Goal: Information Seeking & Learning: Learn about a topic

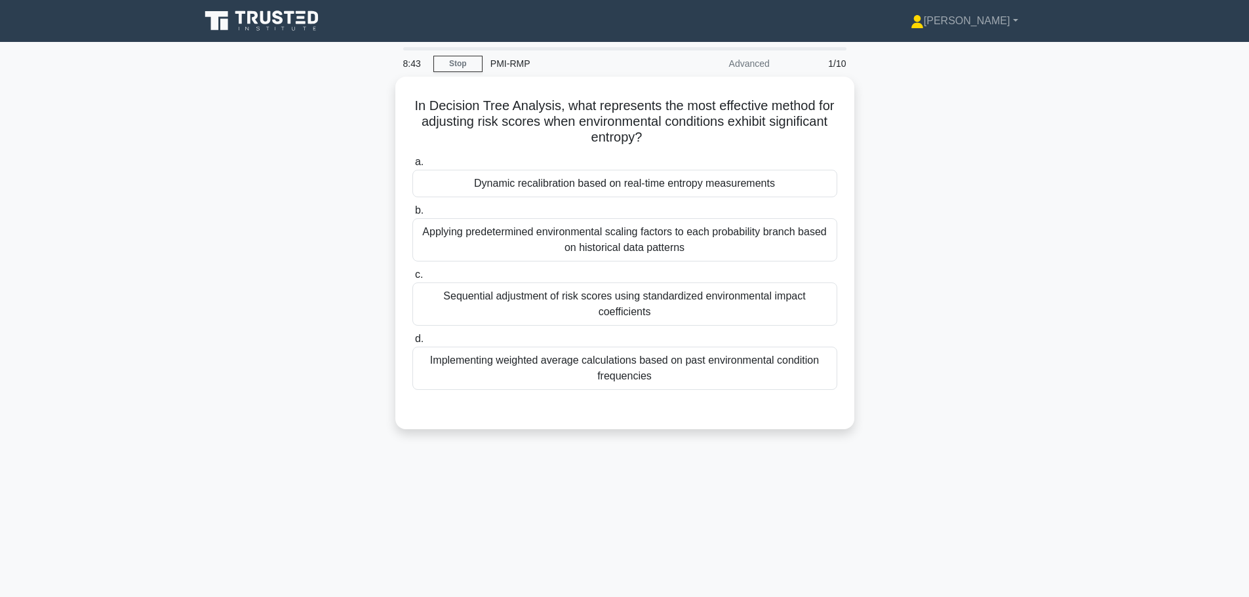
click at [513, 184] on div "Dynamic recalibration based on real-time entropy measurements" at bounding box center [624, 184] width 425 height 28
click at [412, 166] on input "a. Dynamic recalibration based on real-time entropy measurements" at bounding box center [412, 162] width 0 height 9
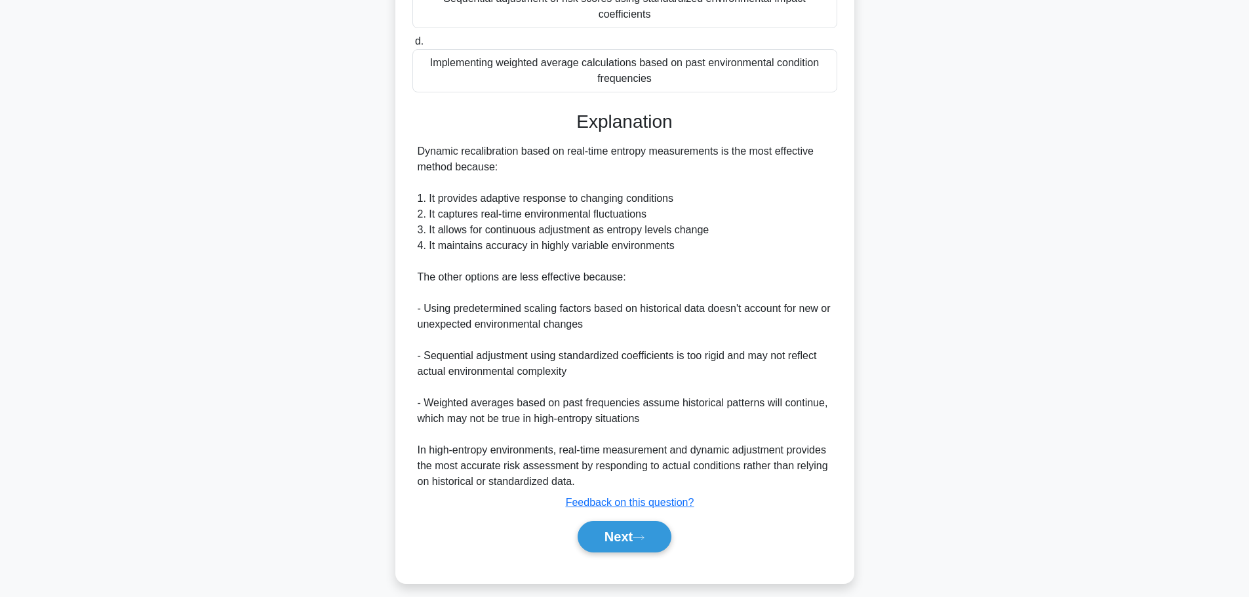
scroll to position [306, 0]
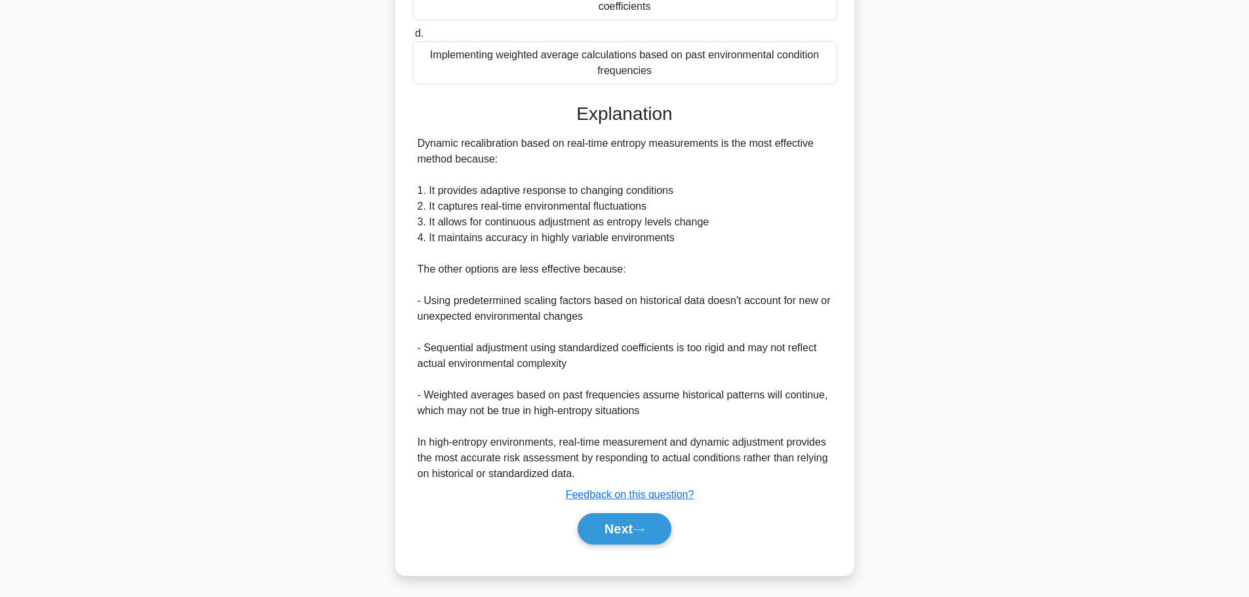
click at [601, 518] on button "Next" at bounding box center [624, 528] width 94 height 31
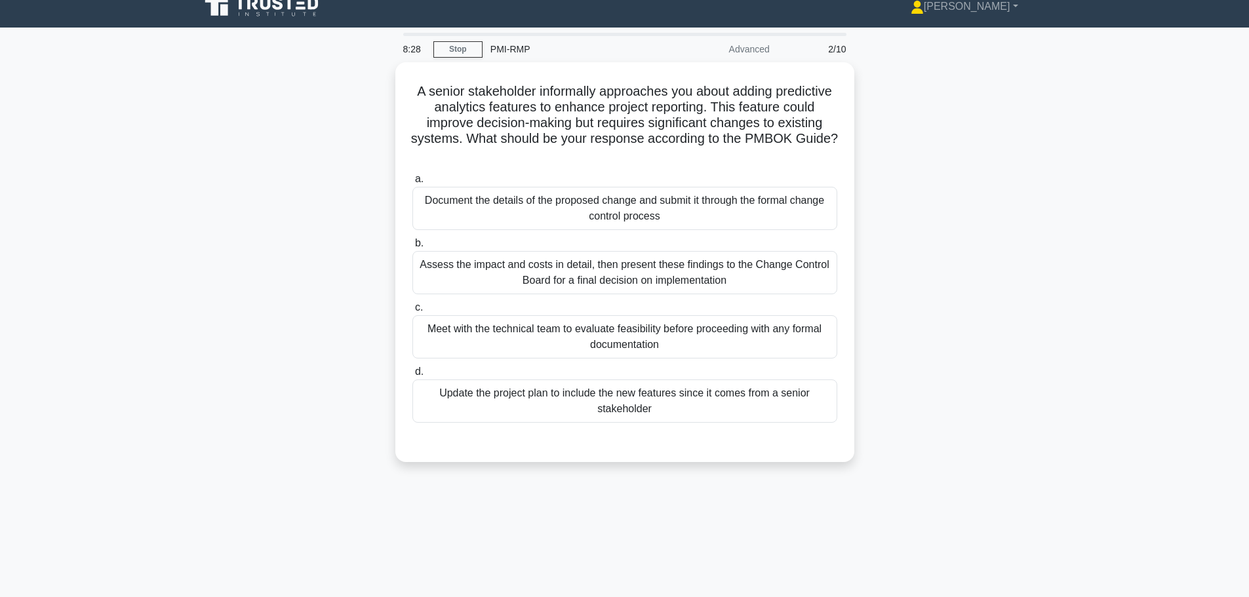
scroll to position [0, 0]
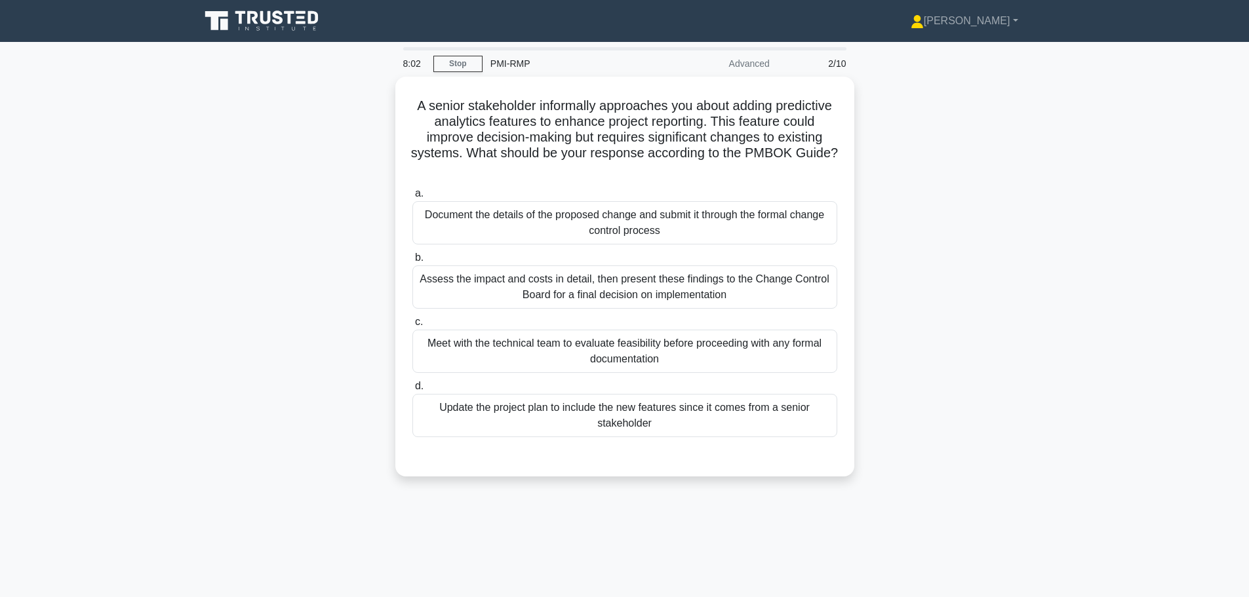
click at [516, 275] on div "Assess the impact and costs in detail, then present these findings to the Chang…" at bounding box center [624, 286] width 425 height 43
click at [412, 262] on input "b. Assess the impact and costs in detail, then present these findings to the Ch…" at bounding box center [412, 258] width 0 height 9
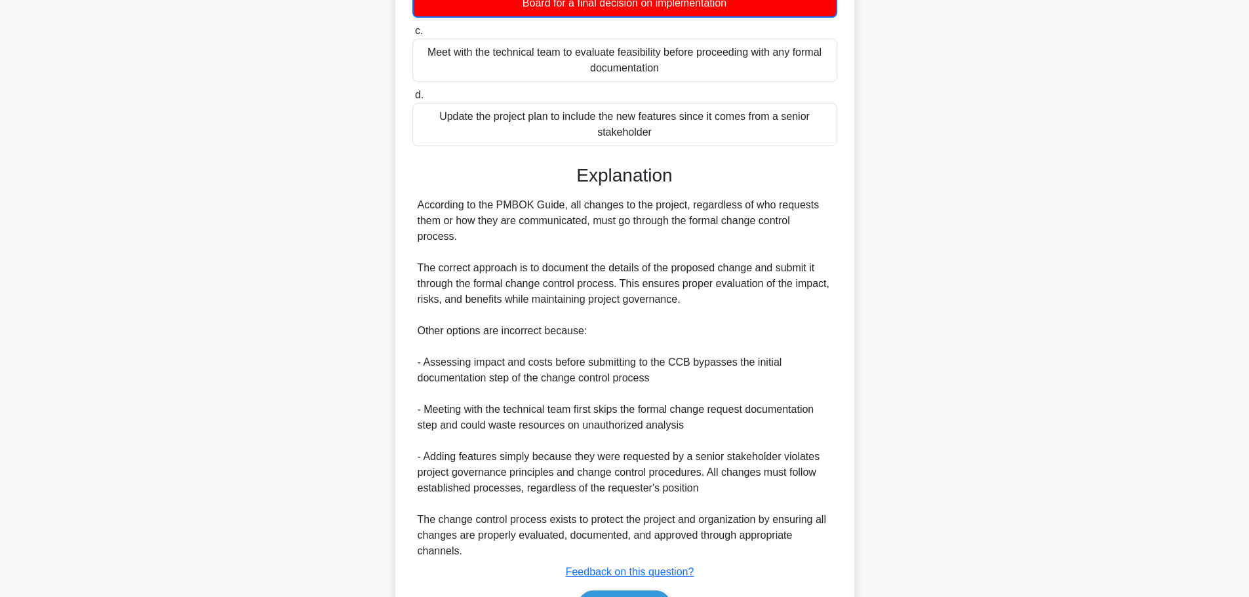
scroll to position [328, 0]
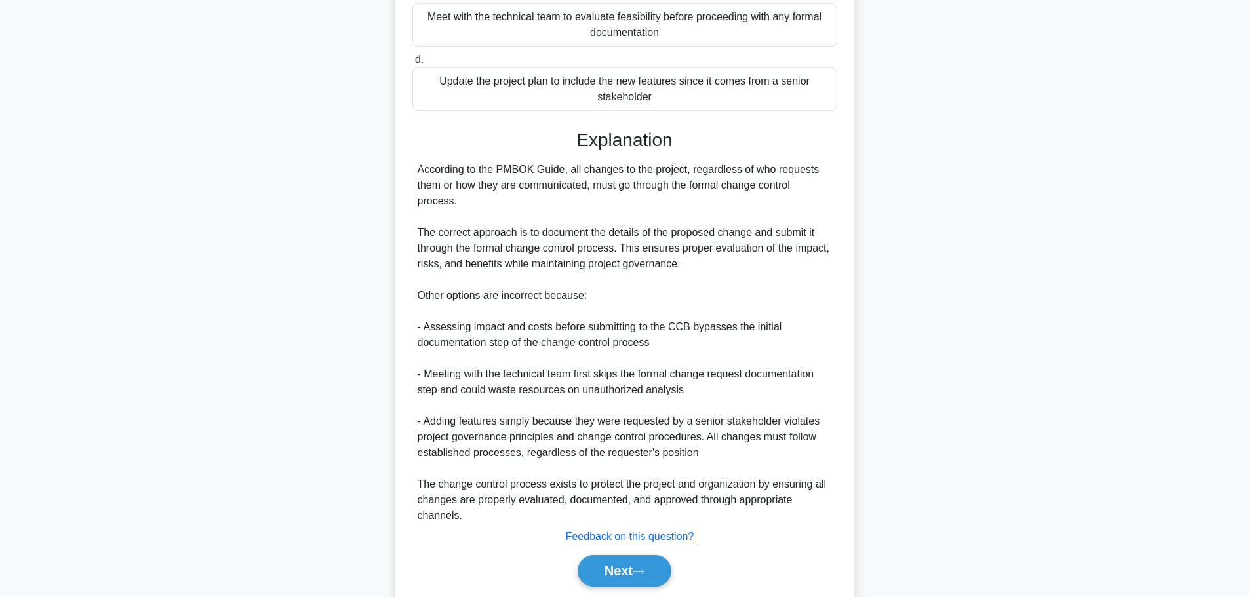
click at [647, 576] on button "Next" at bounding box center [624, 570] width 94 height 31
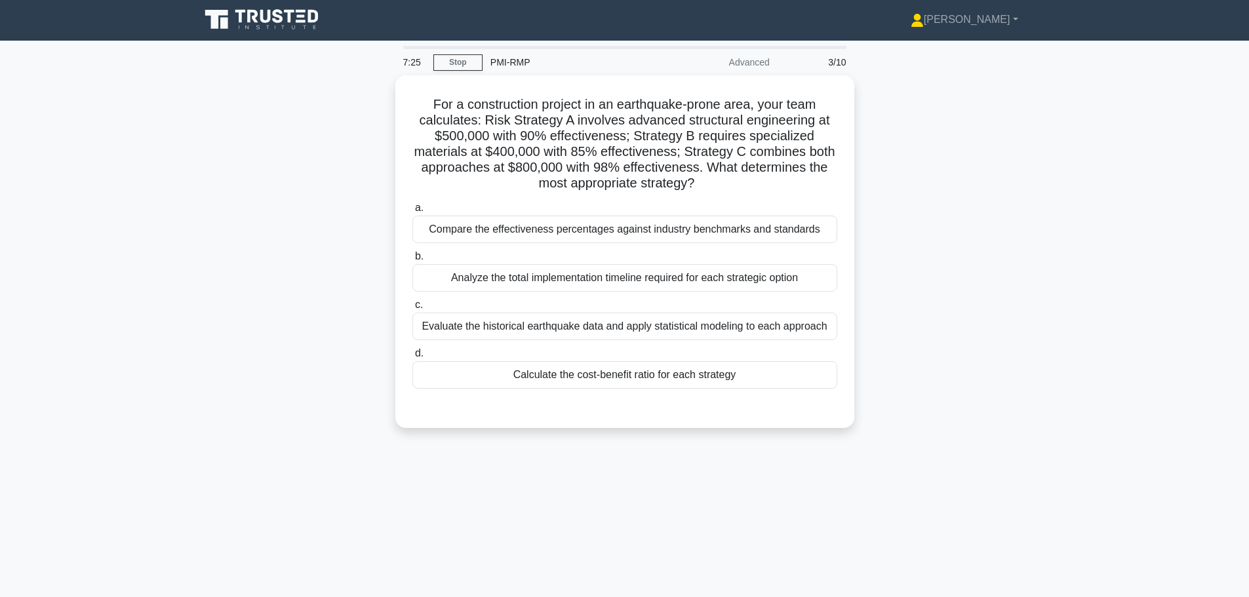
scroll to position [0, 0]
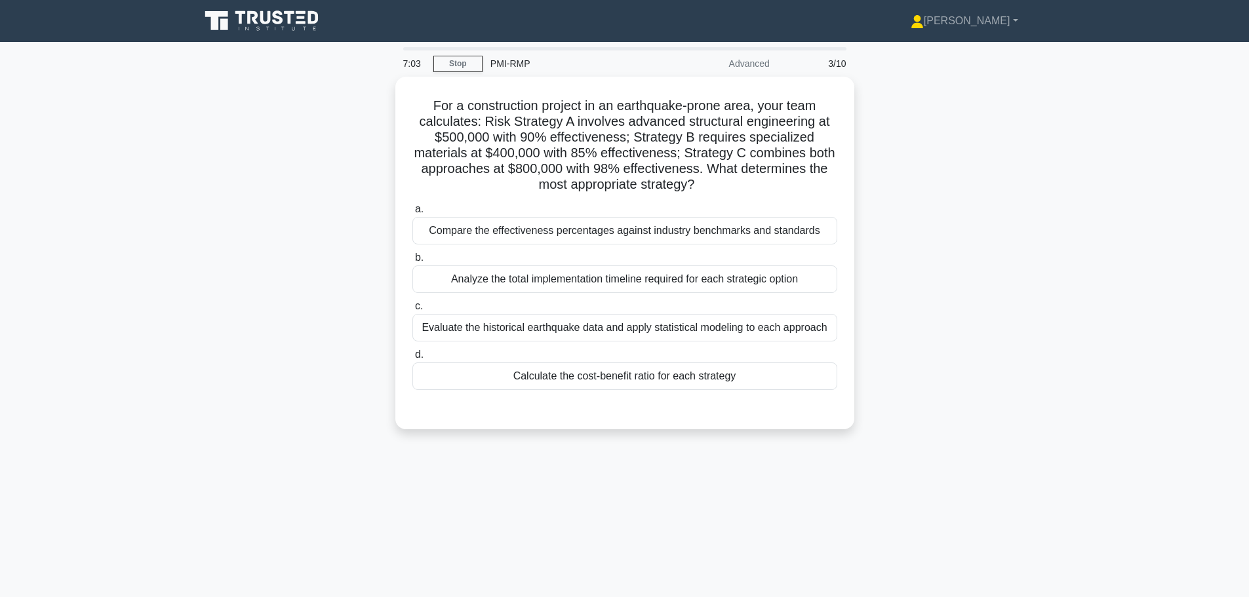
click at [546, 377] on div "Calculate the cost-benefit ratio for each strategy" at bounding box center [624, 376] width 425 height 28
click at [412, 359] on input "d. Calculate the cost-benefit ratio for each strategy" at bounding box center [412, 355] width 0 height 9
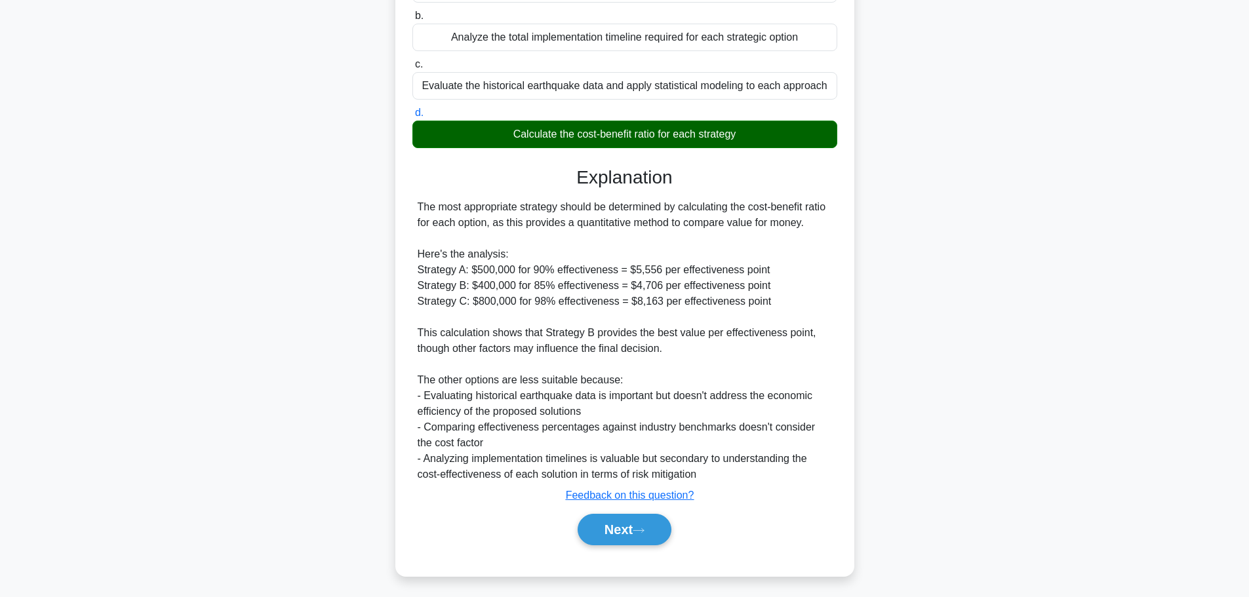
scroll to position [243, 0]
click at [596, 532] on button "Next" at bounding box center [624, 528] width 94 height 31
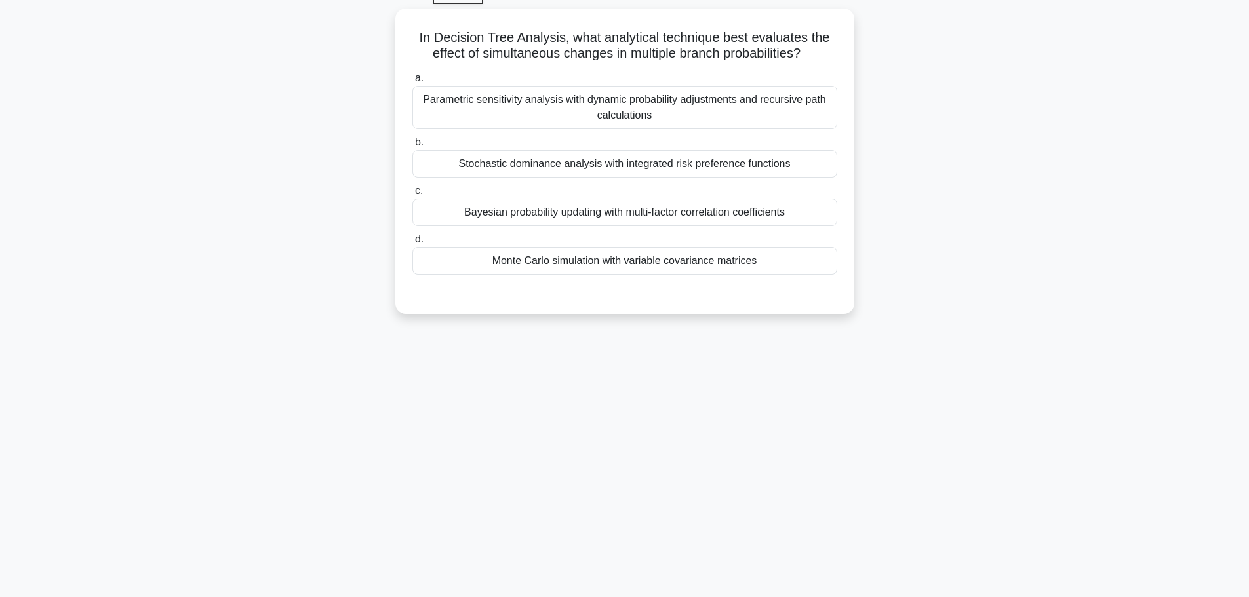
scroll to position [0, 0]
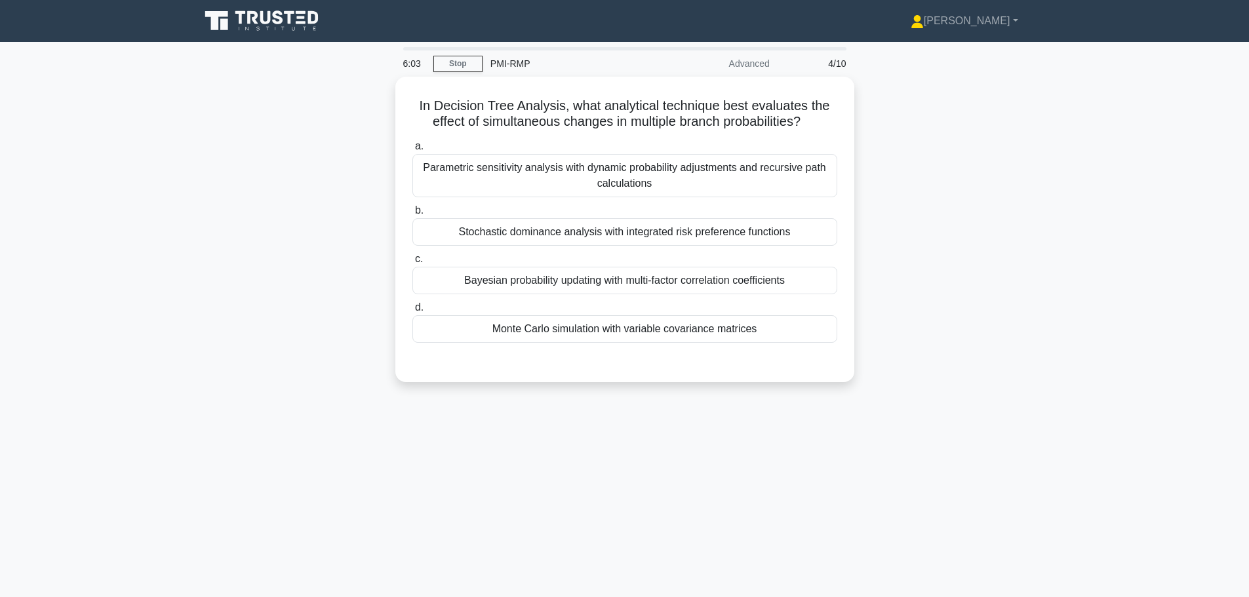
click at [456, 281] on div "Bayesian probability updating with multi-factor correlation coefficients" at bounding box center [624, 281] width 425 height 28
click at [412, 263] on input "c. Bayesian probability updating with multi-factor correlation coefficients" at bounding box center [412, 259] width 0 height 9
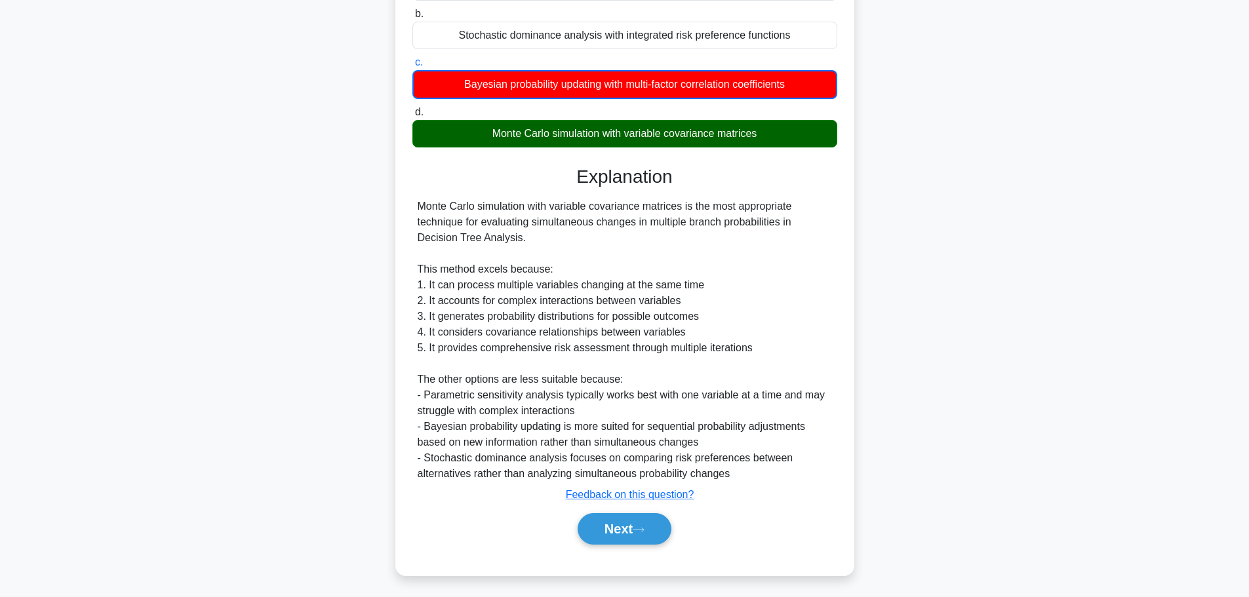
scroll to position [197, 0]
click at [637, 533] on button "Next" at bounding box center [624, 528] width 94 height 31
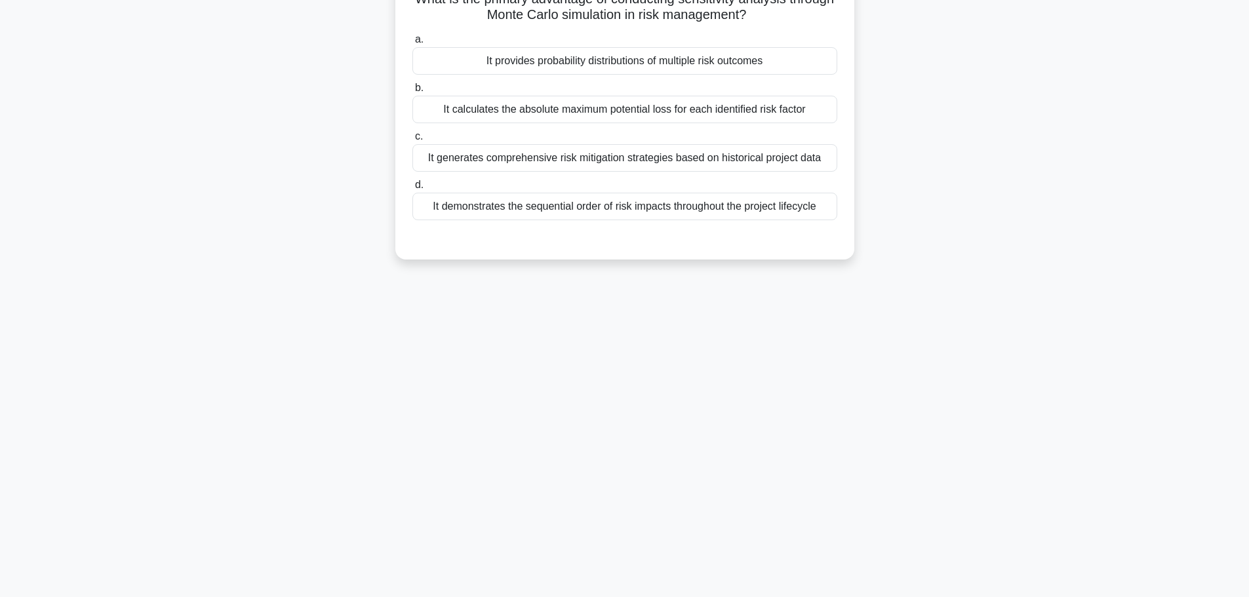
scroll to position [45, 0]
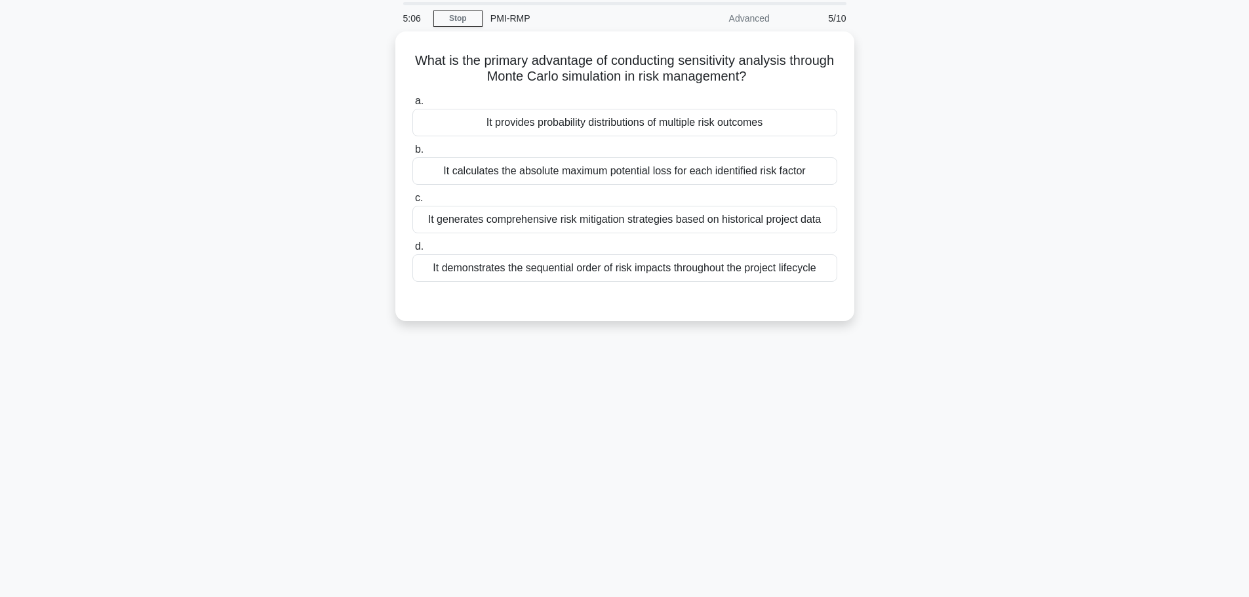
click at [432, 113] on div "It provides probability distributions of multiple risk outcomes" at bounding box center [624, 123] width 425 height 28
click at [412, 106] on input "a. It provides probability distributions of multiple risk outcomes" at bounding box center [412, 101] width 0 height 9
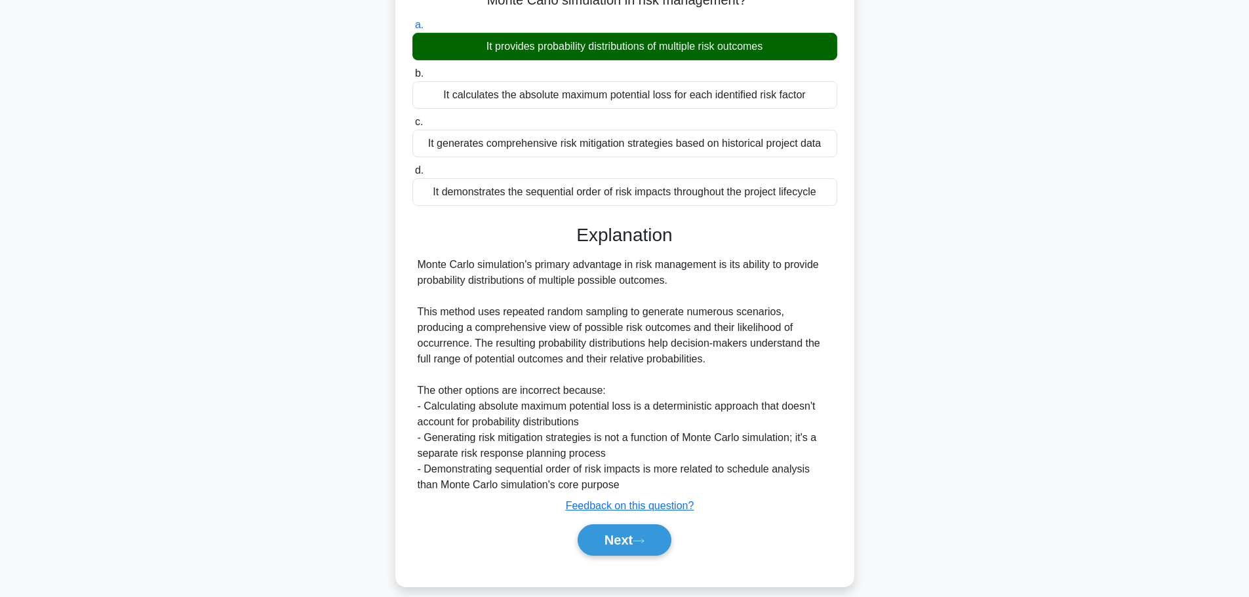
scroll to position [133, 0]
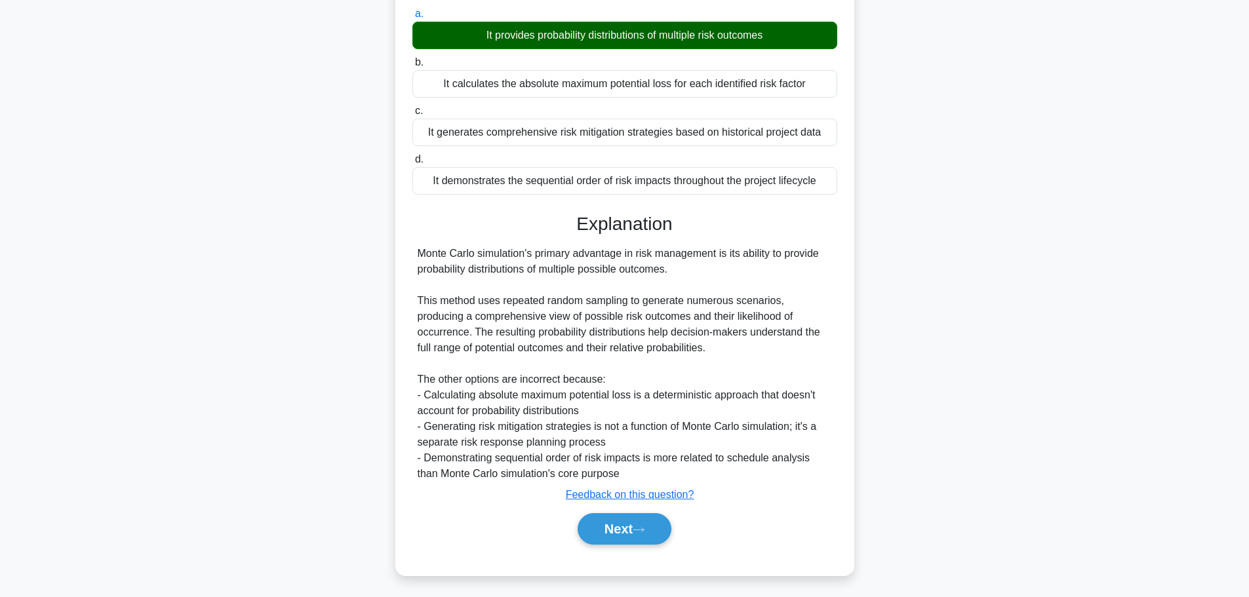
click at [594, 527] on button "Next" at bounding box center [624, 528] width 94 height 31
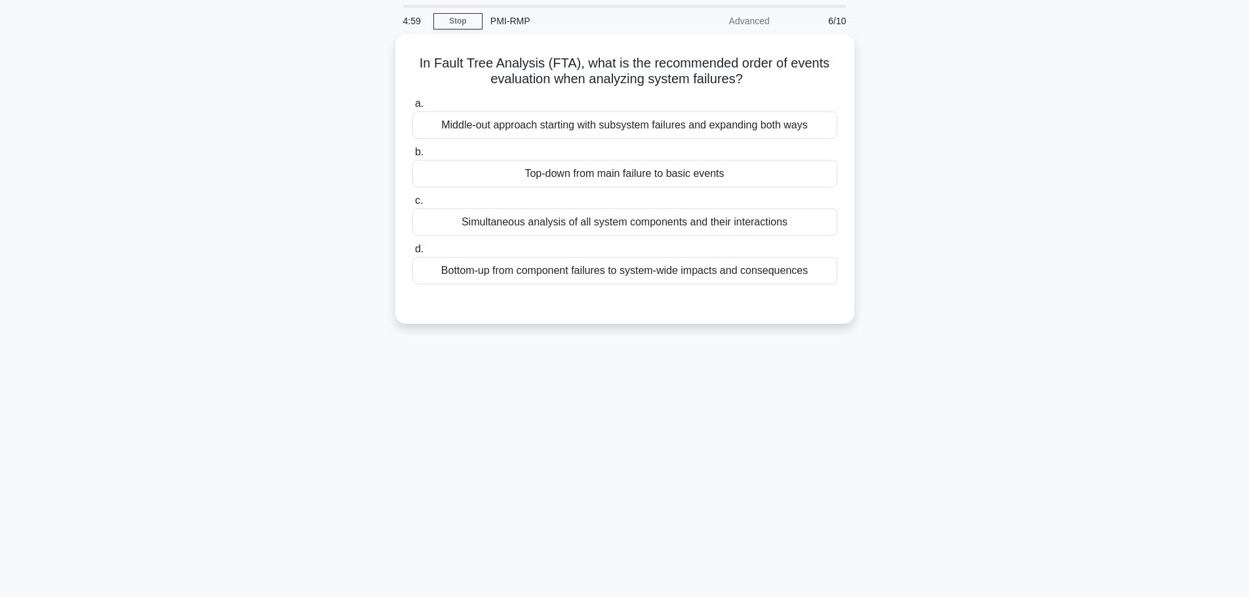
scroll to position [66, 0]
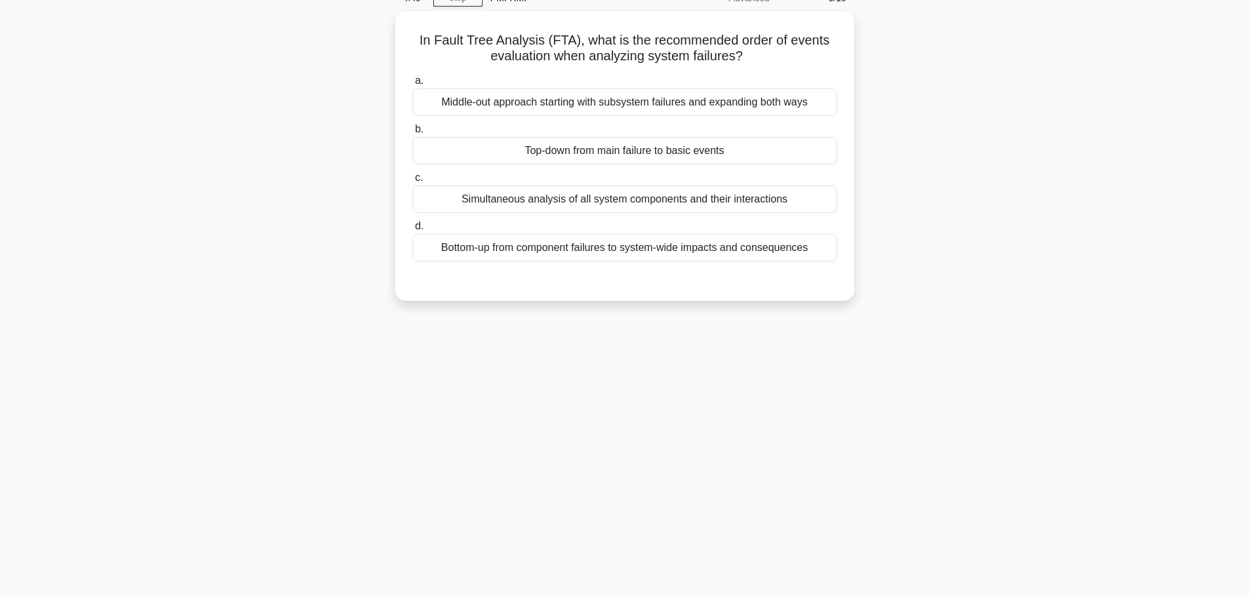
click at [504, 147] on div "Top-down from main failure to basic events" at bounding box center [624, 151] width 425 height 28
click at [412, 134] on input "b. Top-down from main failure to basic events" at bounding box center [412, 129] width 0 height 9
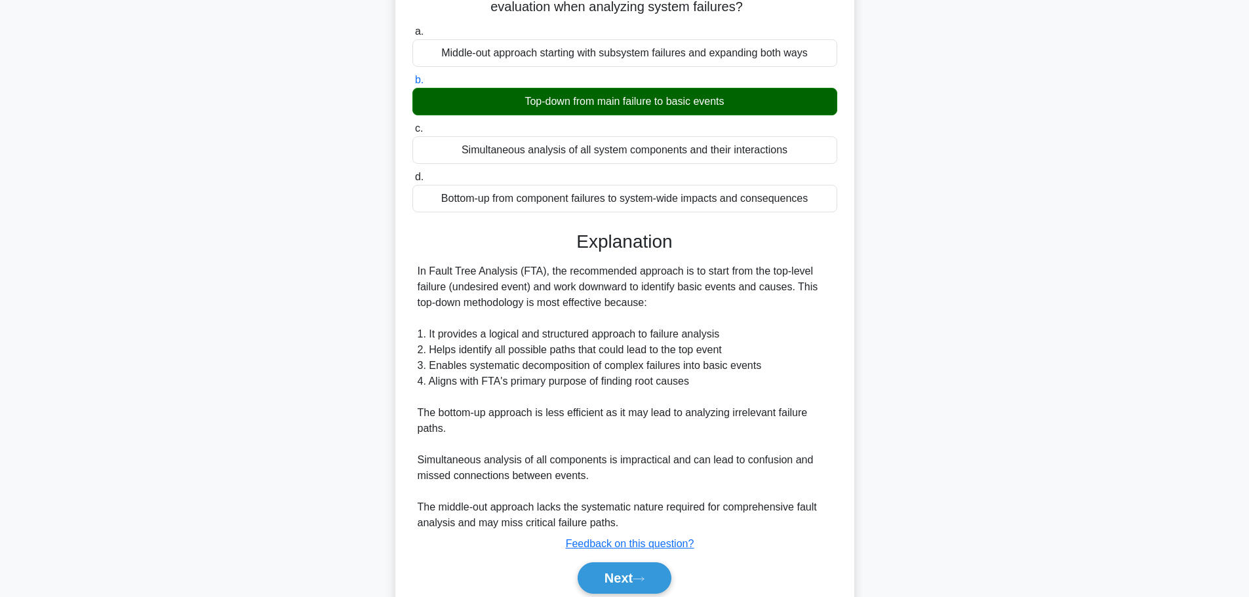
scroll to position [165, 0]
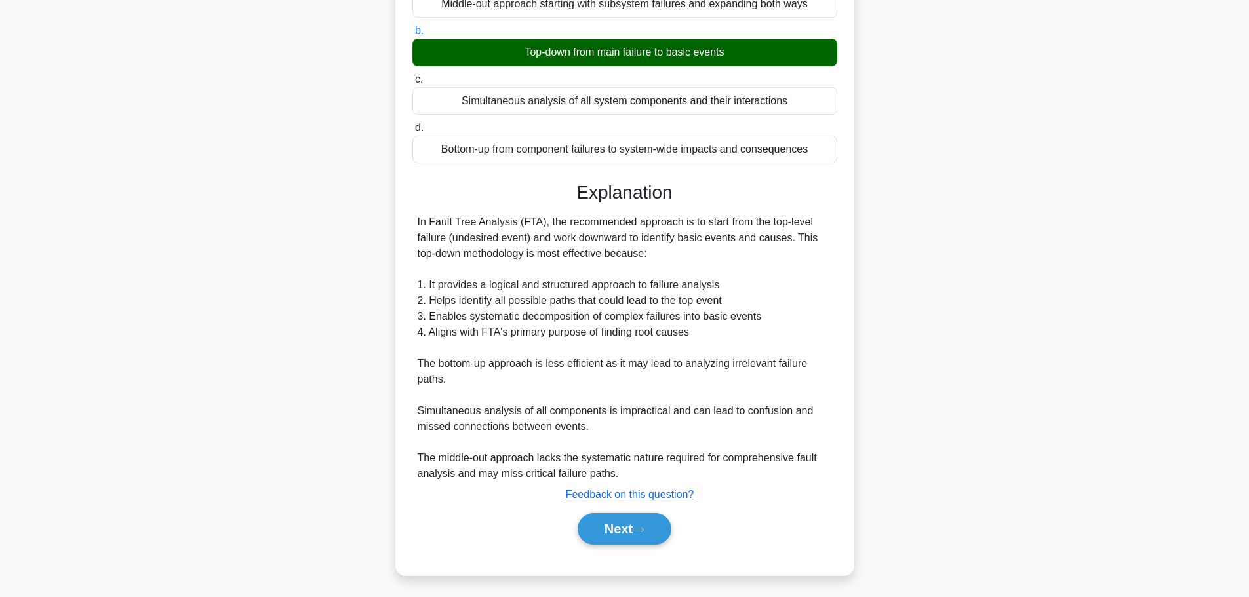
click at [612, 528] on button "Next" at bounding box center [624, 528] width 94 height 31
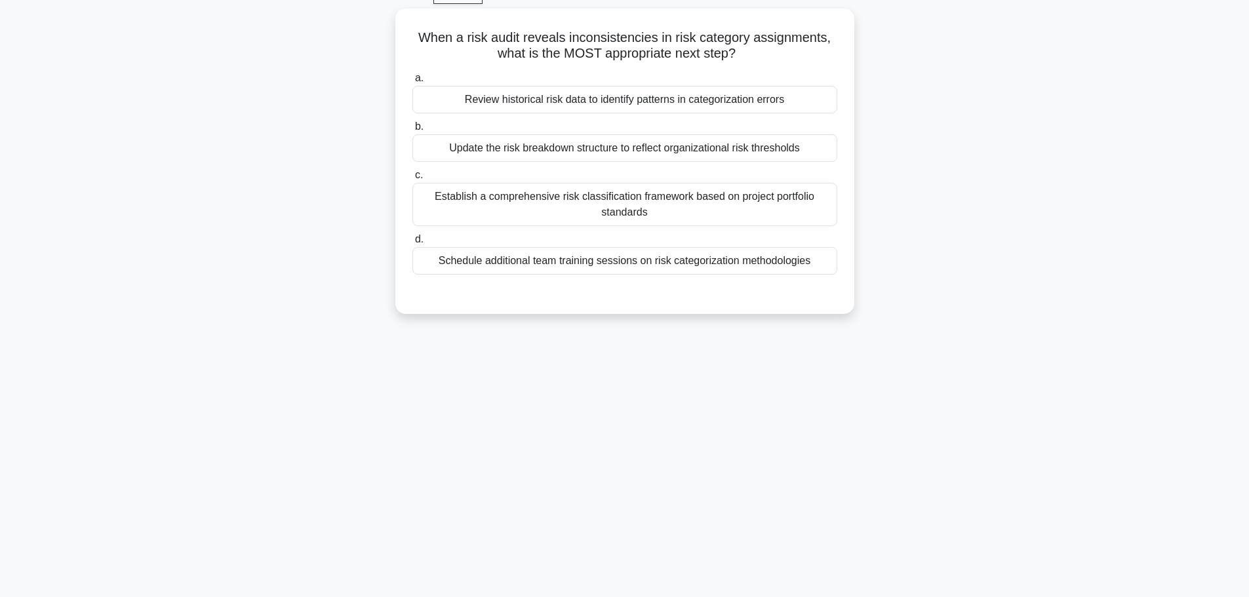
scroll to position [45, 0]
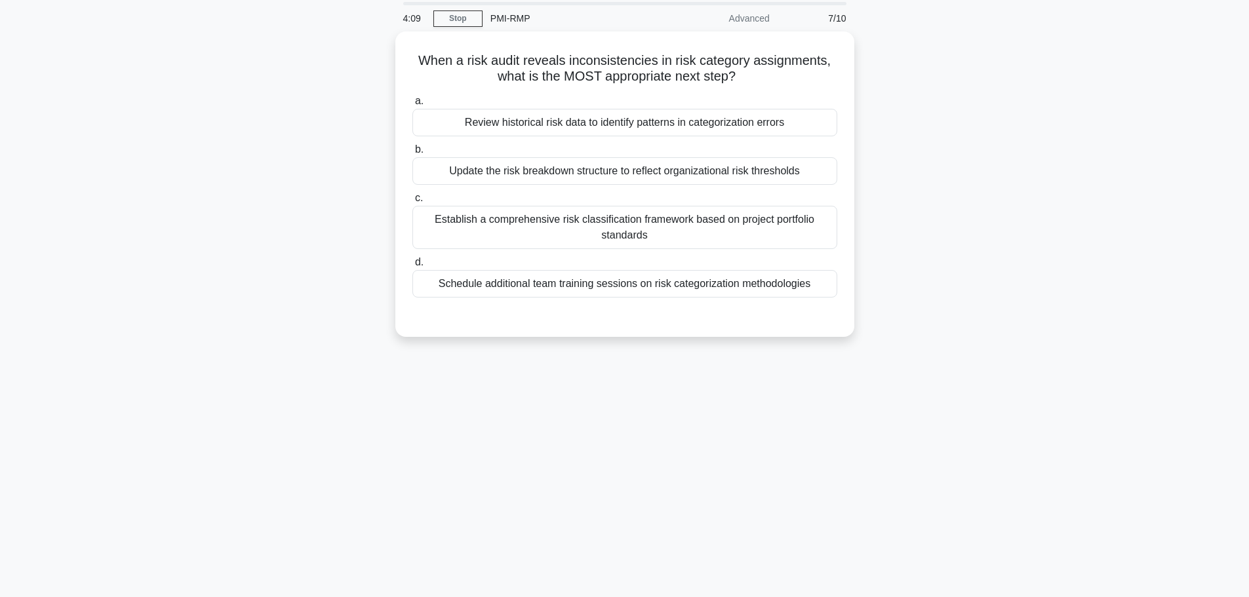
click at [446, 166] on div "Update the risk breakdown structure to reflect organizational risk thresholds" at bounding box center [624, 171] width 425 height 28
click at [412, 154] on input "b. Update the risk breakdown structure to reflect organizational risk thresholds" at bounding box center [412, 150] width 0 height 9
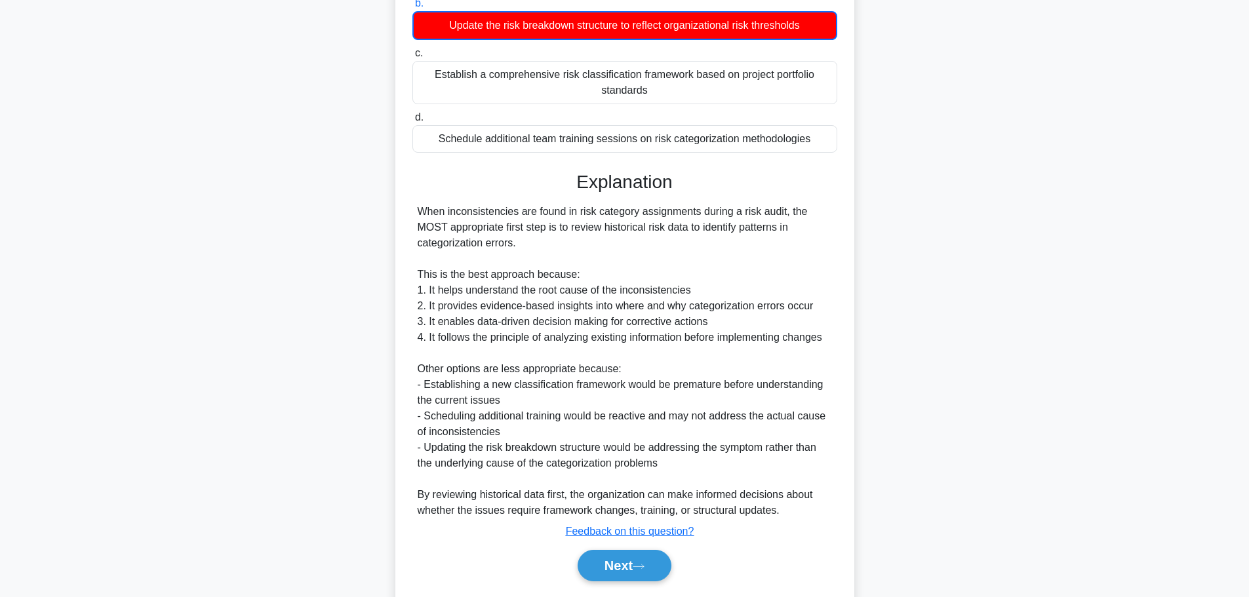
scroll to position [197, 0]
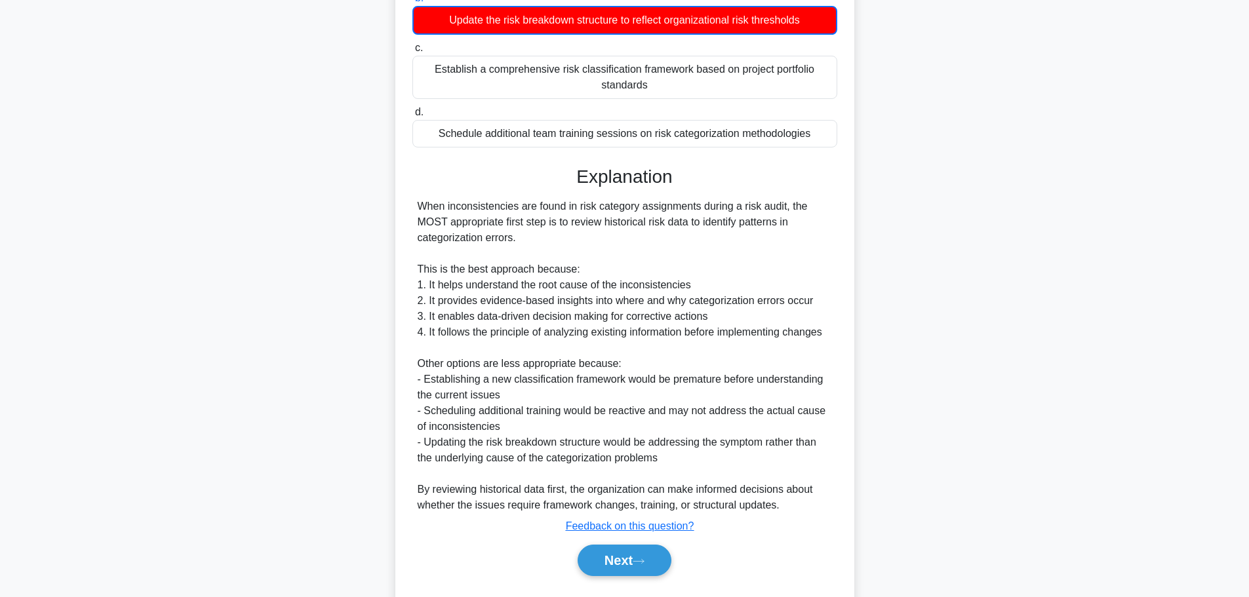
click at [611, 556] on button "Next" at bounding box center [624, 560] width 94 height 31
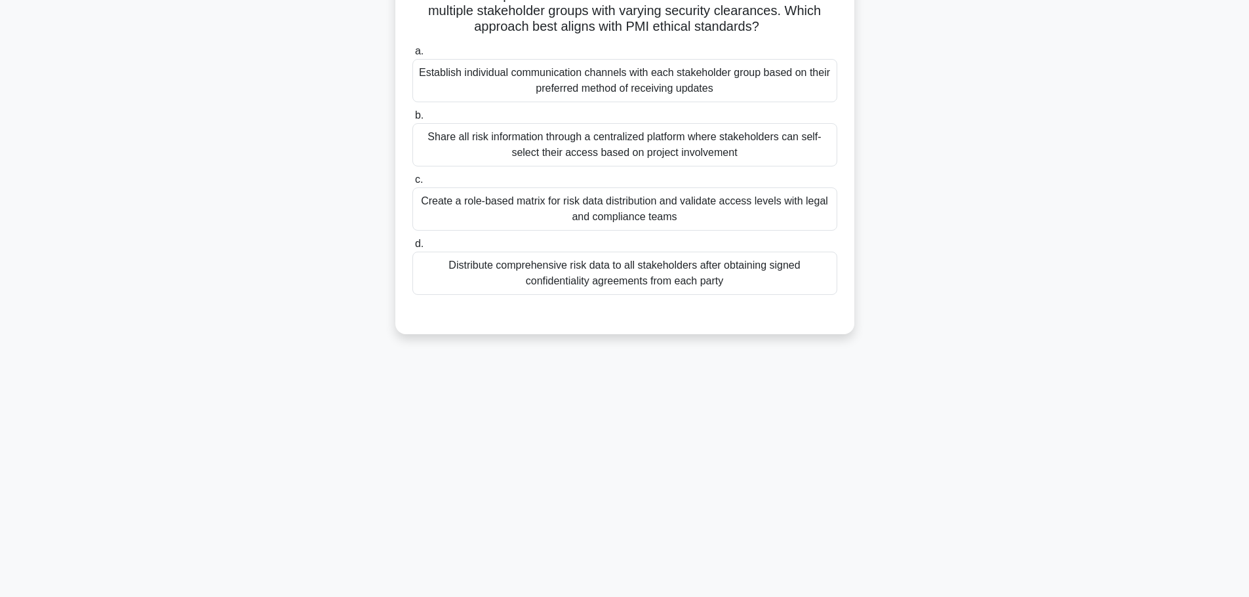
scroll to position [45, 0]
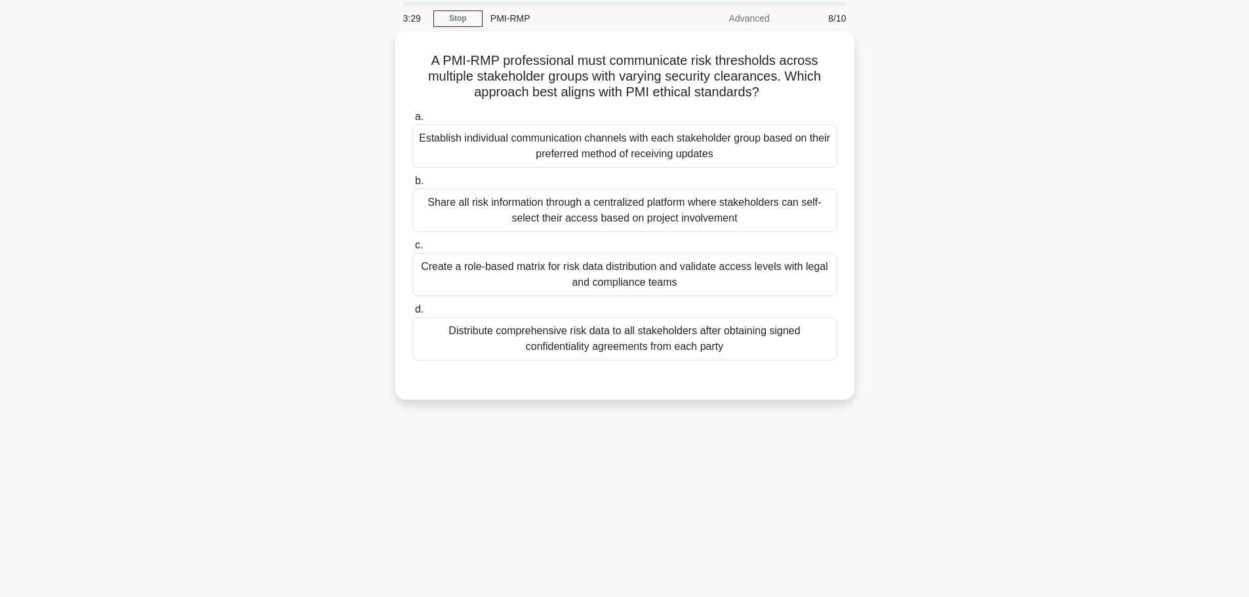
click at [467, 269] on div "Create a role-based matrix for risk data distribution and validate access level…" at bounding box center [624, 274] width 425 height 43
click at [412, 250] on input "c. Create a role-based matrix for risk data distribution and validate access le…" at bounding box center [412, 245] width 0 height 9
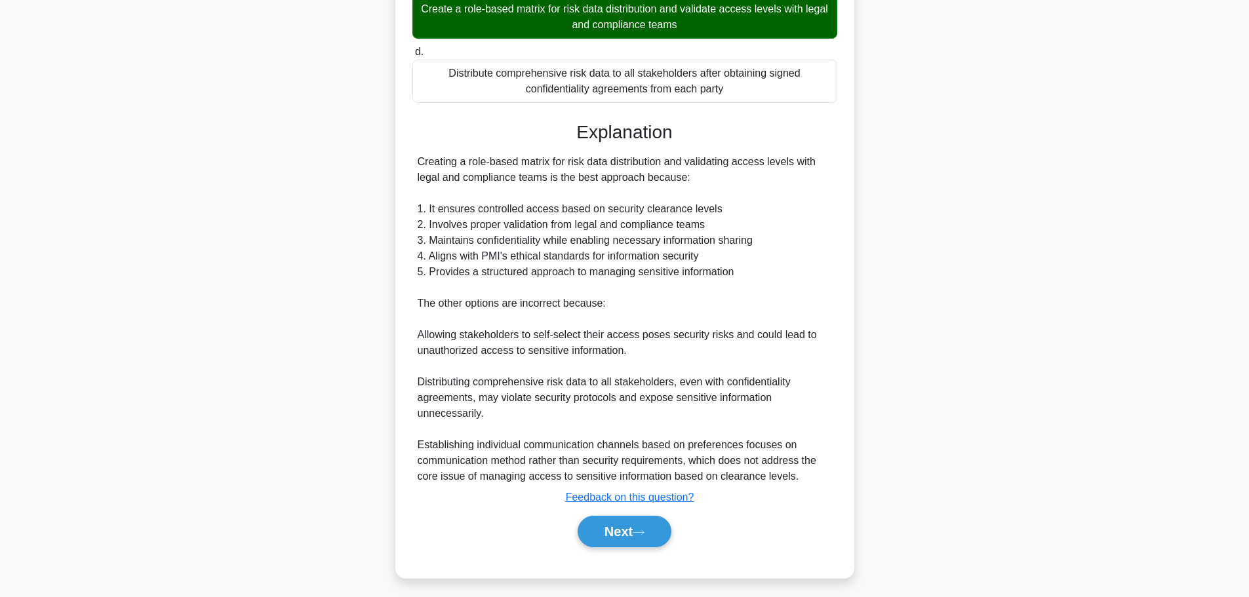
scroll to position [306, 0]
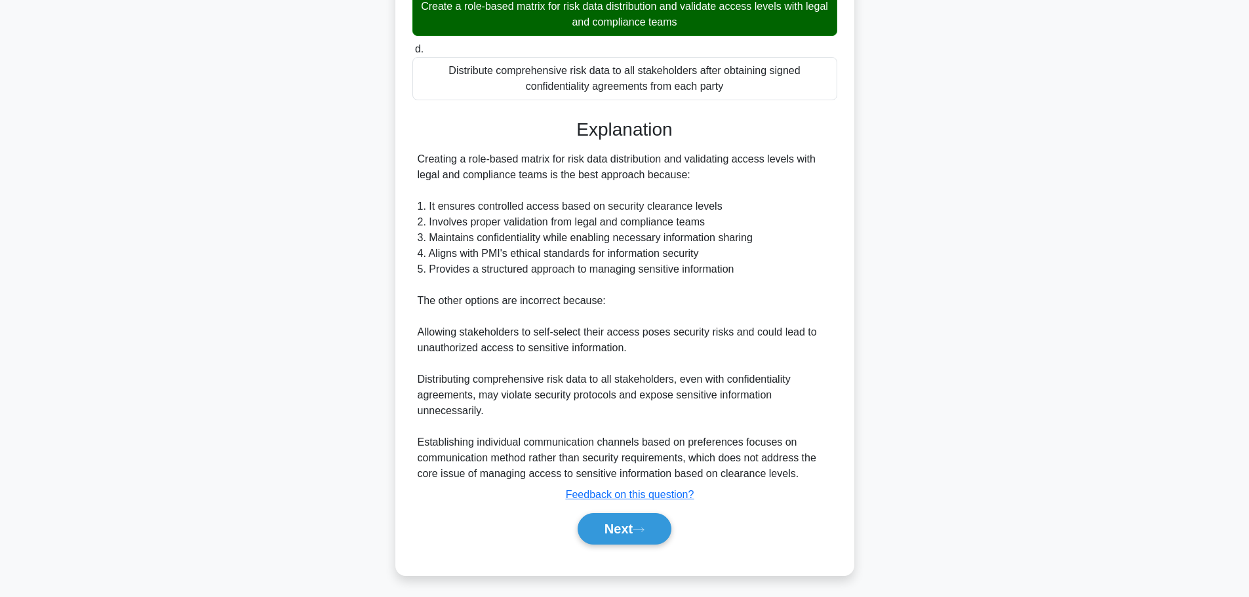
click at [631, 526] on button "Next" at bounding box center [624, 528] width 94 height 31
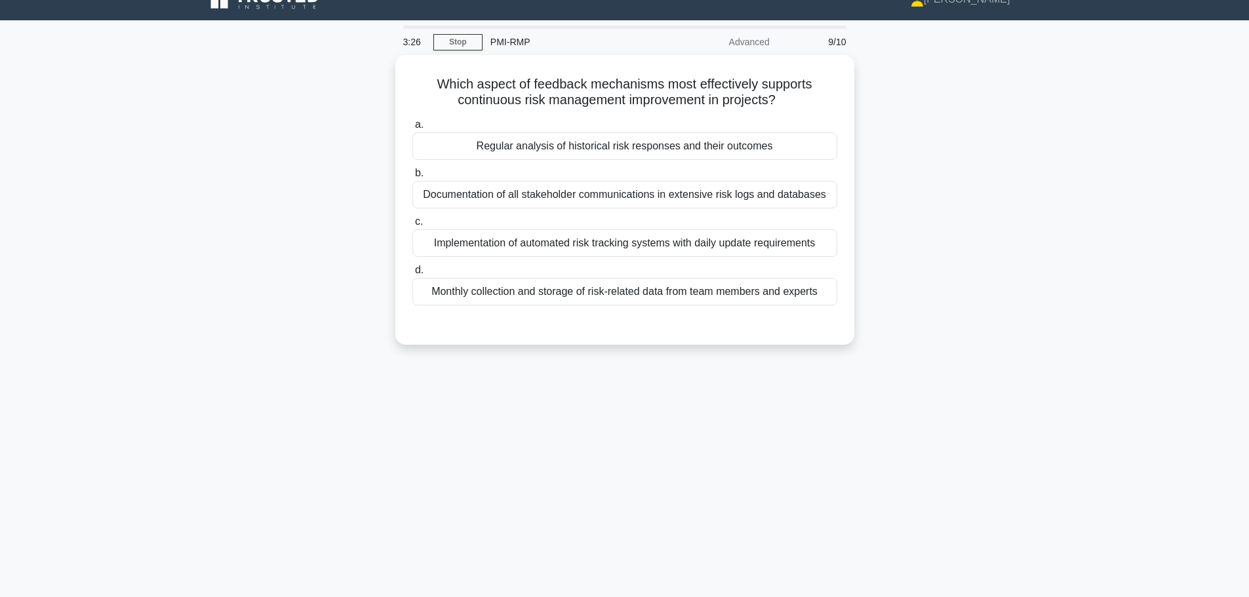
scroll to position [0, 0]
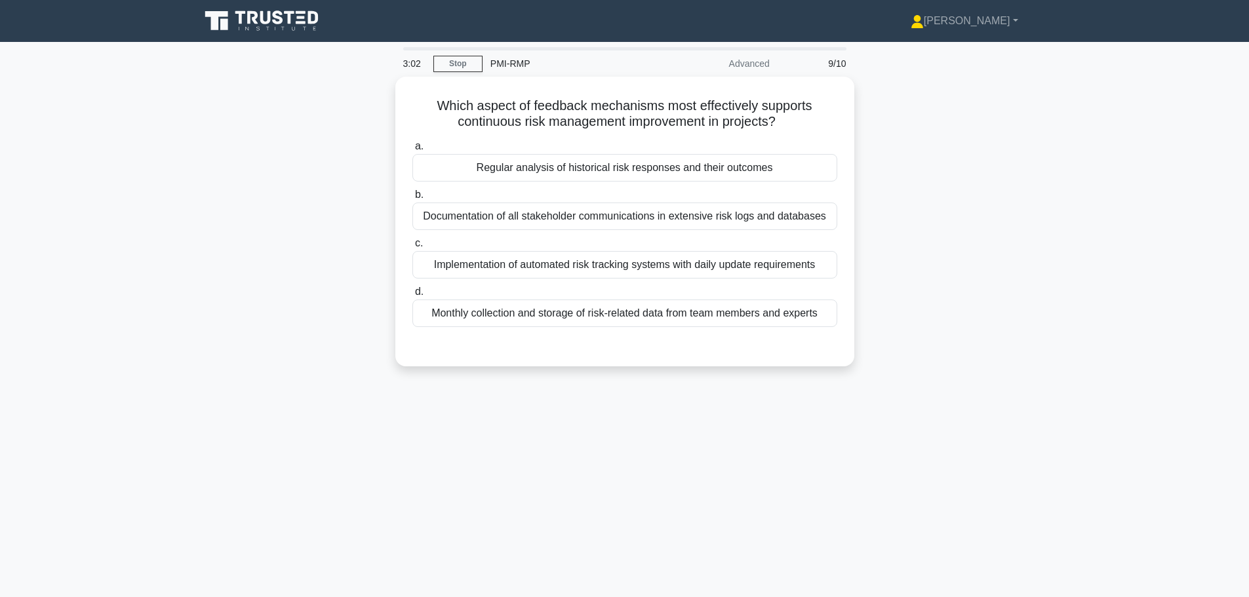
click at [449, 163] on div "Regular analysis of historical risk responses and their outcomes" at bounding box center [624, 168] width 425 height 28
click at [412, 151] on input "a. Regular analysis of historical risk responses and their outcomes" at bounding box center [412, 146] width 0 height 9
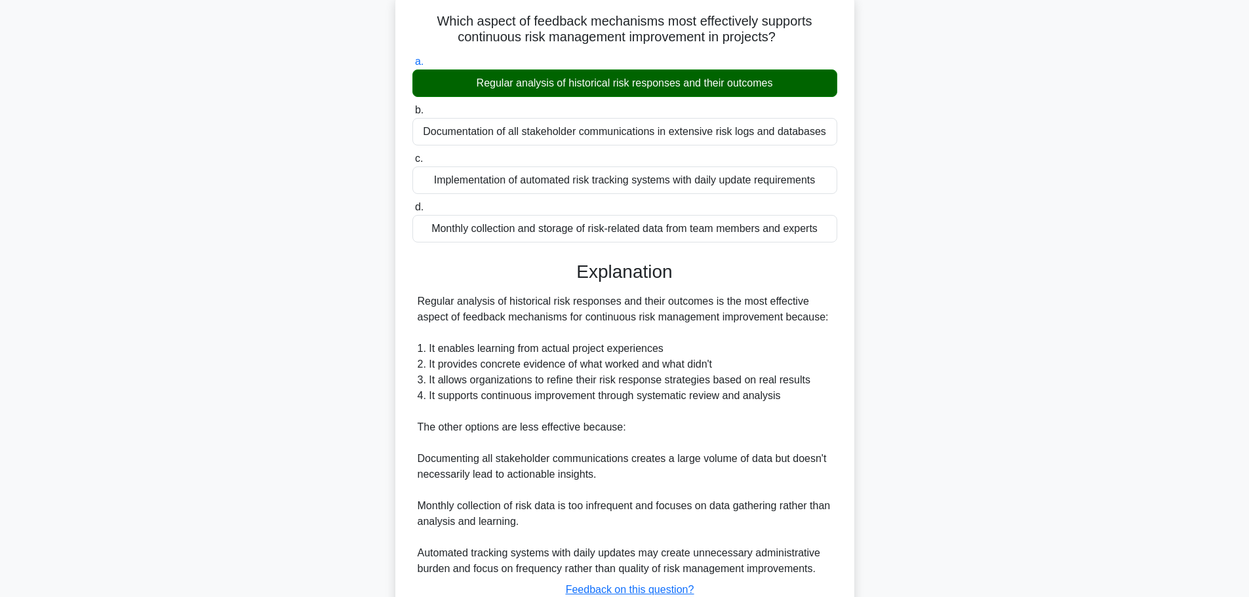
scroll to position [180, 0]
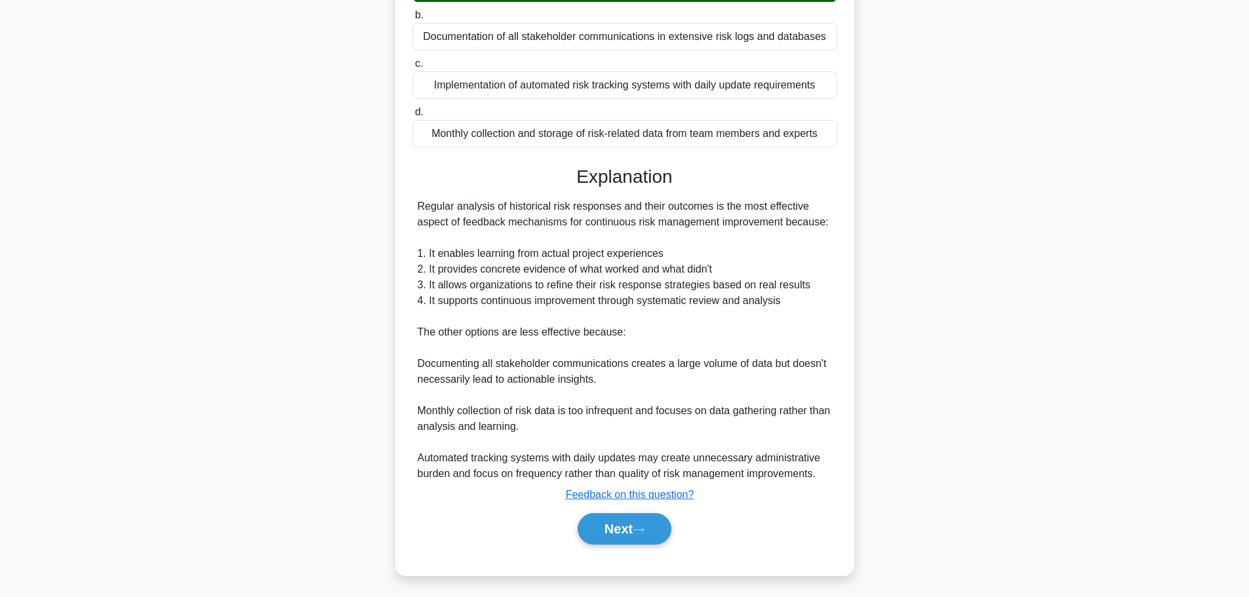
click at [601, 520] on button "Next" at bounding box center [624, 528] width 94 height 31
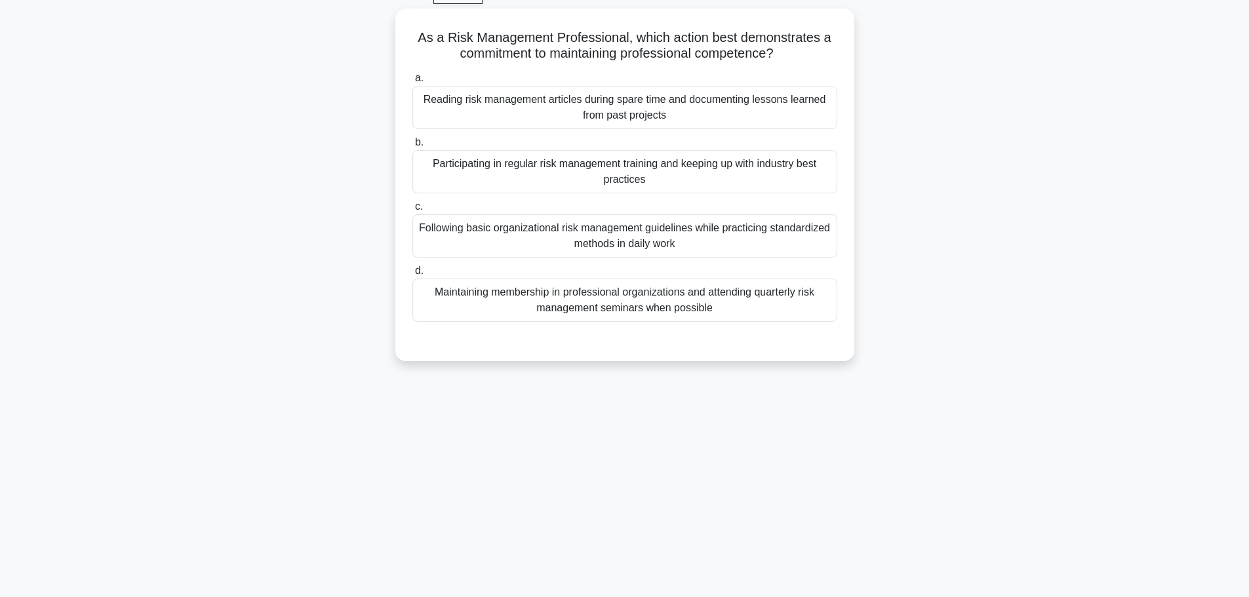
scroll to position [45, 0]
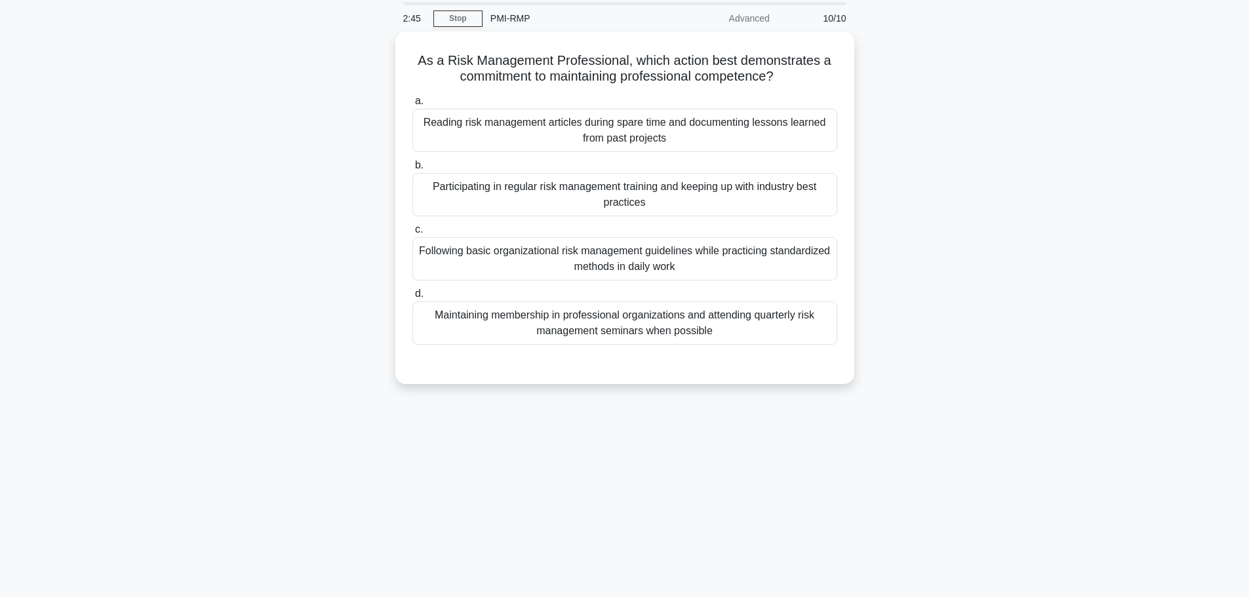
click at [431, 194] on div "Participating in regular risk management training and keeping up with industry …" at bounding box center [624, 194] width 425 height 43
click at [412, 170] on input "b. Participating in regular risk management training and keeping up with indust…" at bounding box center [412, 165] width 0 height 9
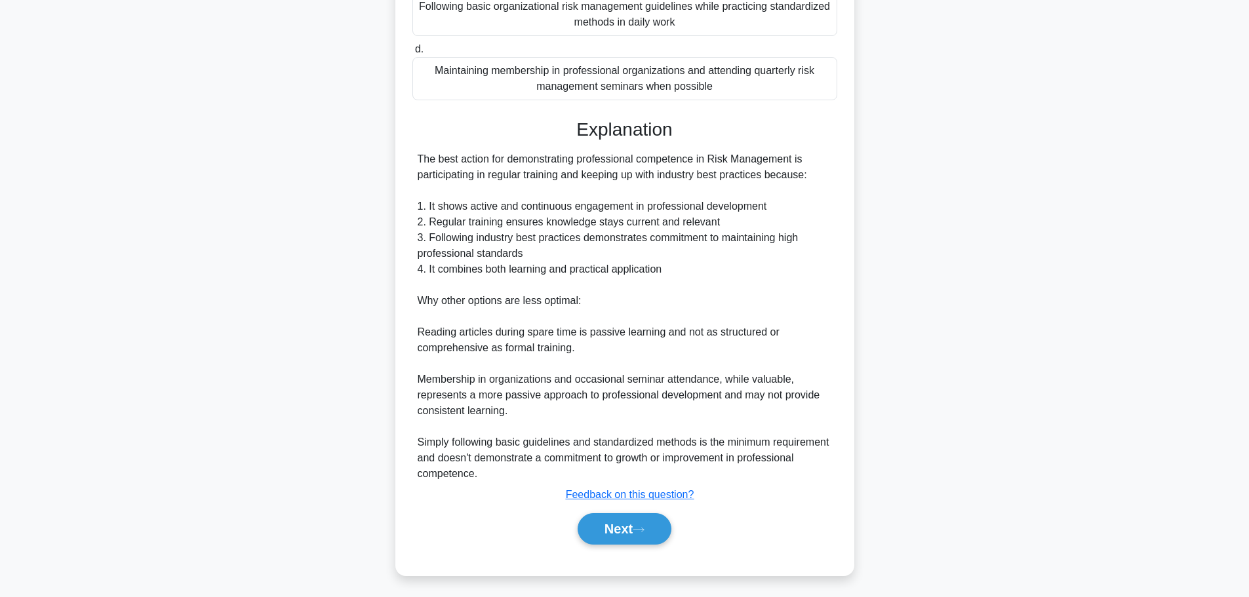
scroll to position [290, 0]
click at [599, 529] on button "Next" at bounding box center [624, 528] width 94 height 31
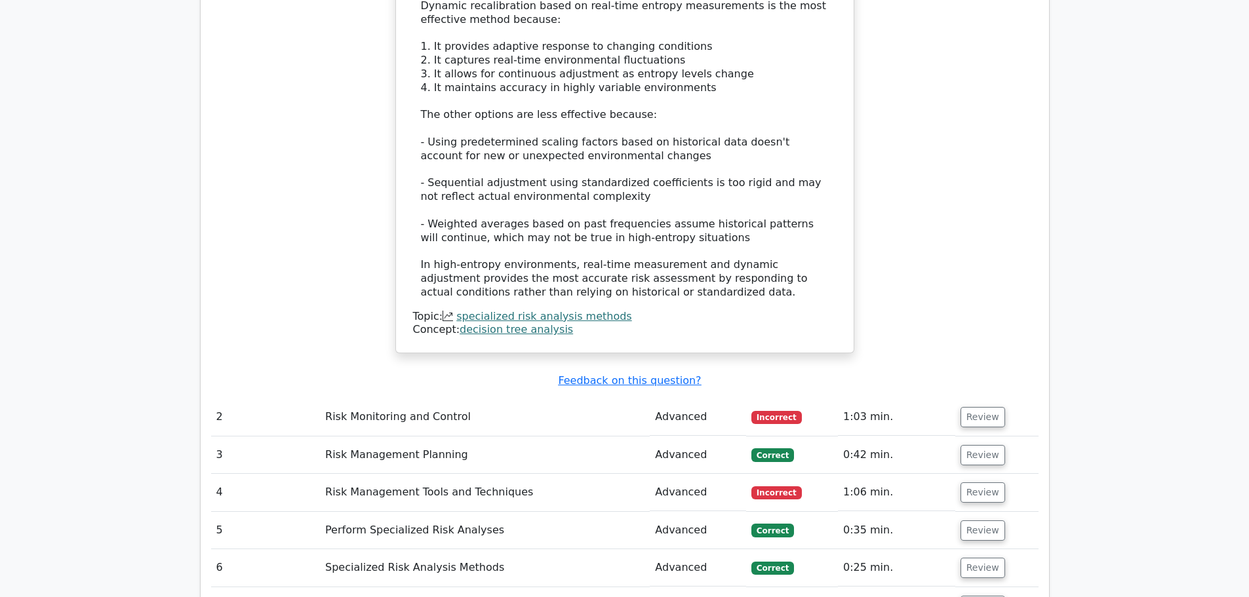
scroll to position [1245, 0]
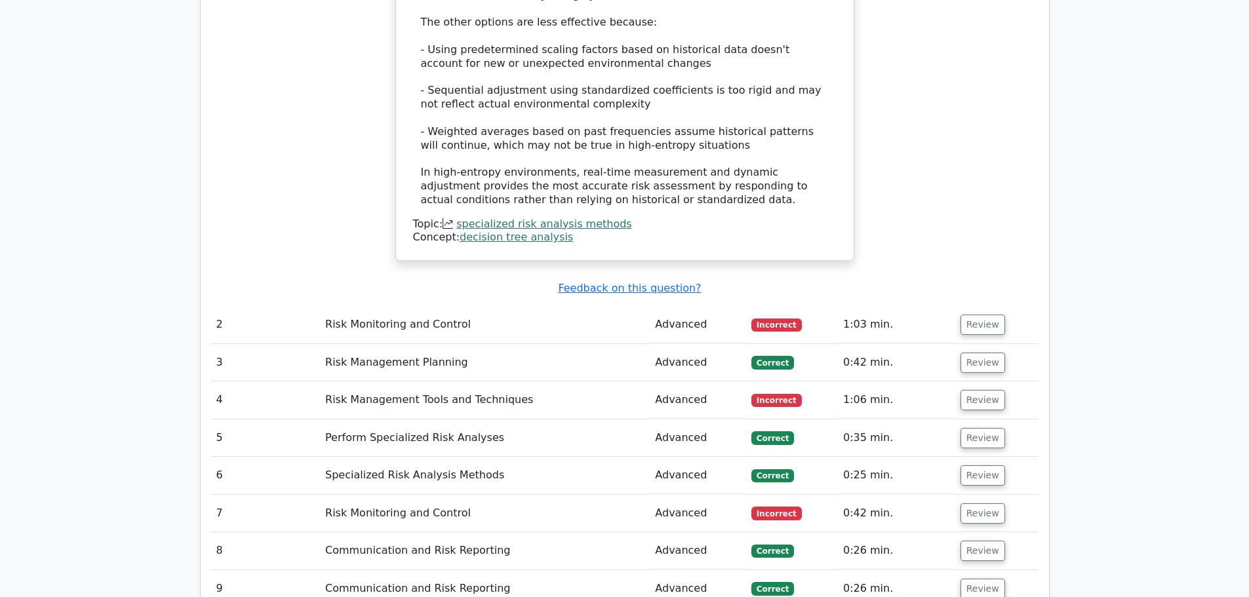
click at [984, 321] on button "Review" at bounding box center [982, 325] width 45 height 20
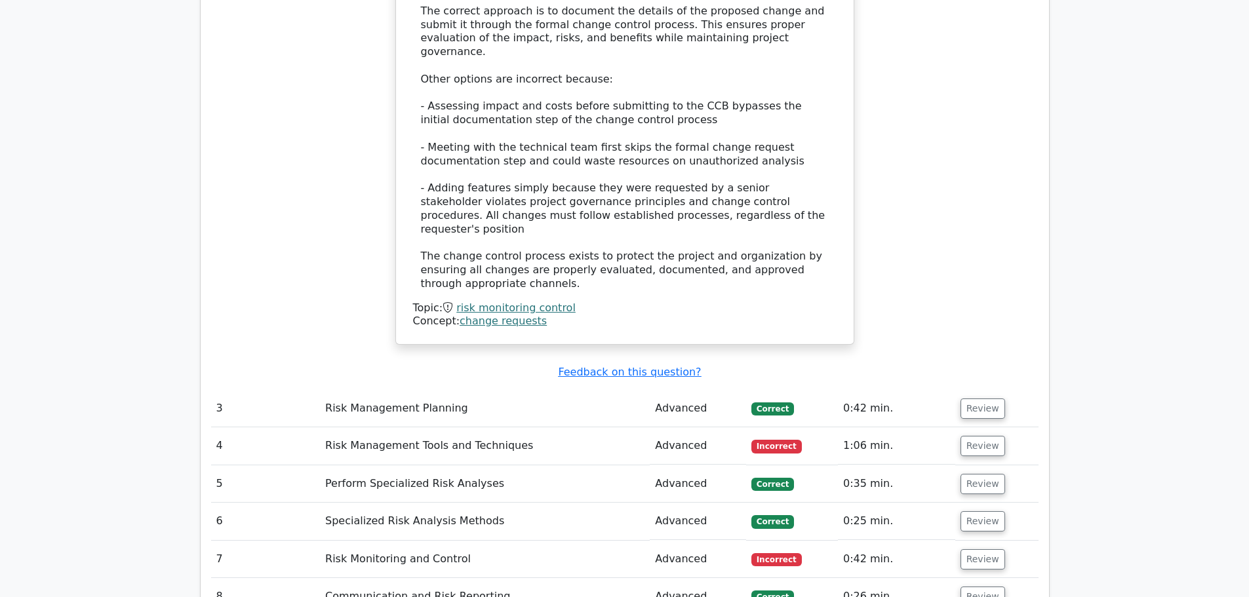
scroll to position [2097, 0]
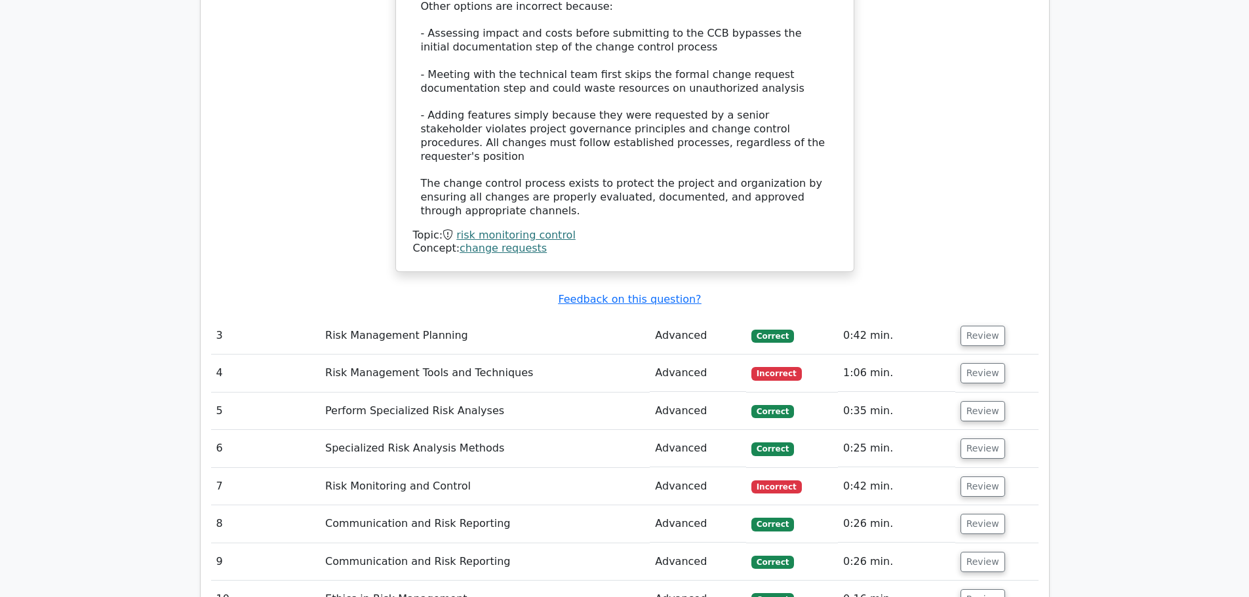
click at [985, 363] on button "Review" at bounding box center [982, 373] width 45 height 20
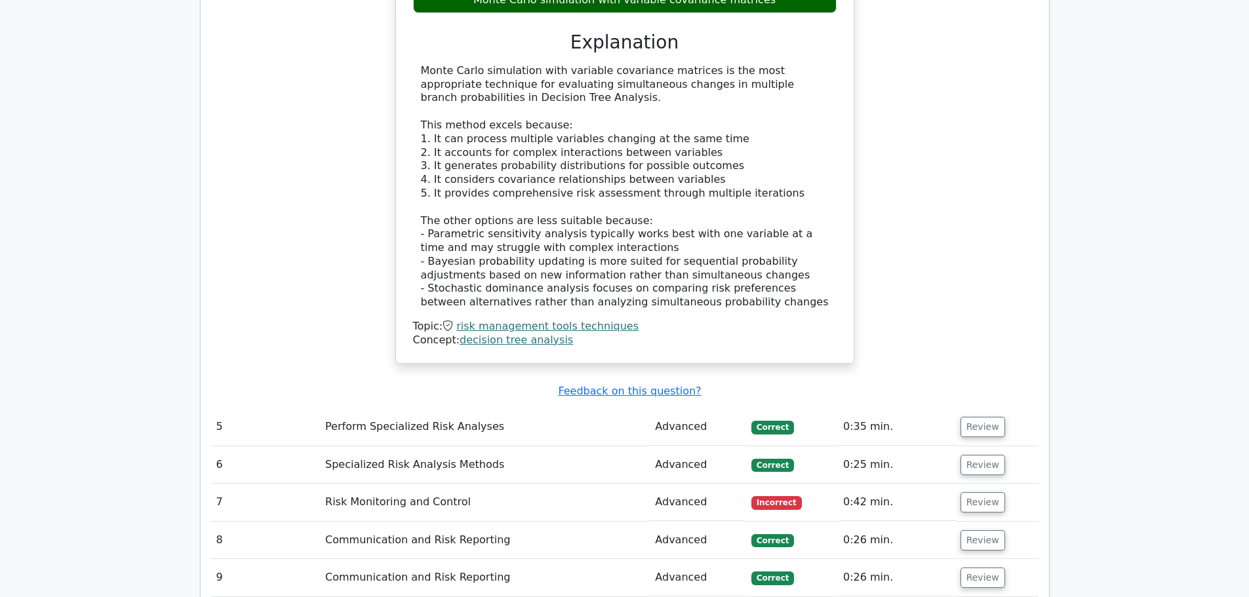
scroll to position [2622, 0]
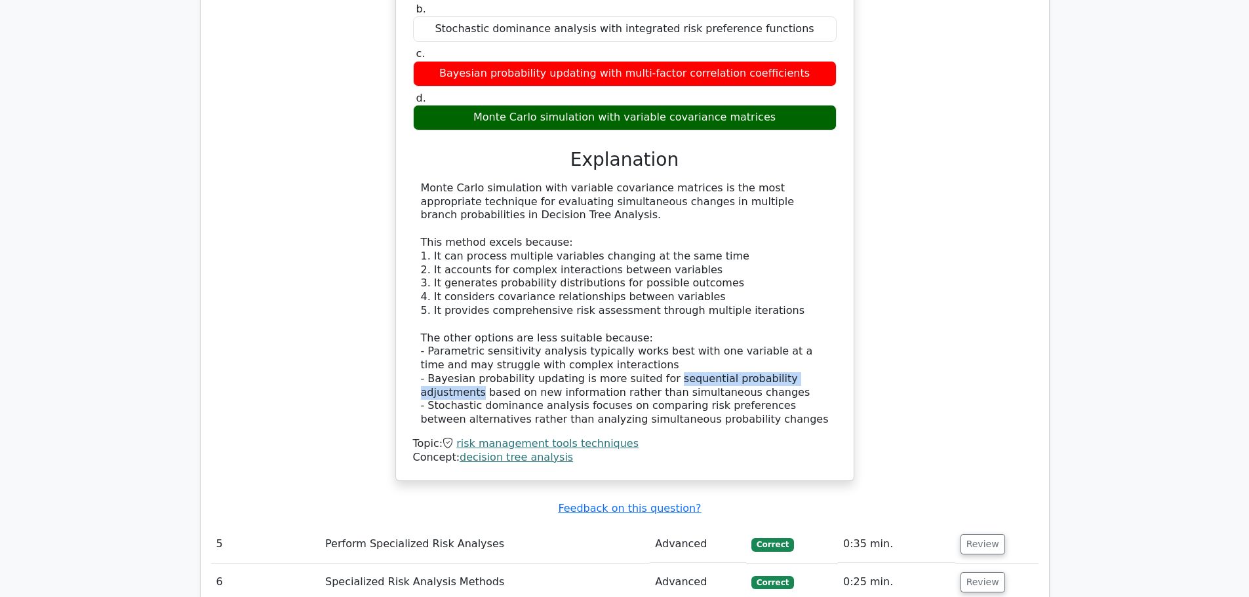
drag, startPoint x: 653, startPoint y: 328, endPoint x: 817, endPoint y: 326, distance: 164.5
click at [817, 326] on div "Monte Carlo simulation with variable covariance matrices is the most appropriat…" at bounding box center [625, 304] width 408 height 245
copy div "sequential probability adjustments"
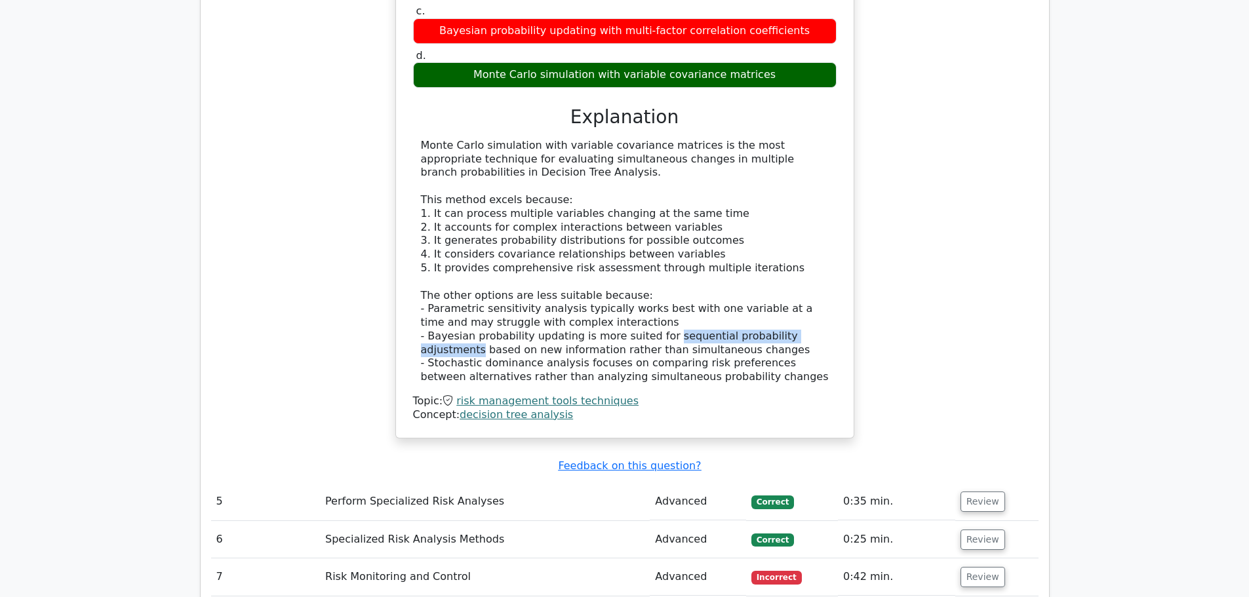
scroll to position [2687, 0]
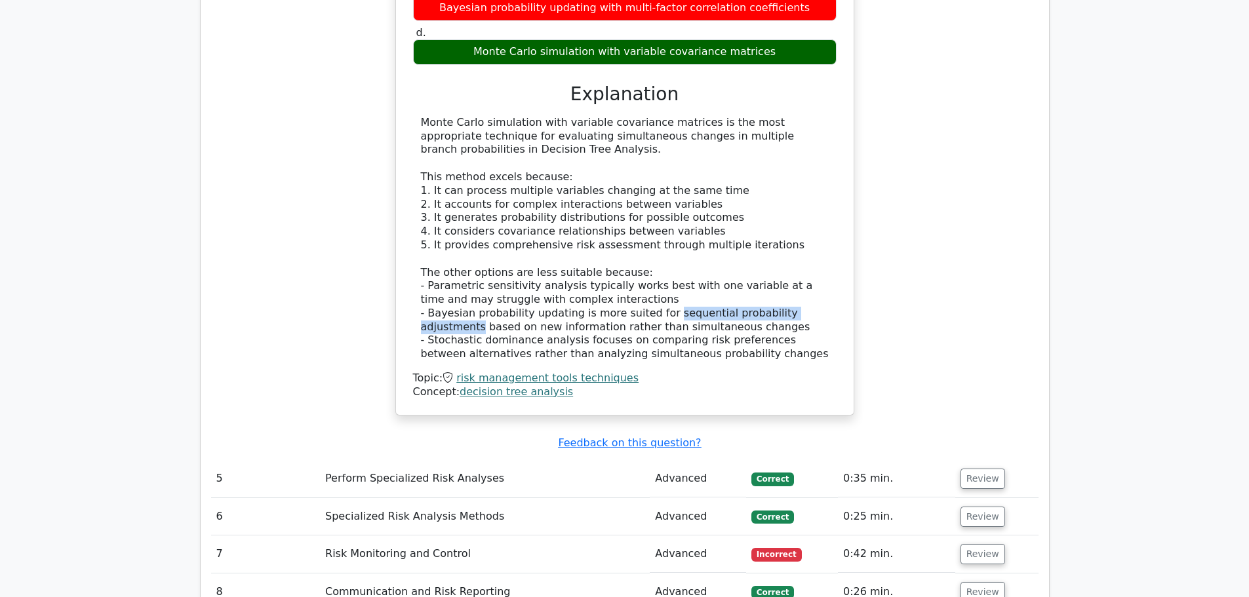
click at [974, 544] on button "Review" at bounding box center [982, 554] width 45 height 20
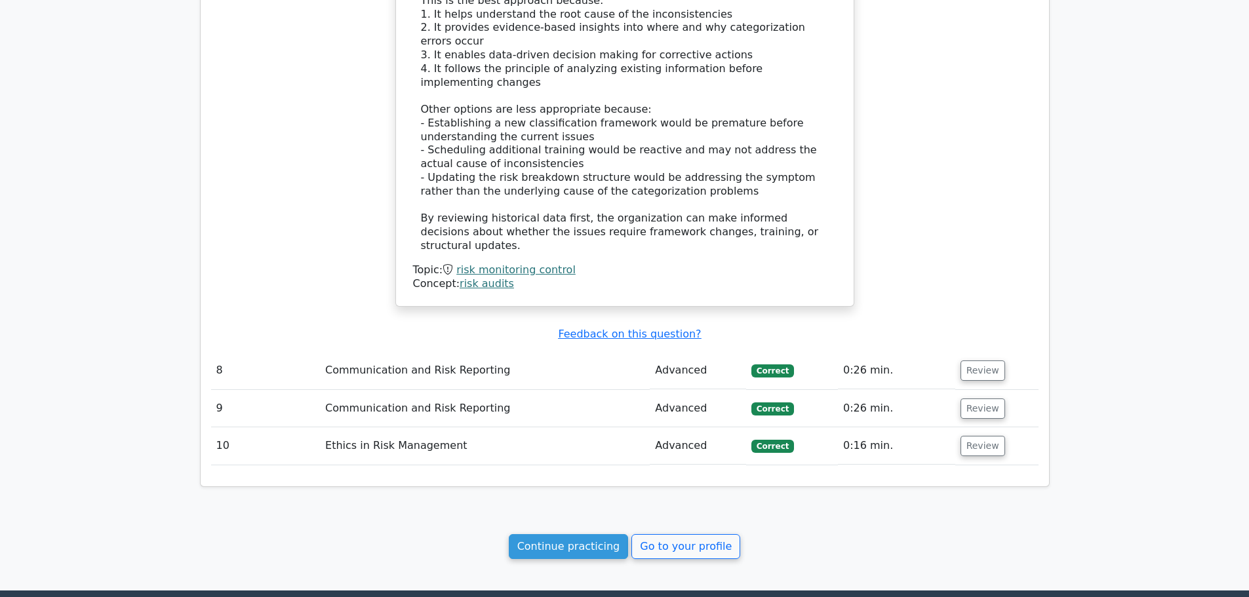
scroll to position [3576, 0]
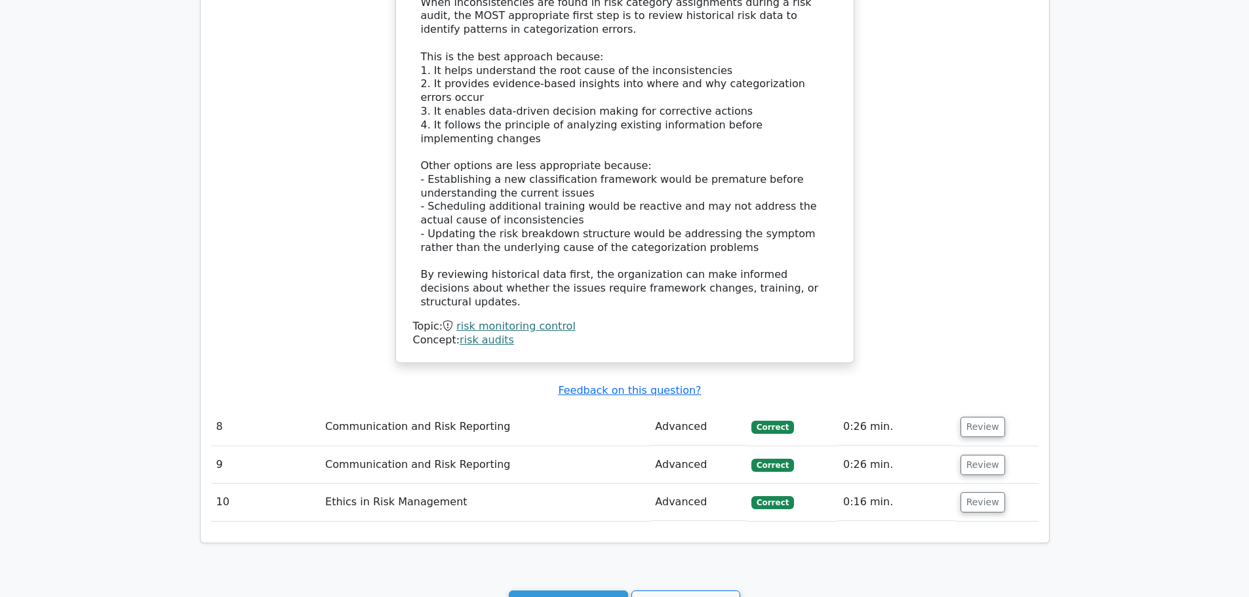
click at [574, 591] on link "Continue practicing" at bounding box center [569, 603] width 120 height 25
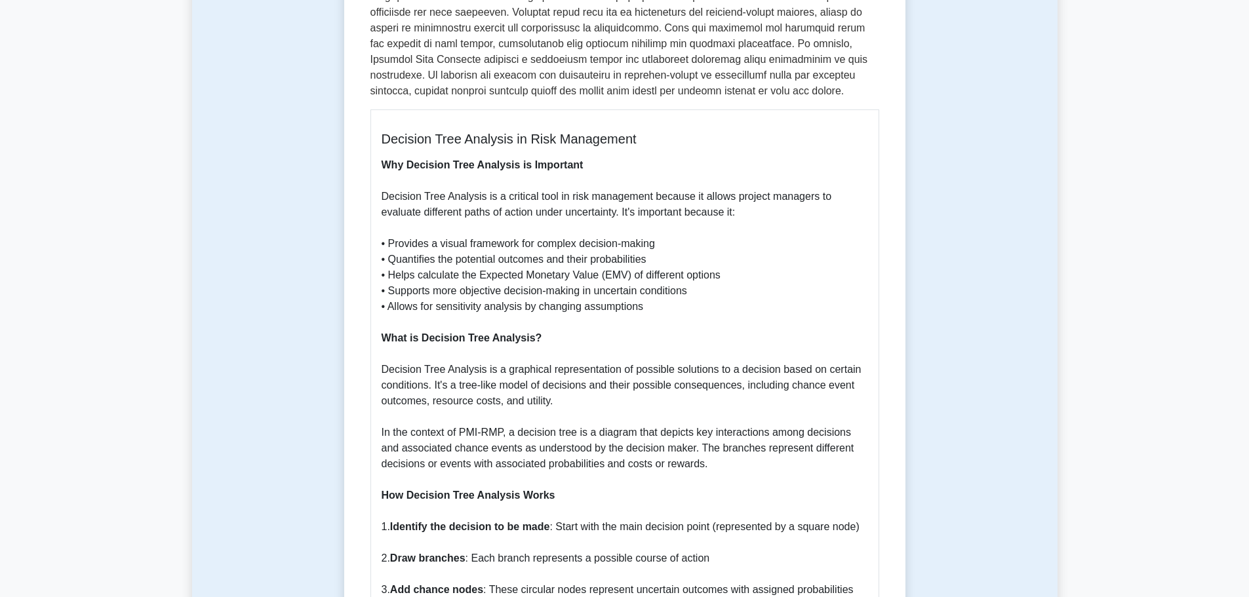
scroll to position [328, 0]
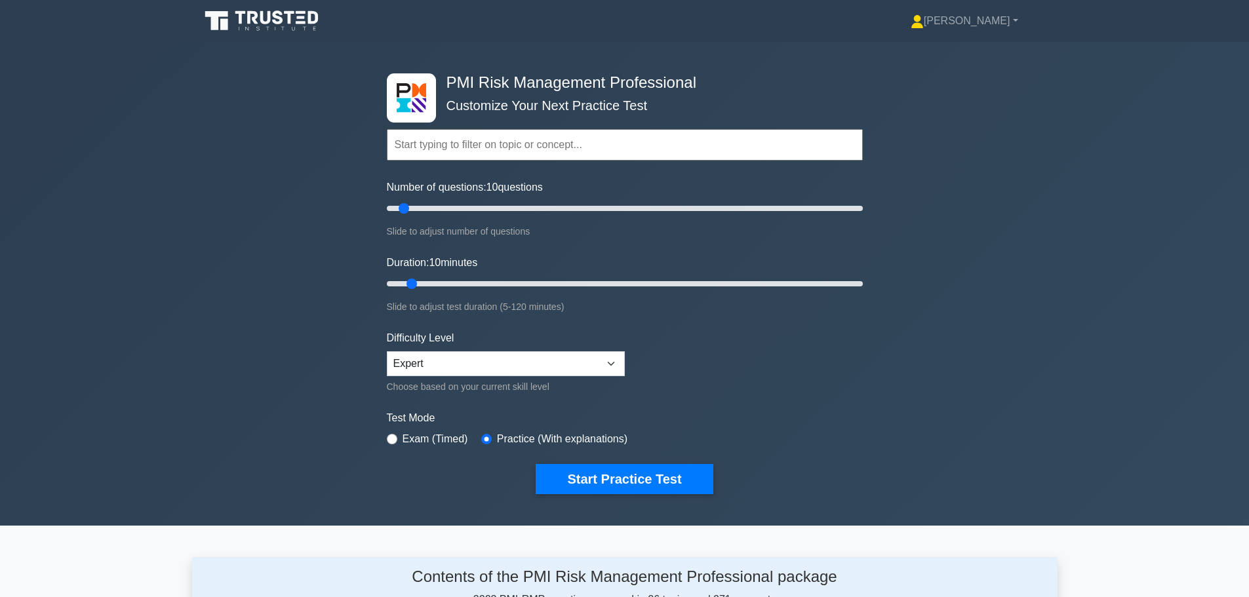
click at [575, 483] on button "Start Practice Test" at bounding box center [623, 479] width 177 height 30
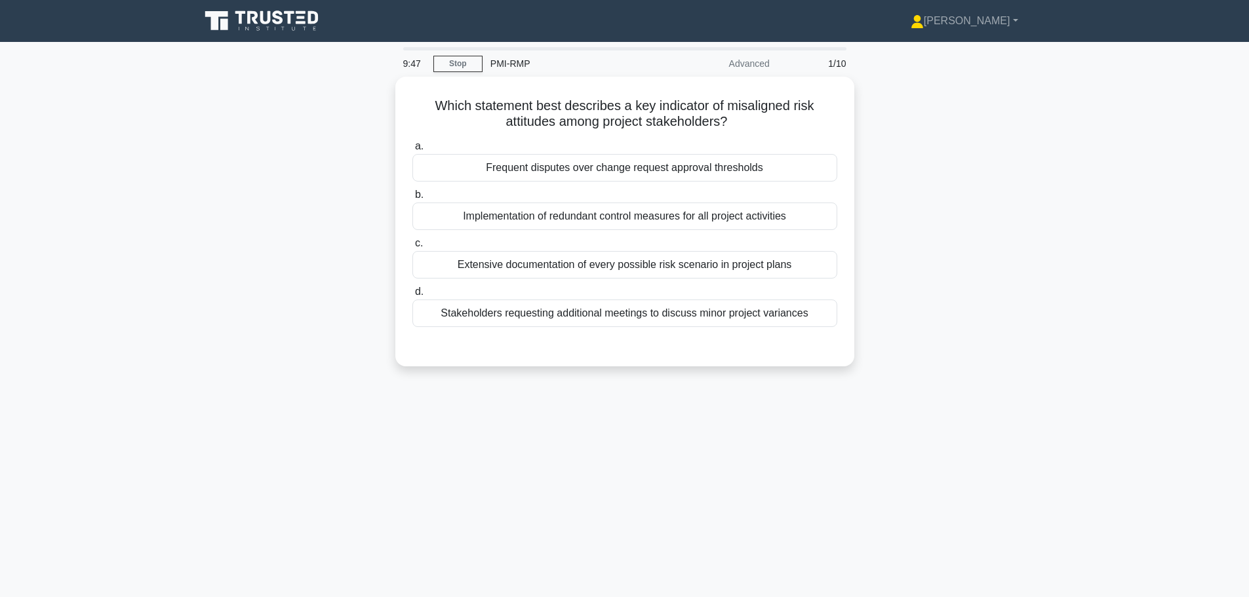
click at [528, 162] on div "Frequent disputes over change request approval thresholds" at bounding box center [624, 168] width 425 height 28
click at [412, 151] on input "a. Frequent disputes over change request approval thresholds" at bounding box center [412, 146] width 0 height 9
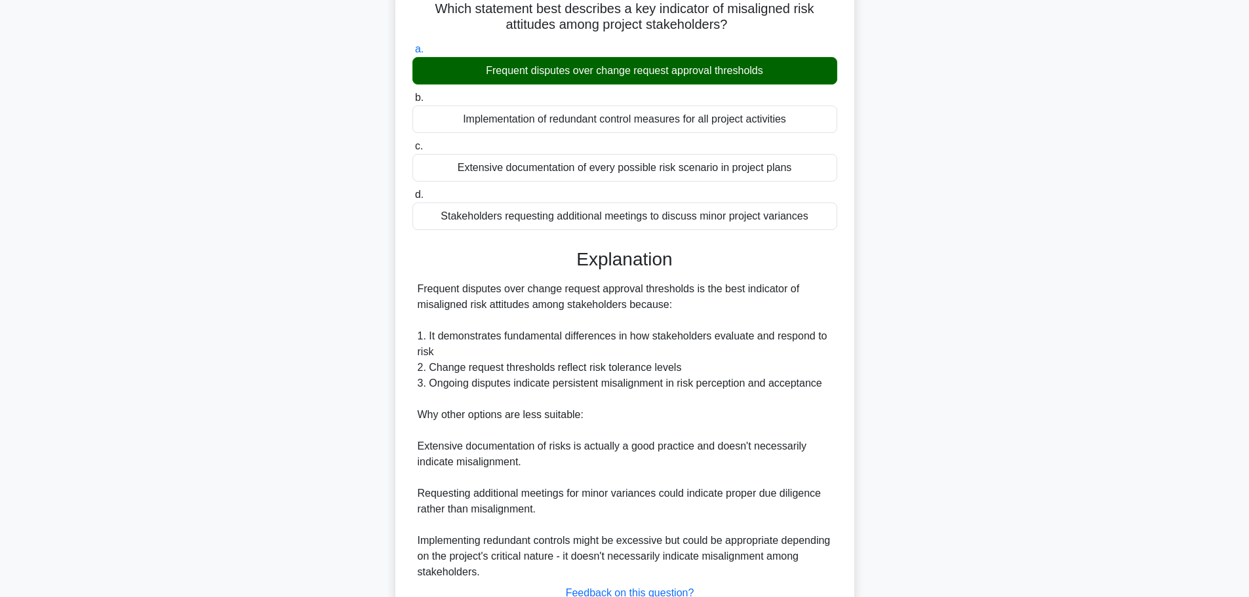
scroll to position [196, 0]
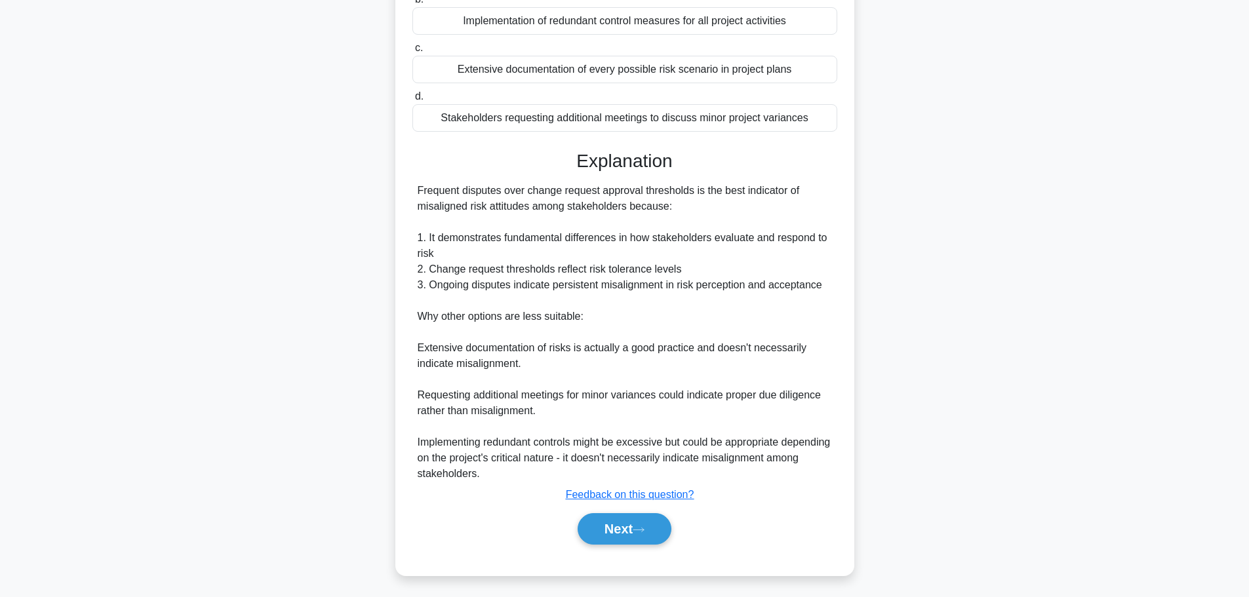
click at [625, 520] on button "Next" at bounding box center [624, 528] width 94 height 31
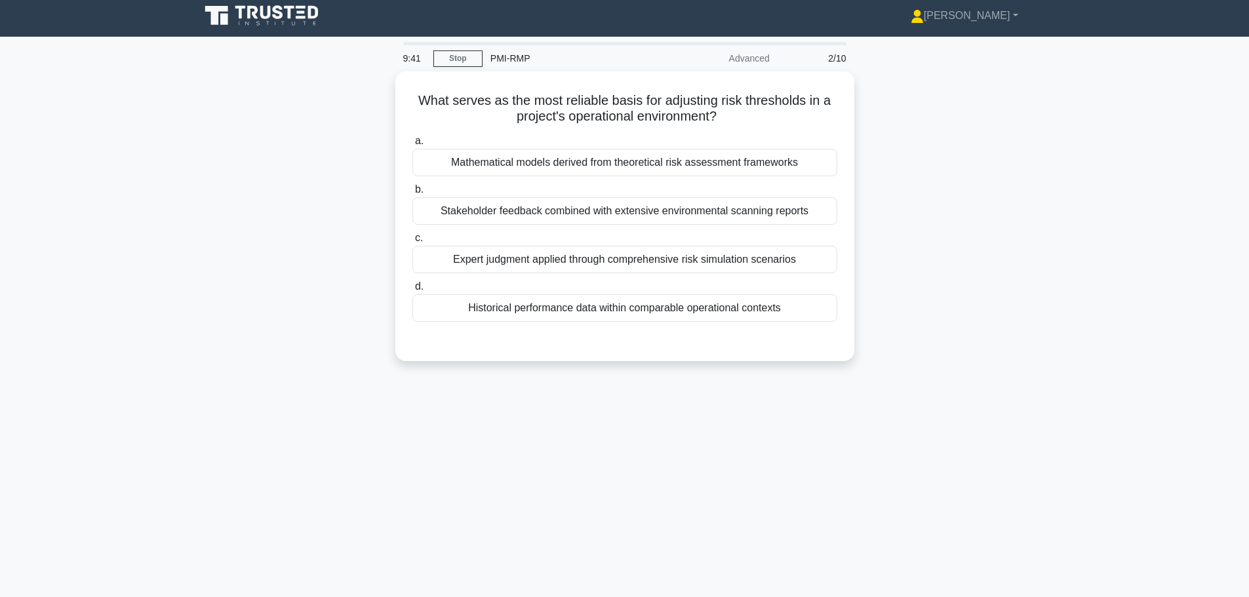
scroll to position [0, 0]
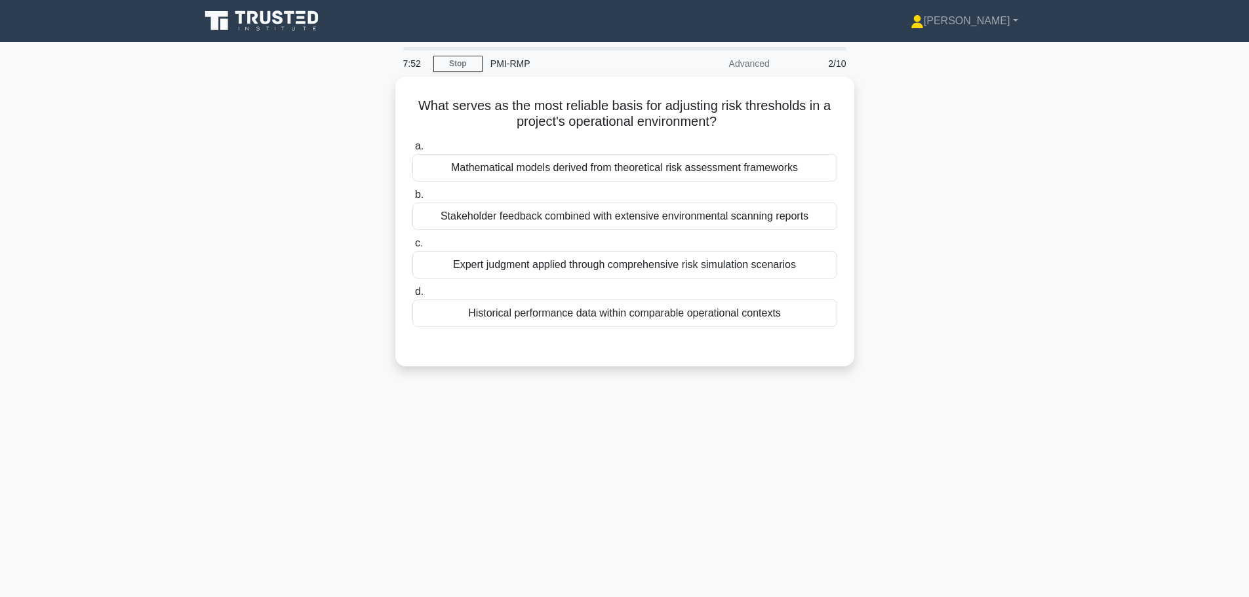
click at [466, 309] on div "Historical performance data within comparable operational contexts" at bounding box center [624, 314] width 425 height 28
click at [412, 296] on input "d. Historical performance data within comparable operational contexts" at bounding box center [412, 292] width 0 height 9
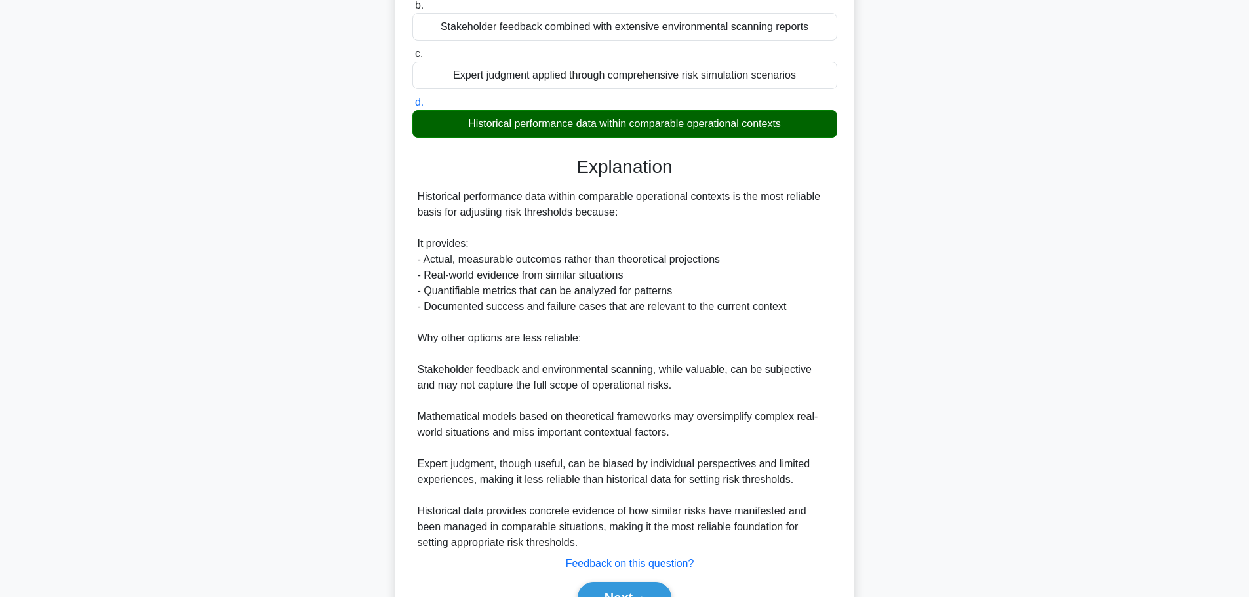
scroll to position [259, 0]
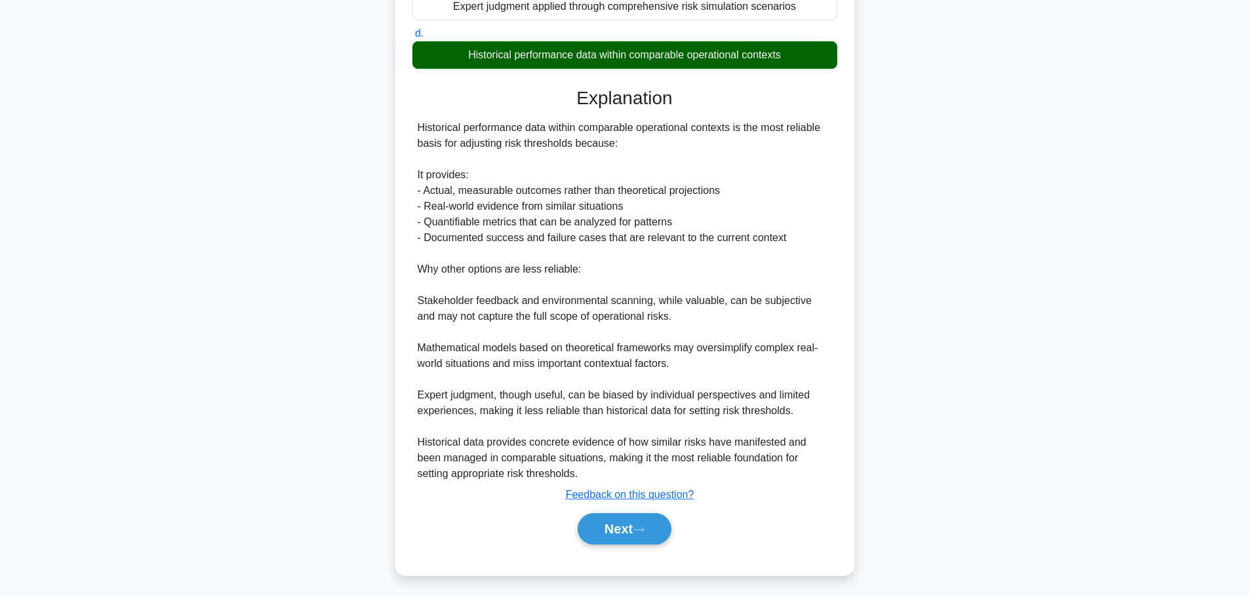
click at [590, 522] on button "Next" at bounding box center [624, 528] width 94 height 31
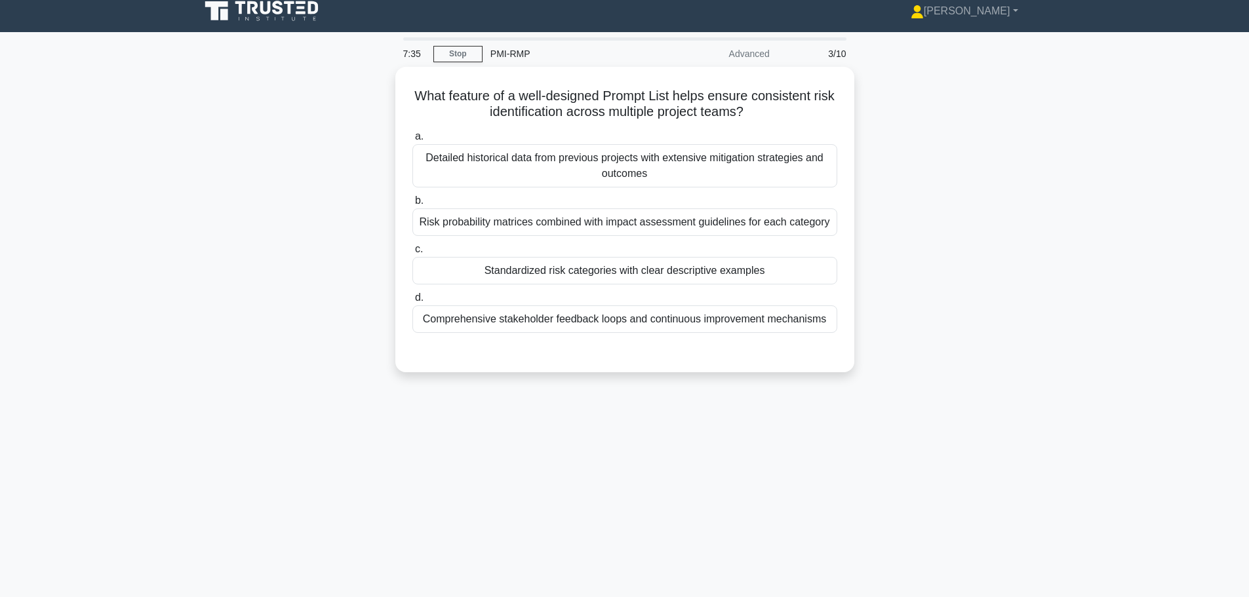
scroll to position [0, 0]
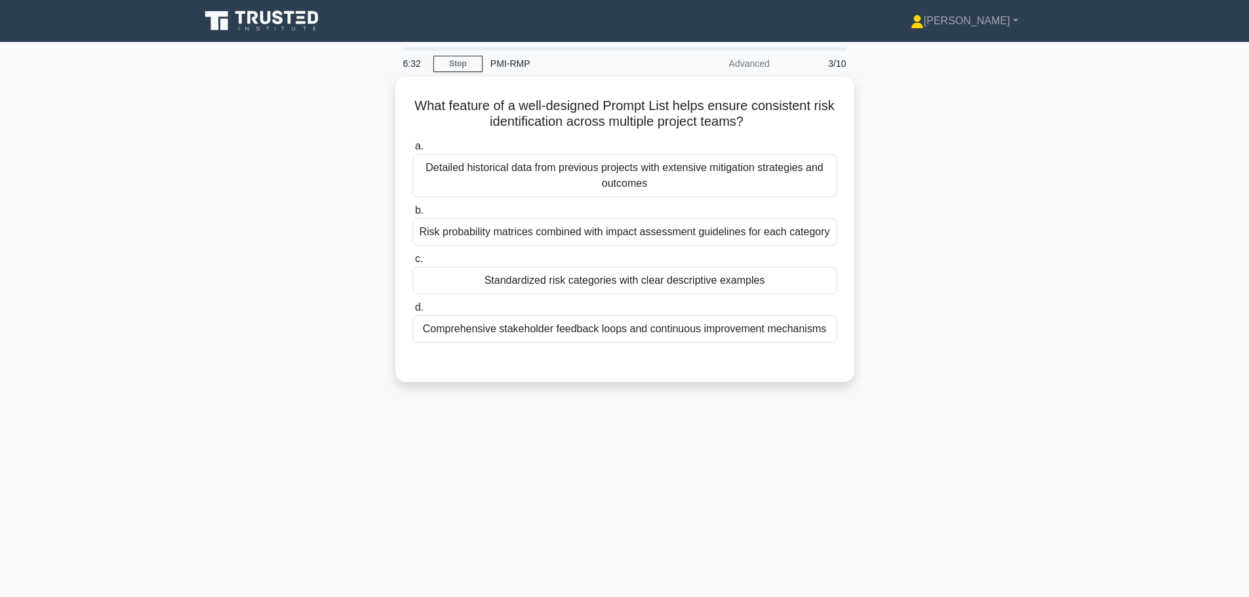
click at [459, 273] on div "Standardized risk categories with clear descriptive examples" at bounding box center [624, 281] width 425 height 28
click at [412, 263] on input "c. Standardized risk categories with clear descriptive examples" at bounding box center [412, 259] width 0 height 9
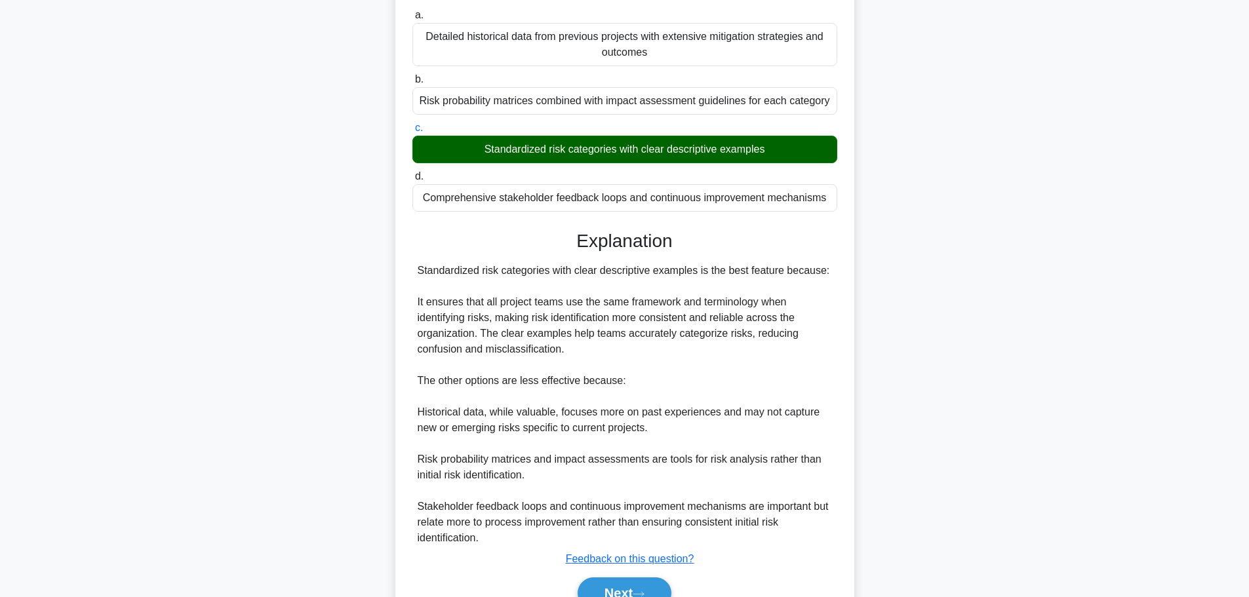
scroll to position [196, 0]
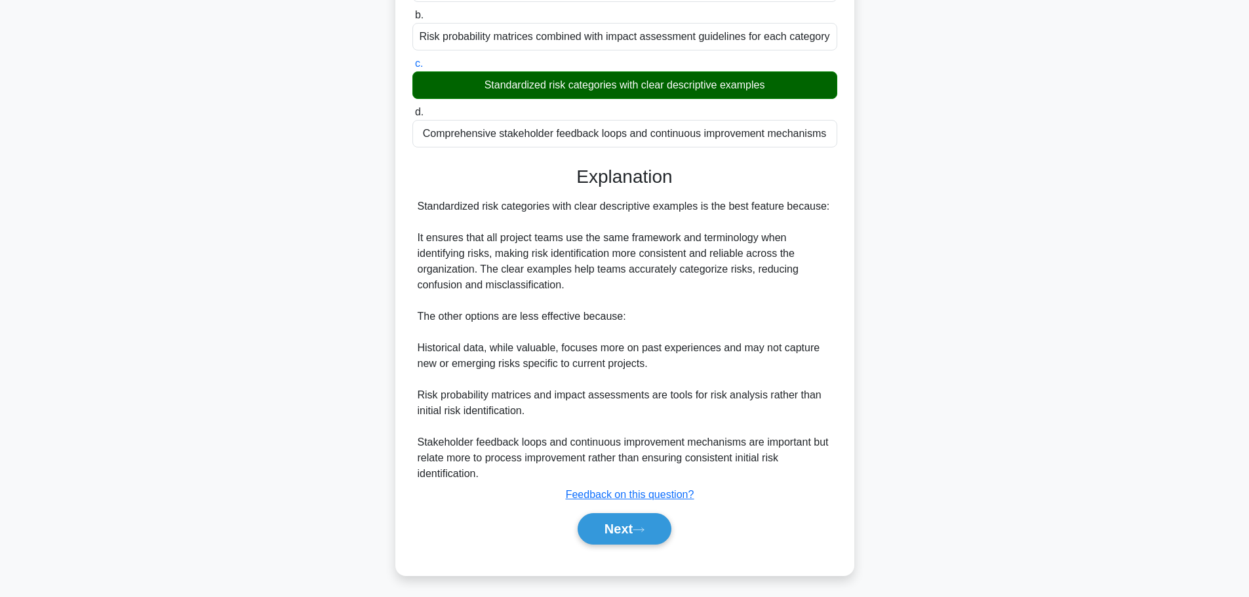
click at [626, 535] on button "Next" at bounding box center [624, 528] width 94 height 31
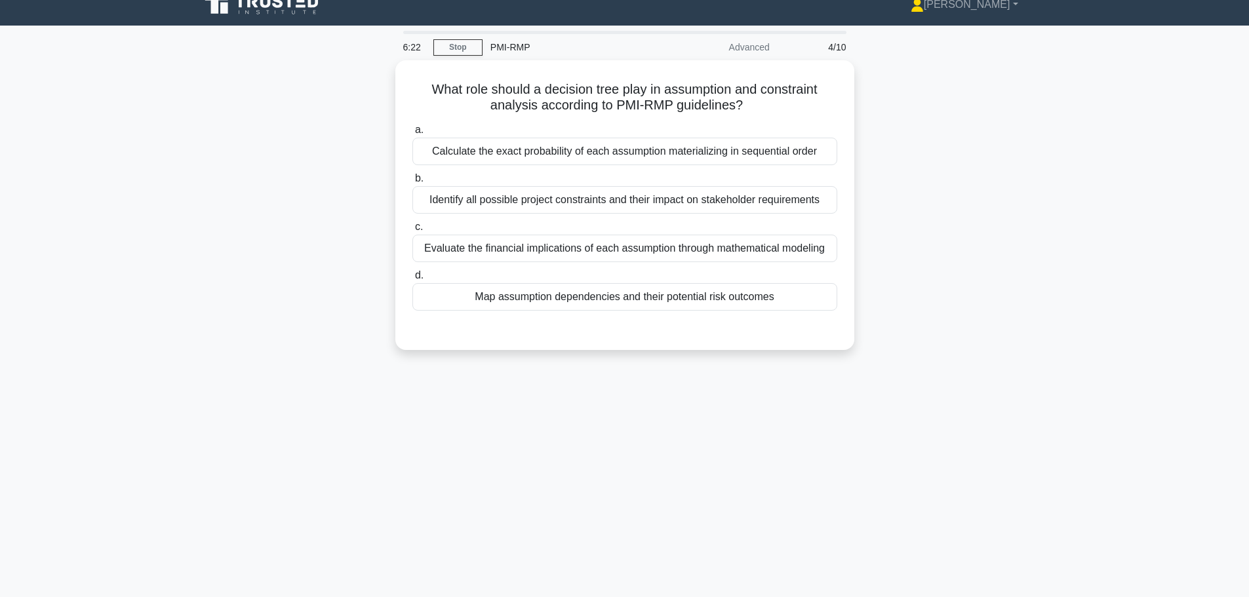
scroll to position [0, 0]
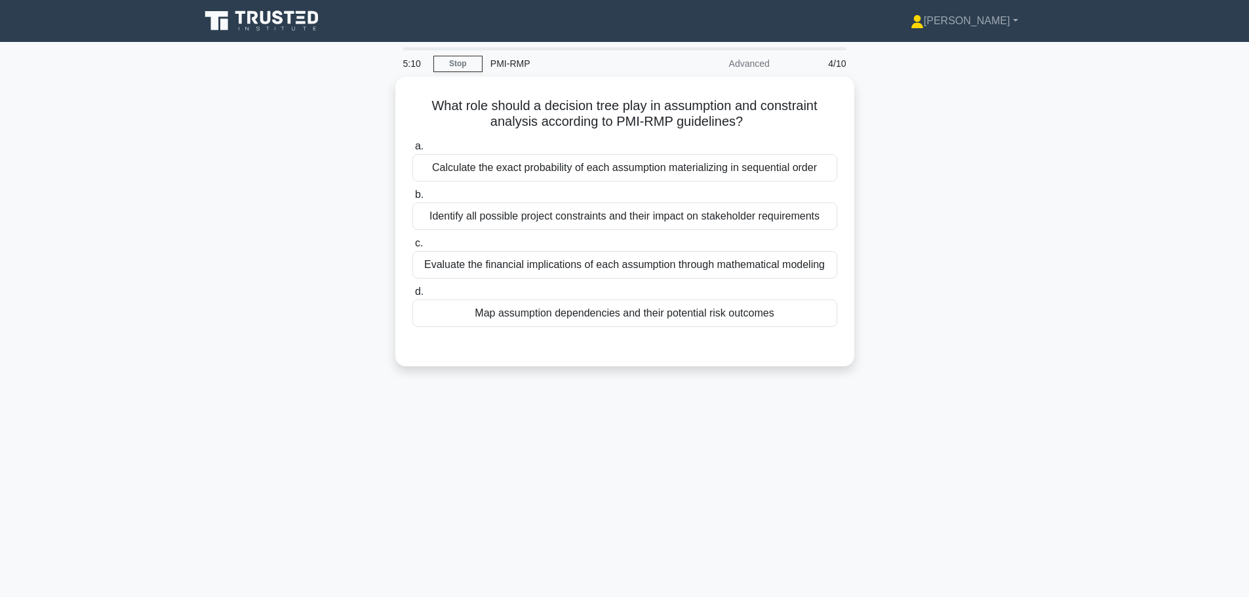
click at [482, 315] on div "Map assumption dependencies and their potential risk outcomes" at bounding box center [624, 314] width 425 height 28
click at [412, 296] on input "d. Map assumption dependencies and their potential risk outcomes" at bounding box center [412, 292] width 0 height 9
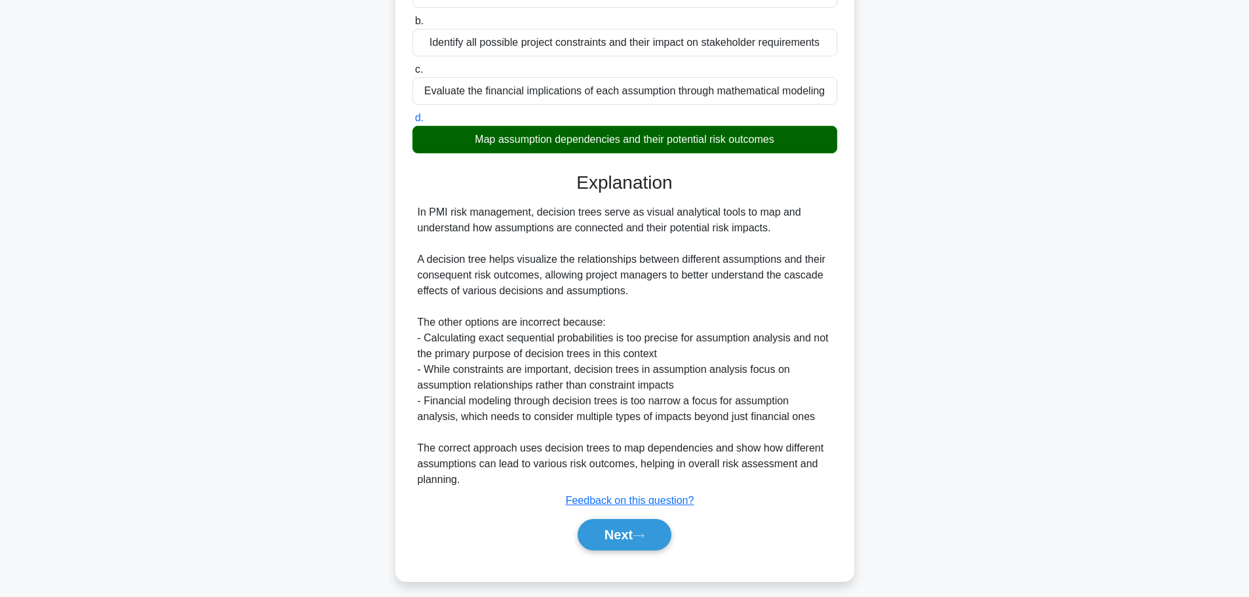
scroll to position [180, 0]
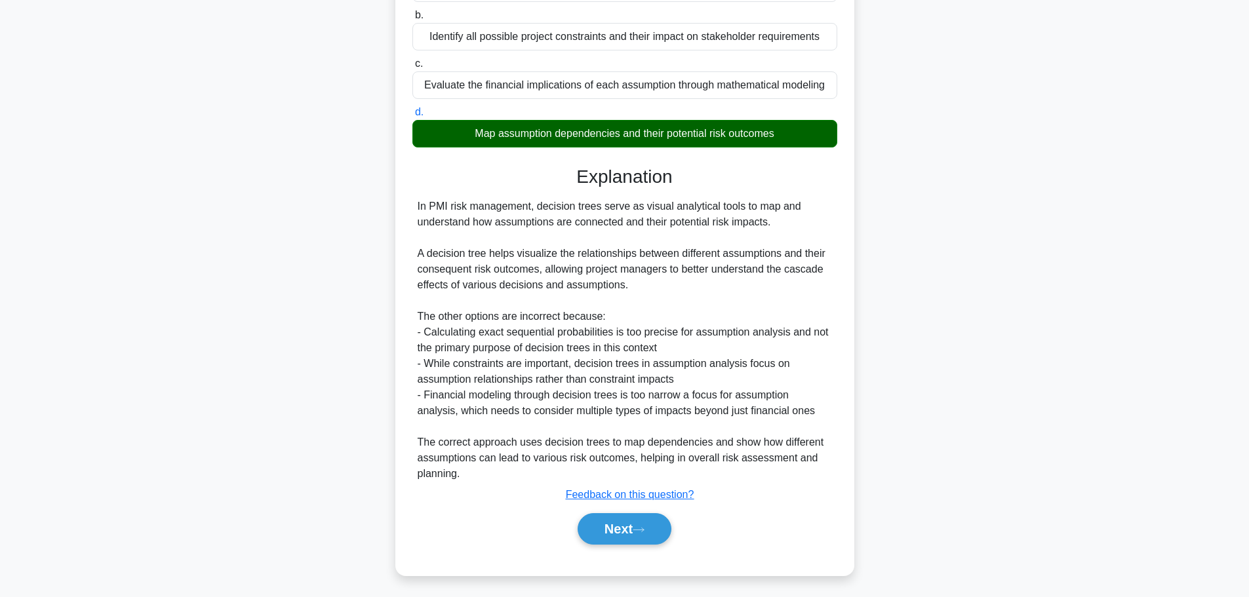
click at [629, 527] on button "Next" at bounding box center [624, 528] width 94 height 31
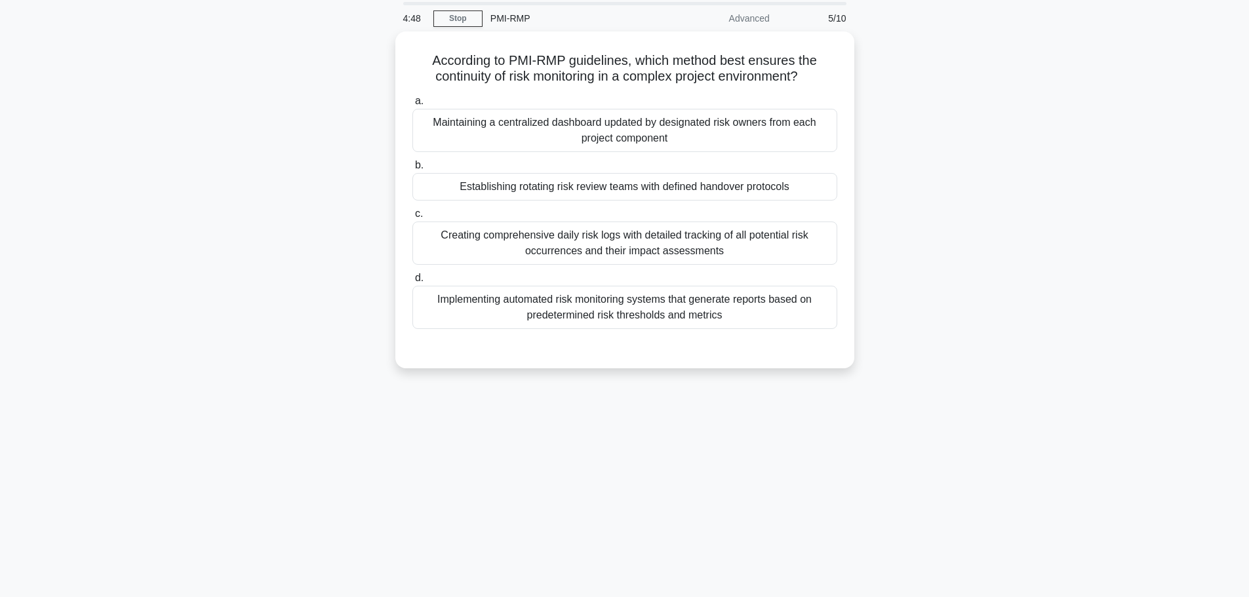
scroll to position [0, 0]
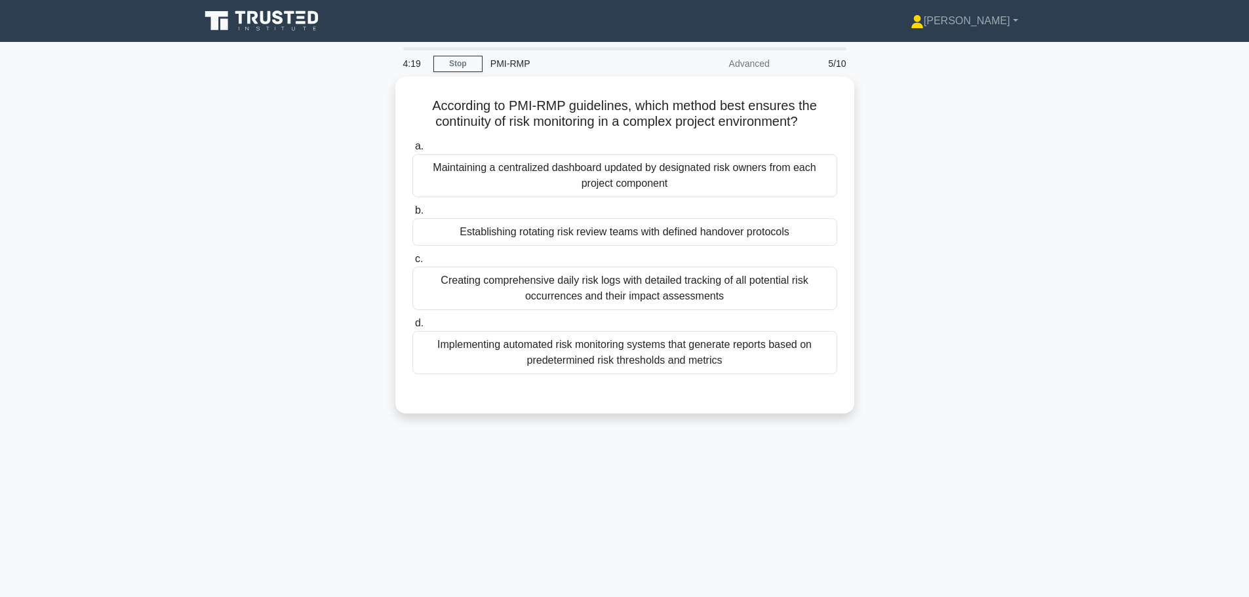
click at [475, 174] on div "Maintaining a centralized dashboard updated by designated risk owners from each…" at bounding box center [624, 175] width 425 height 43
click at [412, 151] on input "a. Maintaining a centralized dashboard updated by designated risk owners from e…" at bounding box center [412, 146] width 0 height 9
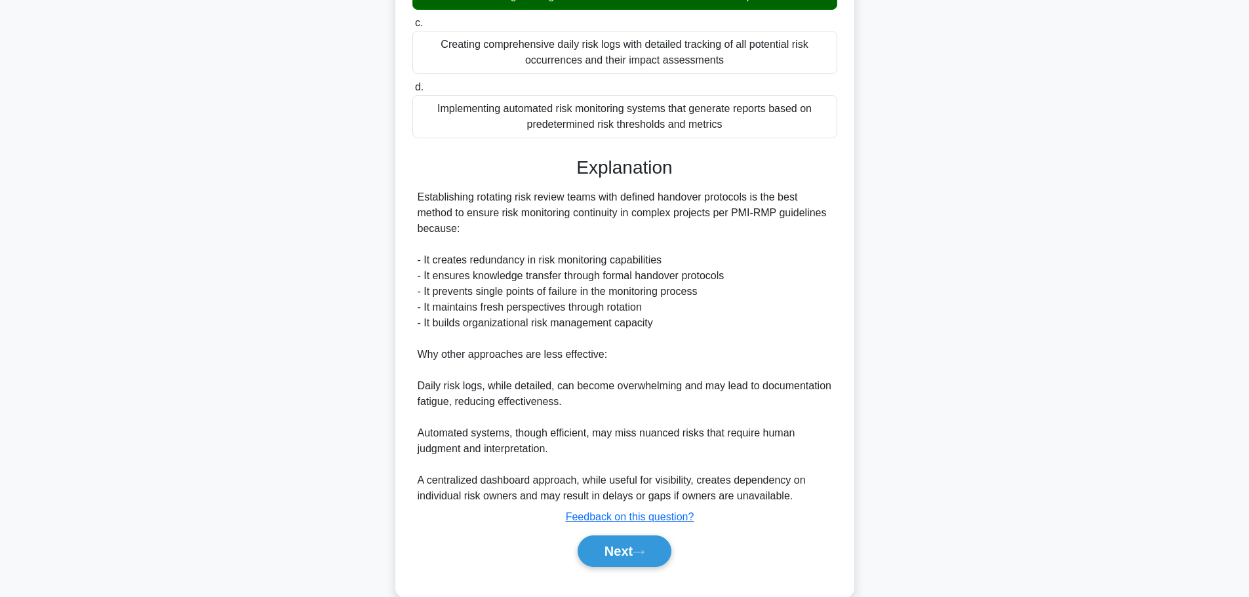
scroll to position [260, 0]
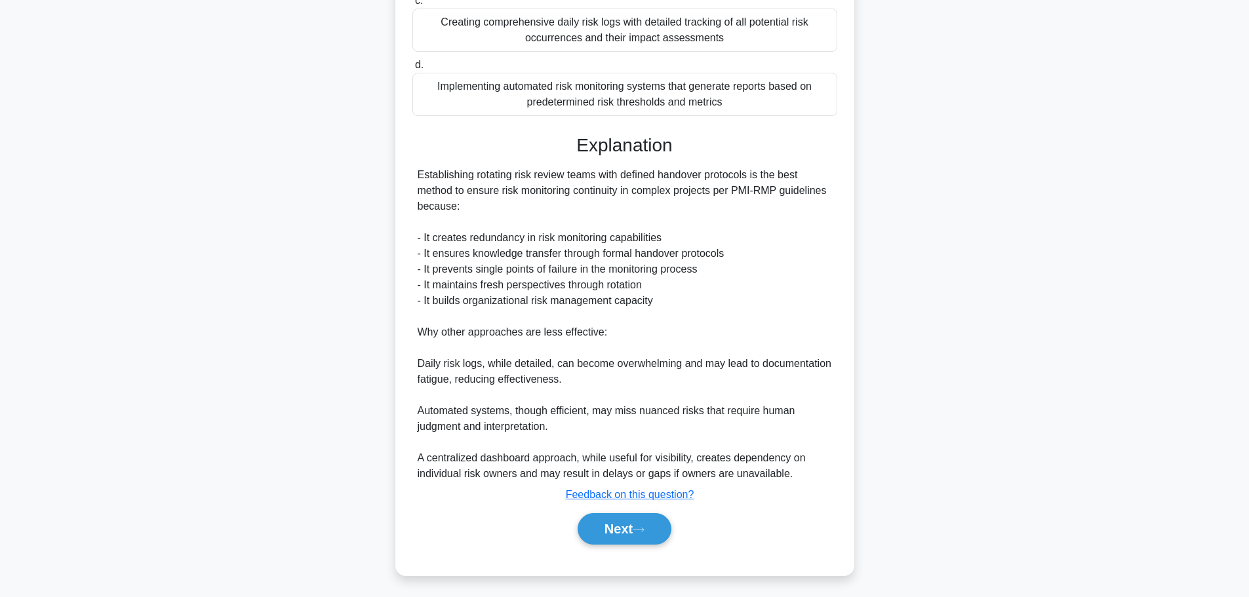
click at [596, 526] on button "Next" at bounding box center [624, 528] width 94 height 31
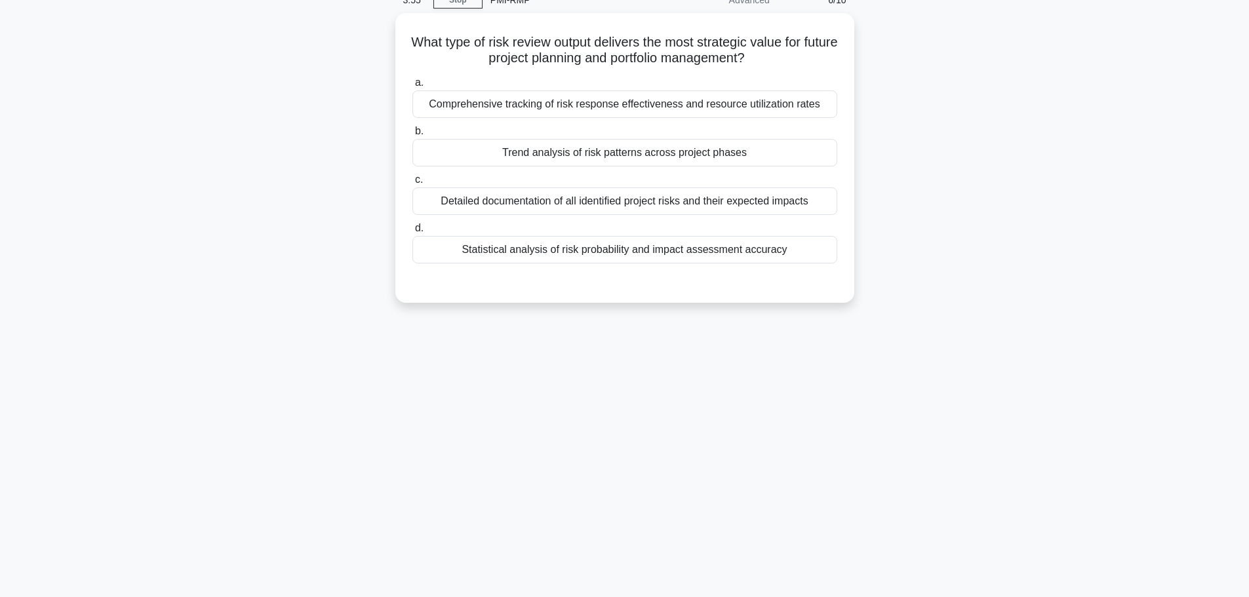
scroll to position [0, 0]
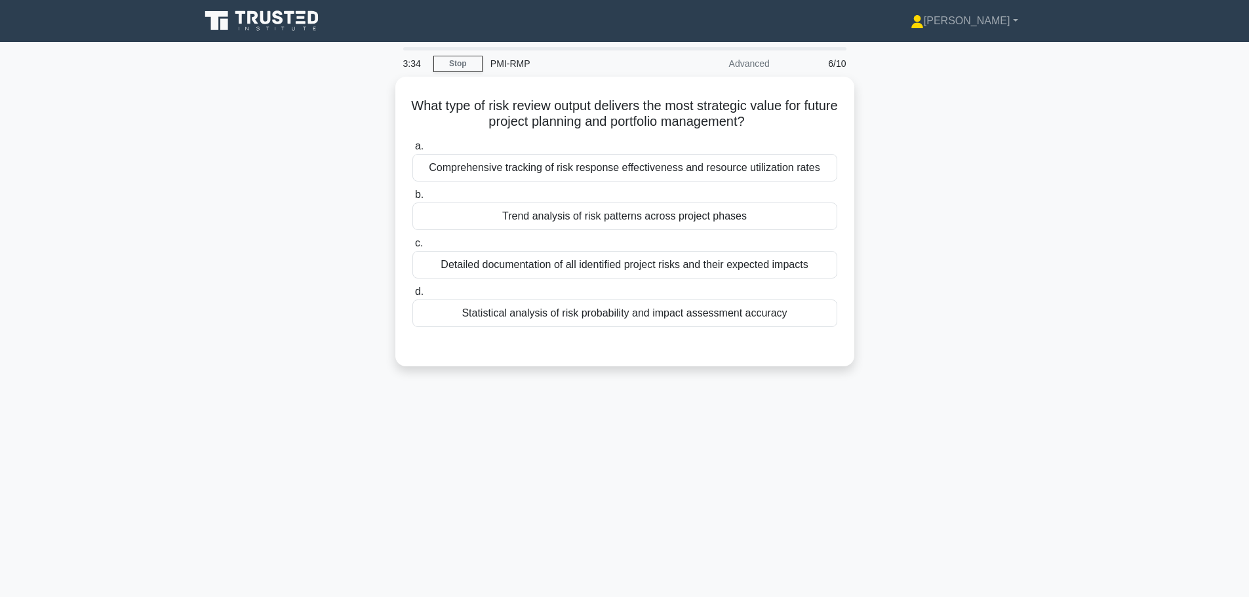
drag, startPoint x: 478, startPoint y: 211, endPoint x: 485, endPoint y: 209, distance: 6.8
click at [485, 209] on div "Trend analysis of risk patterns across project phases" at bounding box center [624, 217] width 425 height 28
click at [412, 199] on input "b. Trend analysis of risk patterns across project phases" at bounding box center [412, 195] width 0 height 9
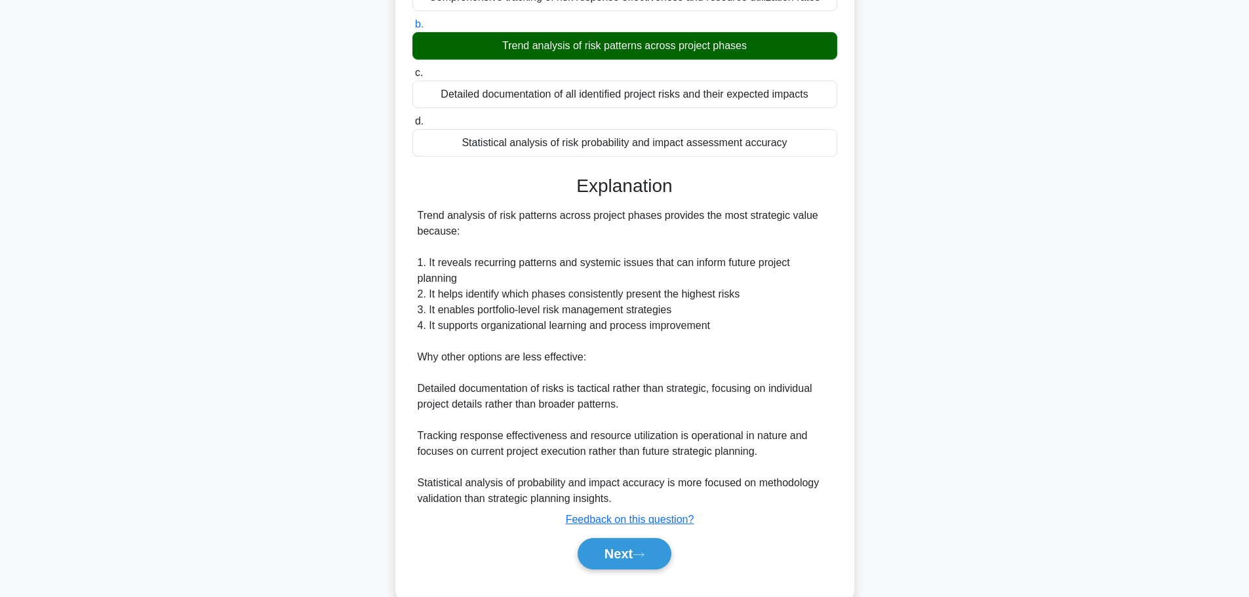
scroll to position [180, 0]
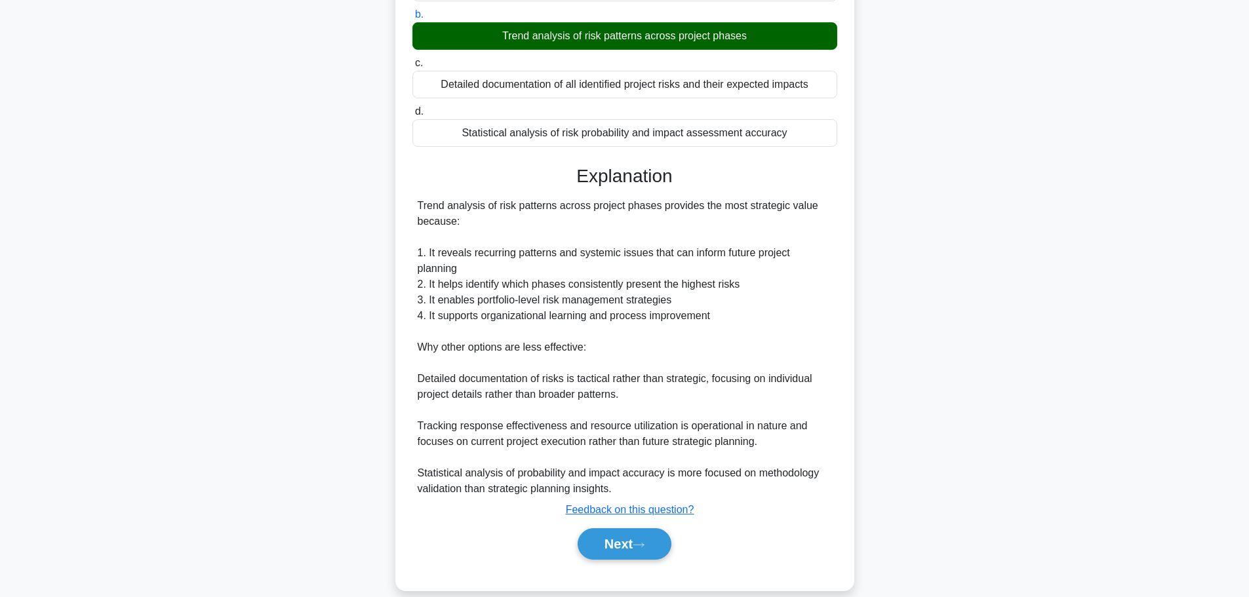
click at [623, 528] on button "Next" at bounding box center [624, 543] width 94 height 31
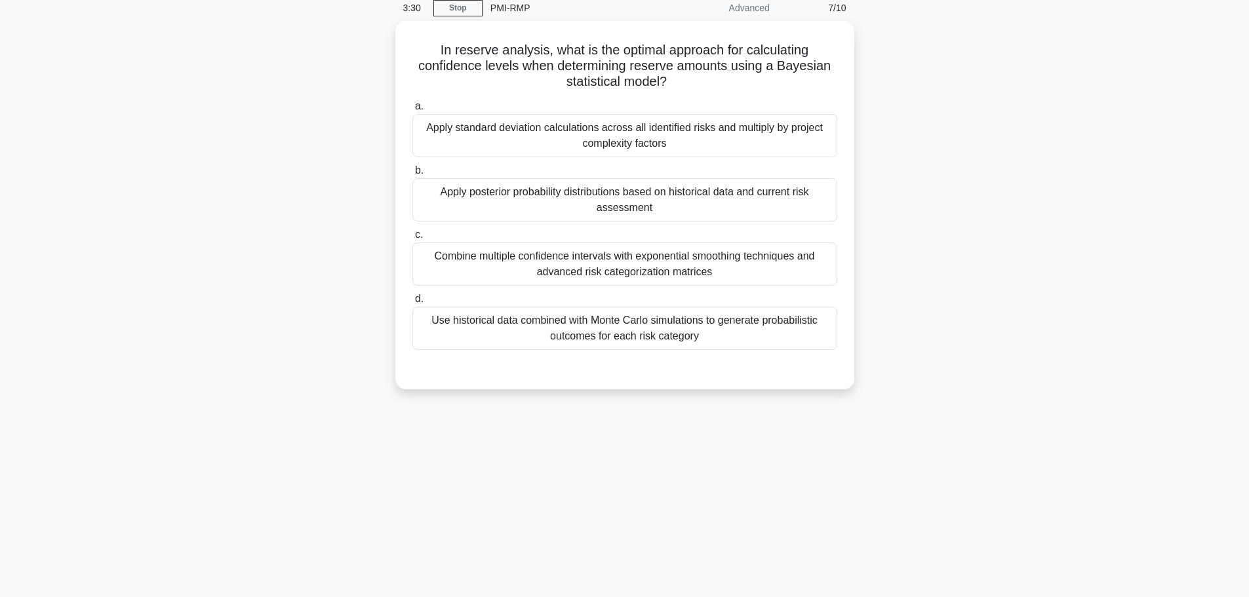
scroll to position [0, 0]
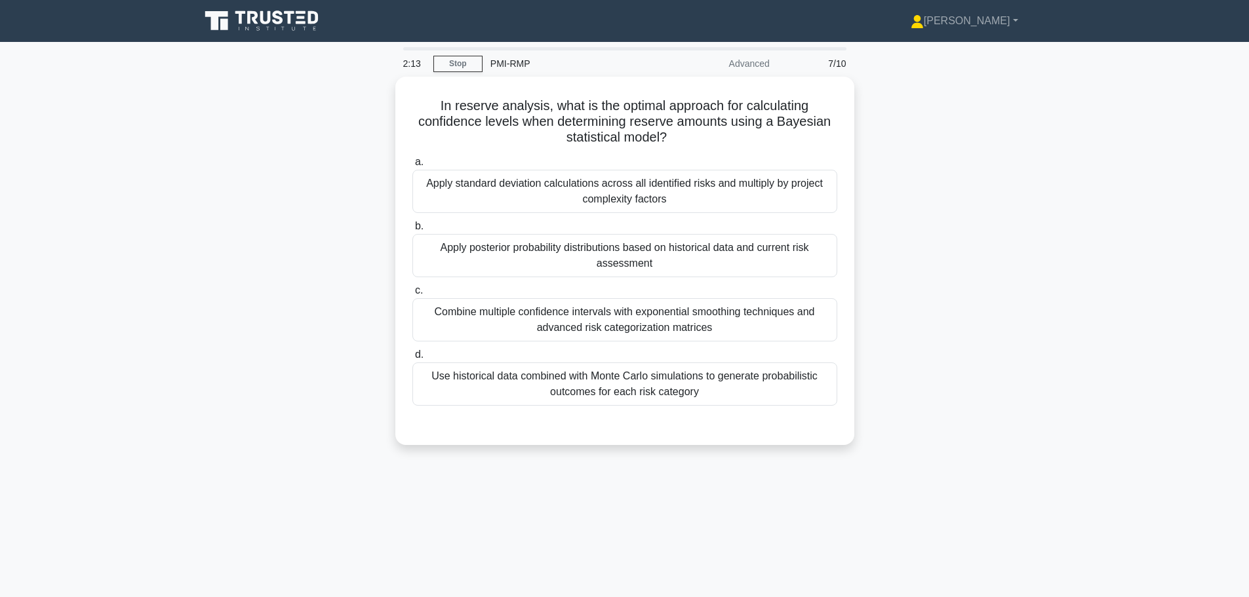
click at [438, 176] on div "Apply standard deviation calculations across all identified risks and multiply …" at bounding box center [624, 191] width 425 height 43
click at [412, 166] on input "a. Apply standard deviation calculations across all identified risks and multip…" at bounding box center [412, 162] width 0 height 9
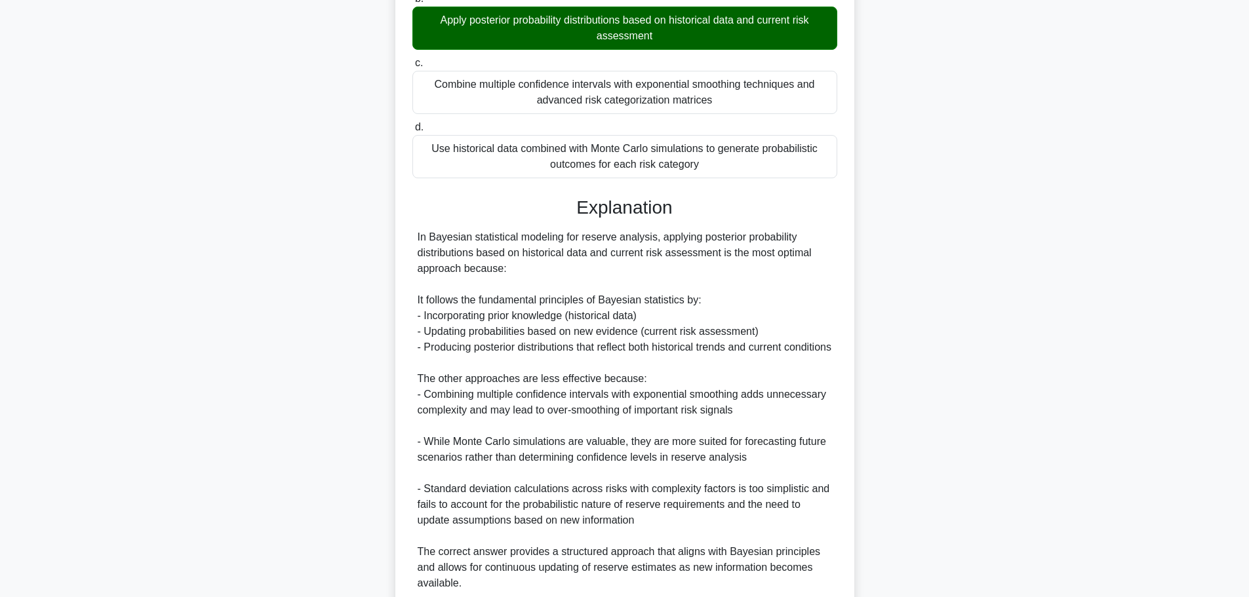
scroll to position [355, 0]
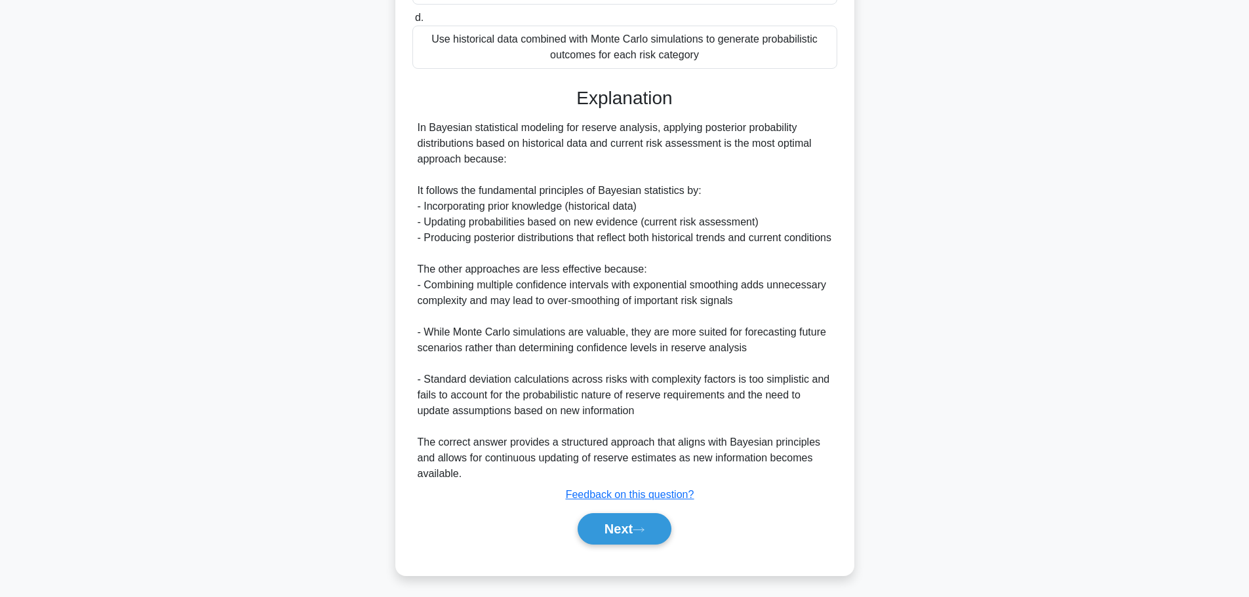
click at [623, 518] on button "Next" at bounding box center [624, 528] width 94 height 31
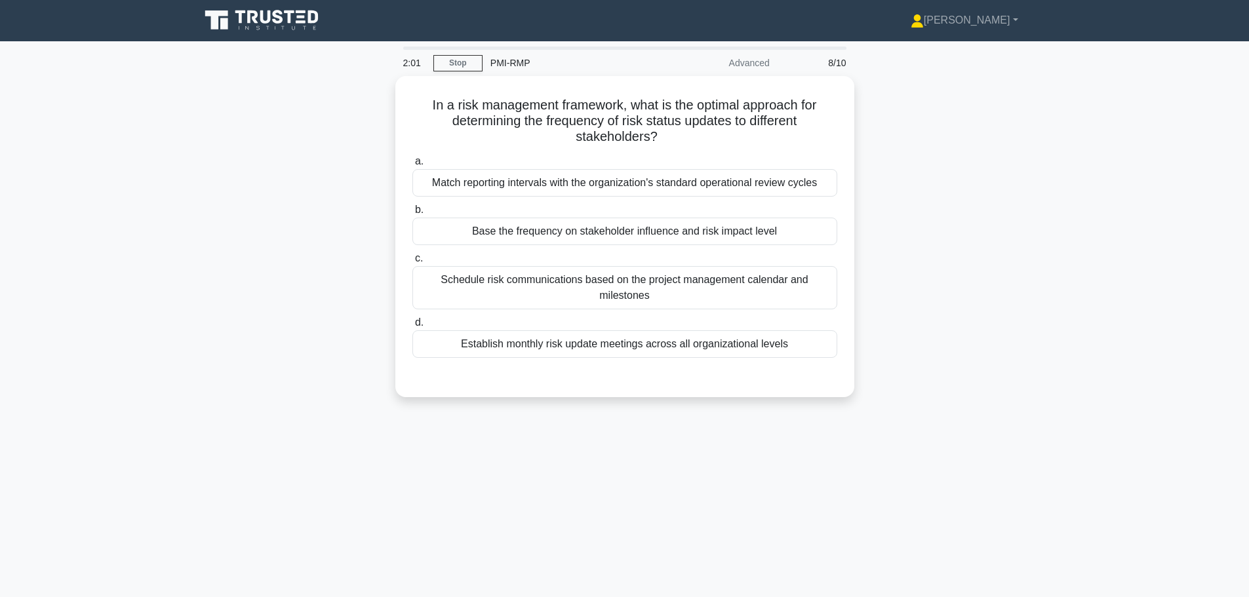
scroll to position [0, 0]
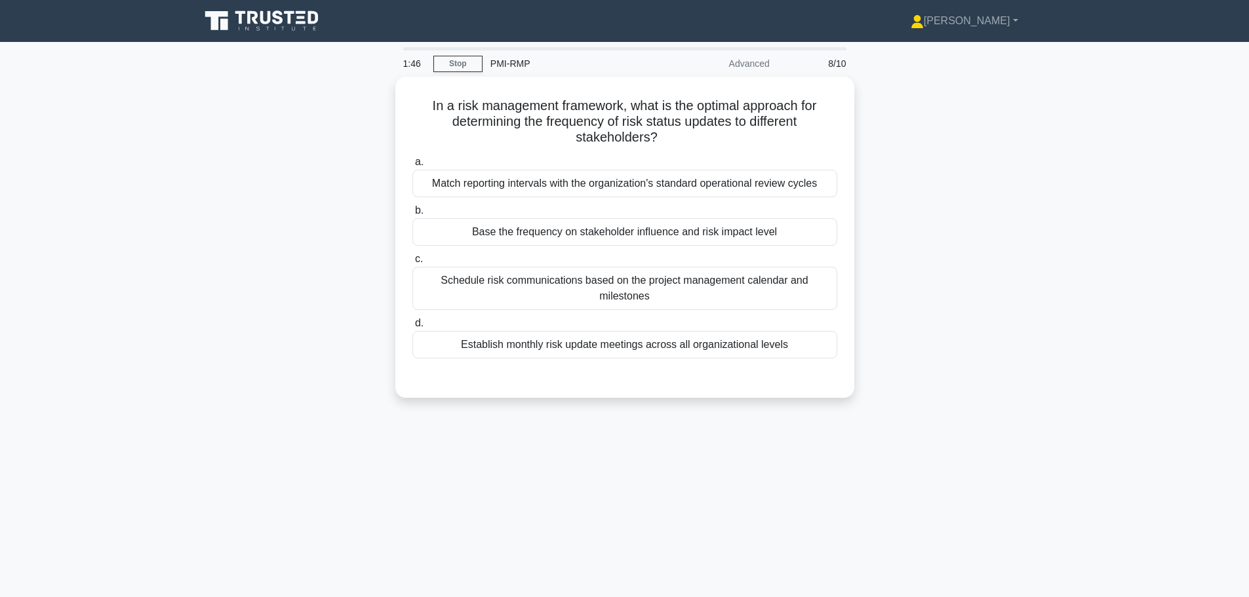
click at [464, 233] on div "Base the frequency on stakeholder influence and risk impact level" at bounding box center [624, 232] width 425 height 28
click at [412, 215] on input "b. Base the frequency on stakeholder influence and risk impact level" at bounding box center [412, 210] width 0 height 9
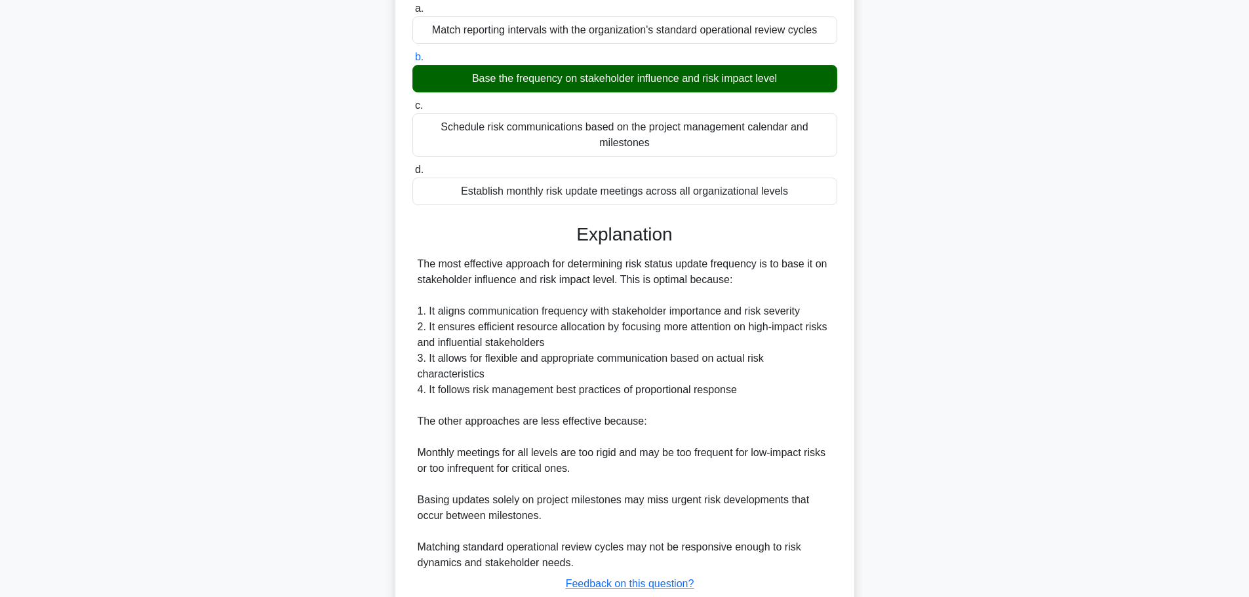
scroll to position [243, 0]
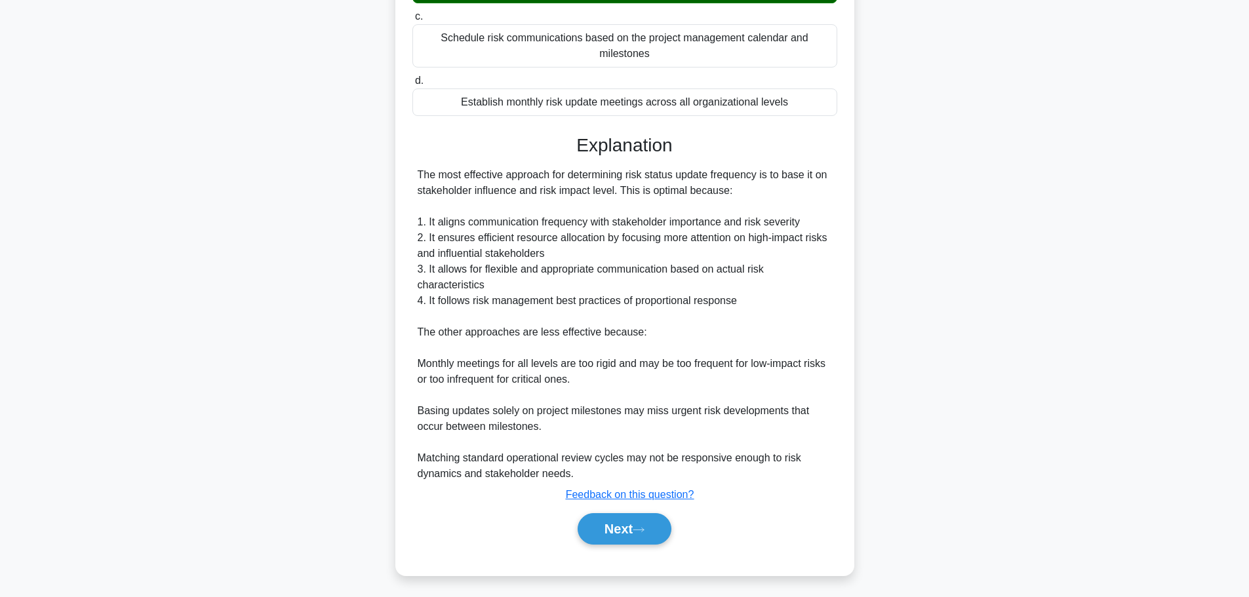
click at [605, 520] on button "Next" at bounding box center [624, 528] width 94 height 31
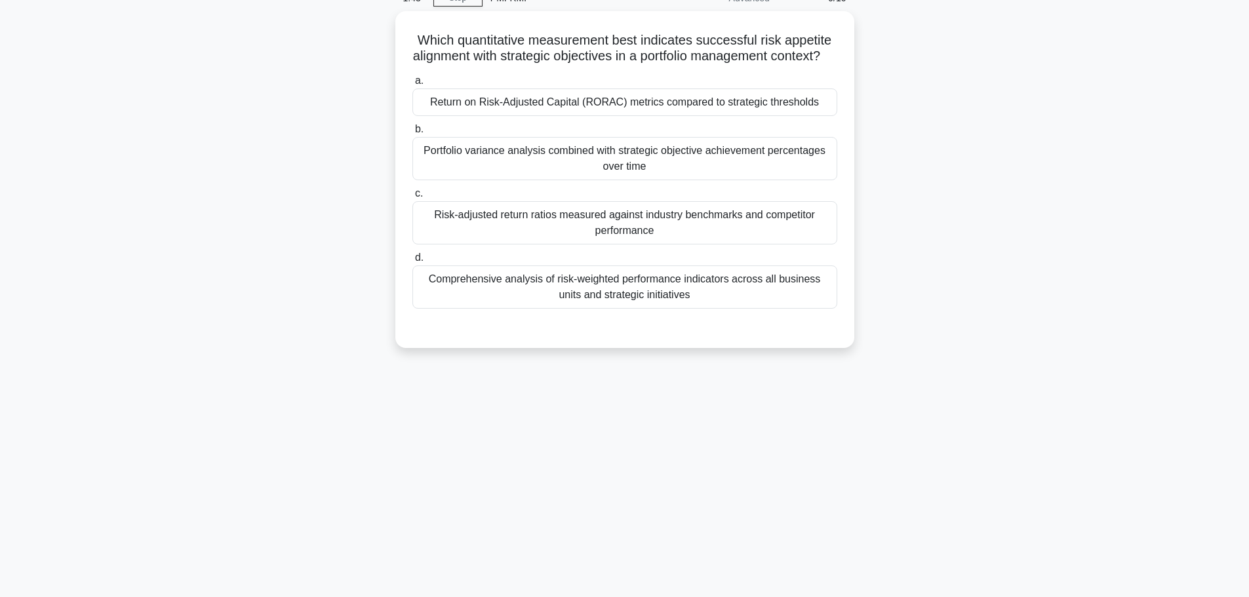
scroll to position [0, 0]
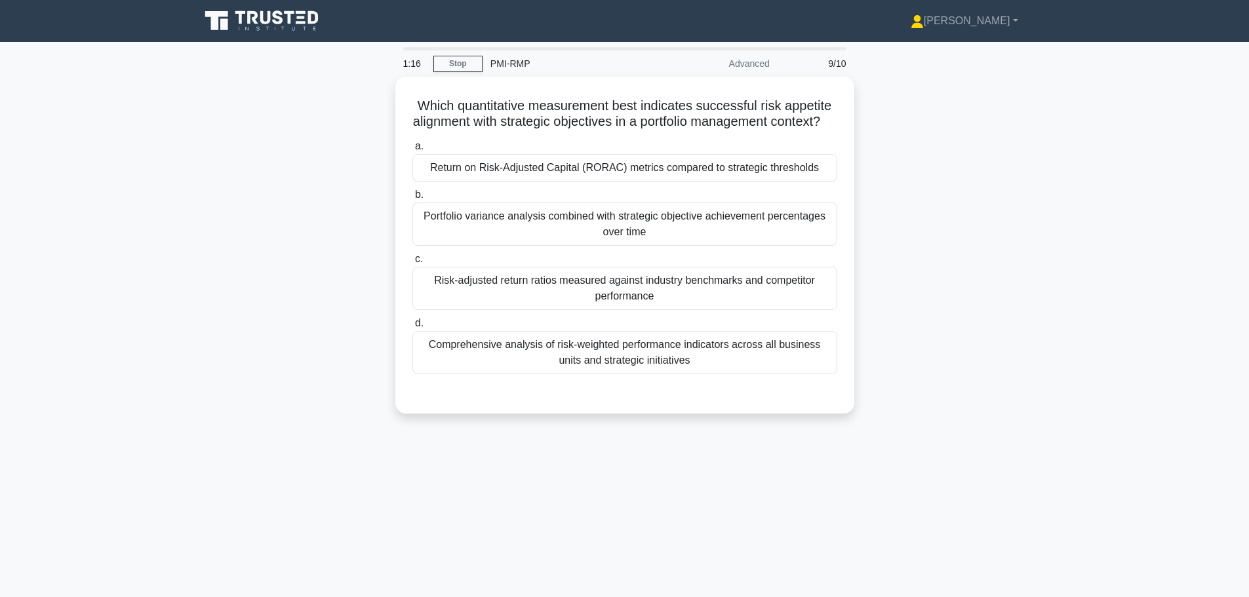
click at [479, 176] on div "Return on Risk-Adjusted Capital (RORAC) metrics compared to strategic thresholds" at bounding box center [624, 168] width 425 height 28
click at [412, 151] on input "a. Return on Risk-Adjusted Capital (RORAC) metrics compared to strategic thresh…" at bounding box center [412, 146] width 0 height 9
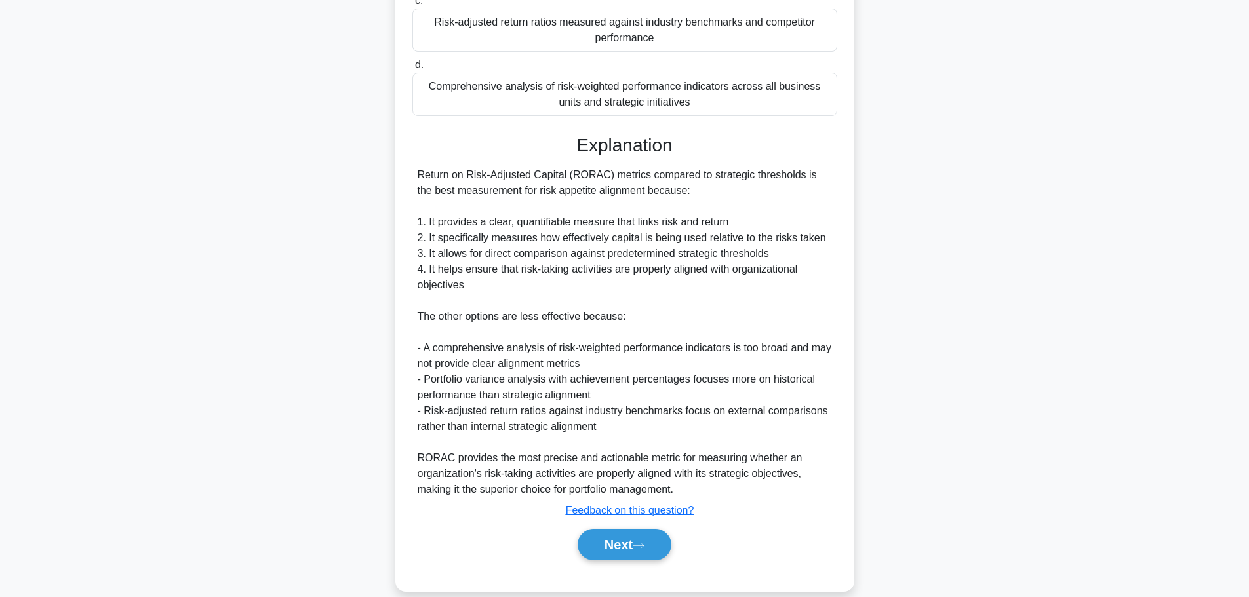
scroll to position [262, 0]
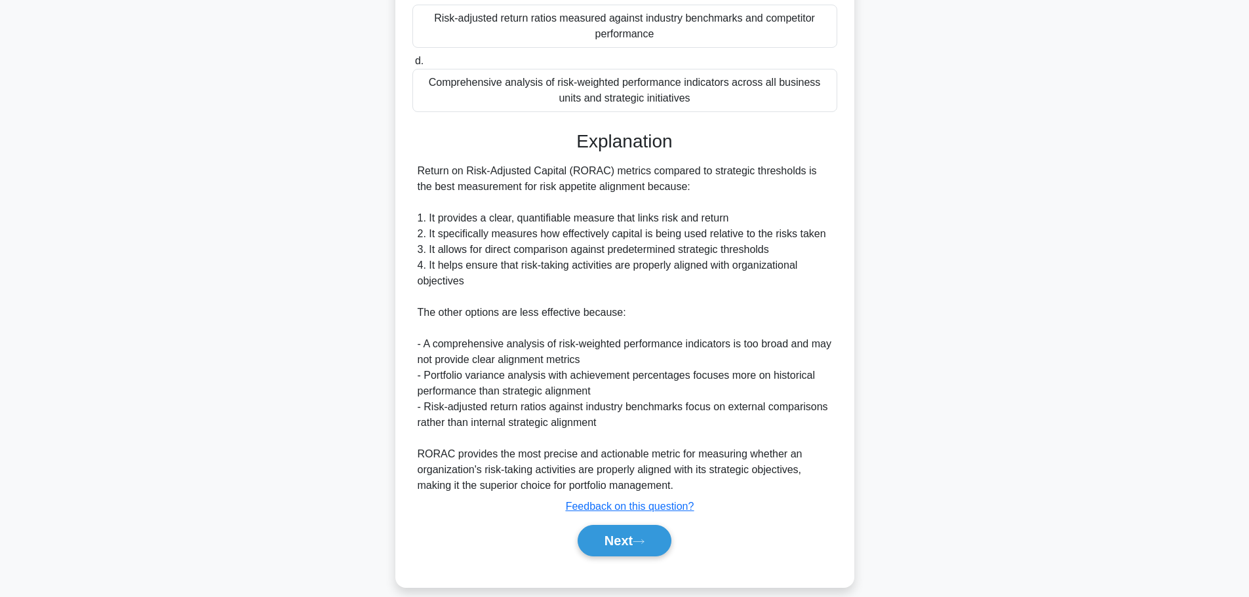
click at [613, 555] on button "Next" at bounding box center [624, 540] width 94 height 31
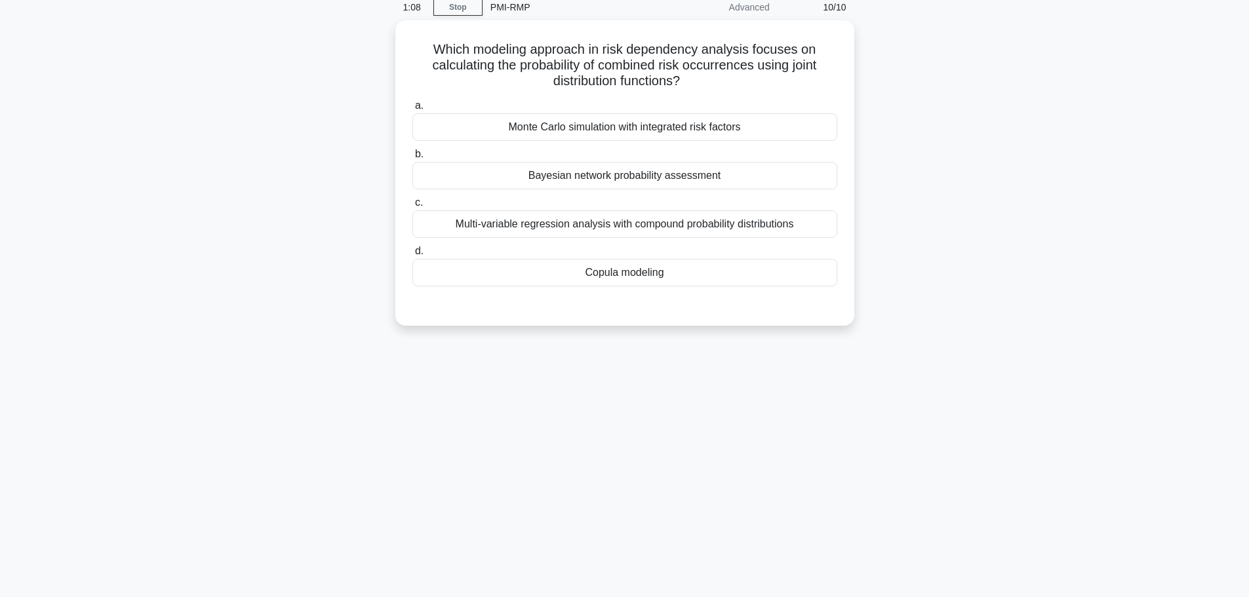
scroll to position [0, 0]
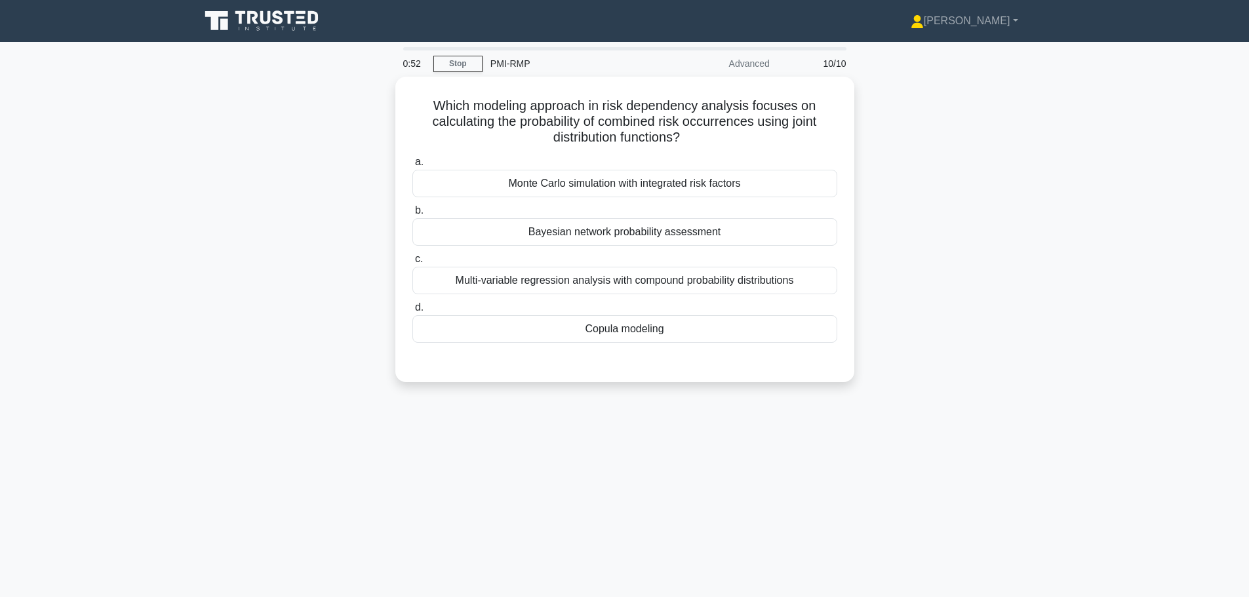
click at [510, 181] on div "Monte Carlo simulation with integrated risk factors" at bounding box center [624, 184] width 425 height 28
click at [412, 166] on input "a. Monte Carlo simulation with integrated risk factors" at bounding box center [412, 162] width 0 height 9
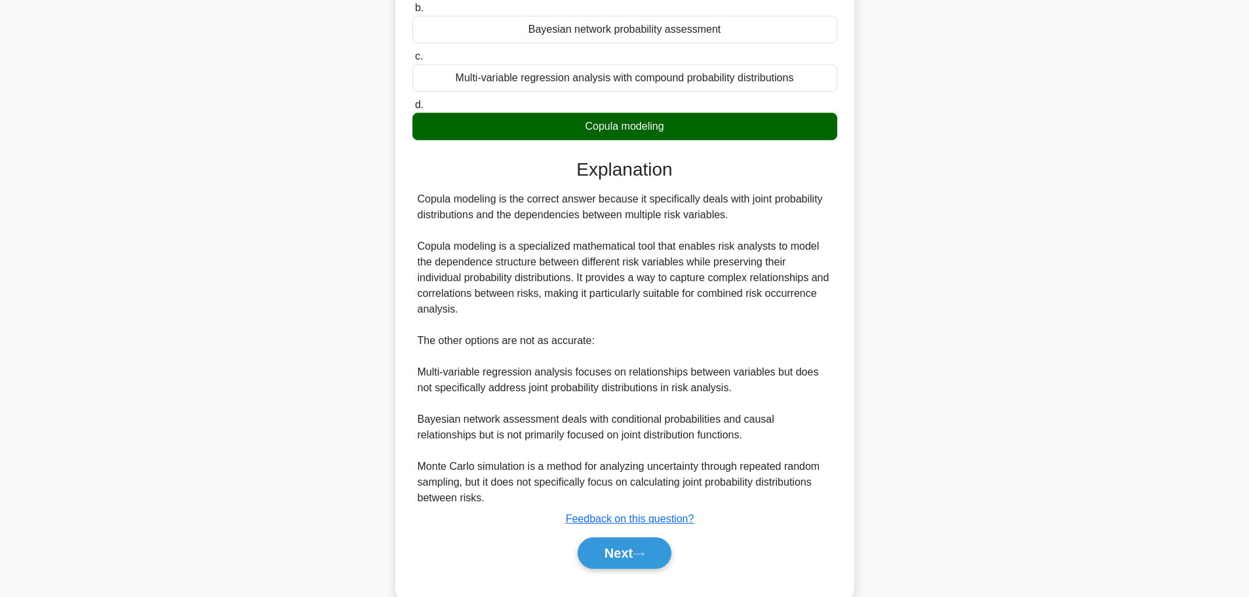
scroll to position [229, 0]
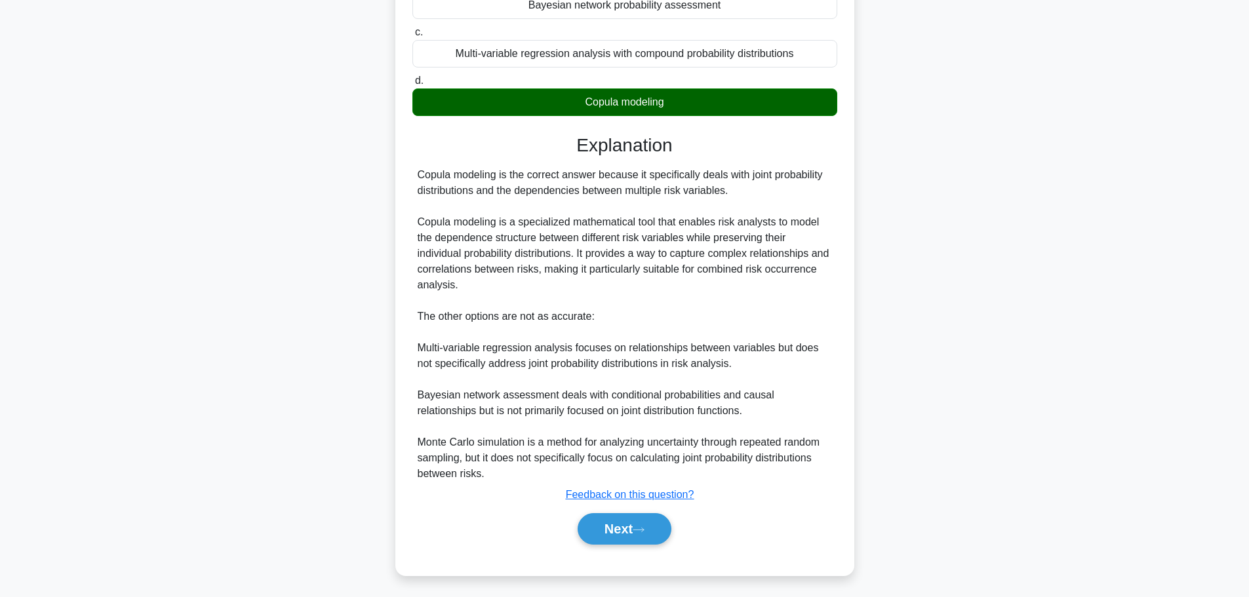
click at [651, 535] on button "Next" at bounding box center [624, 528] width 94 height 31
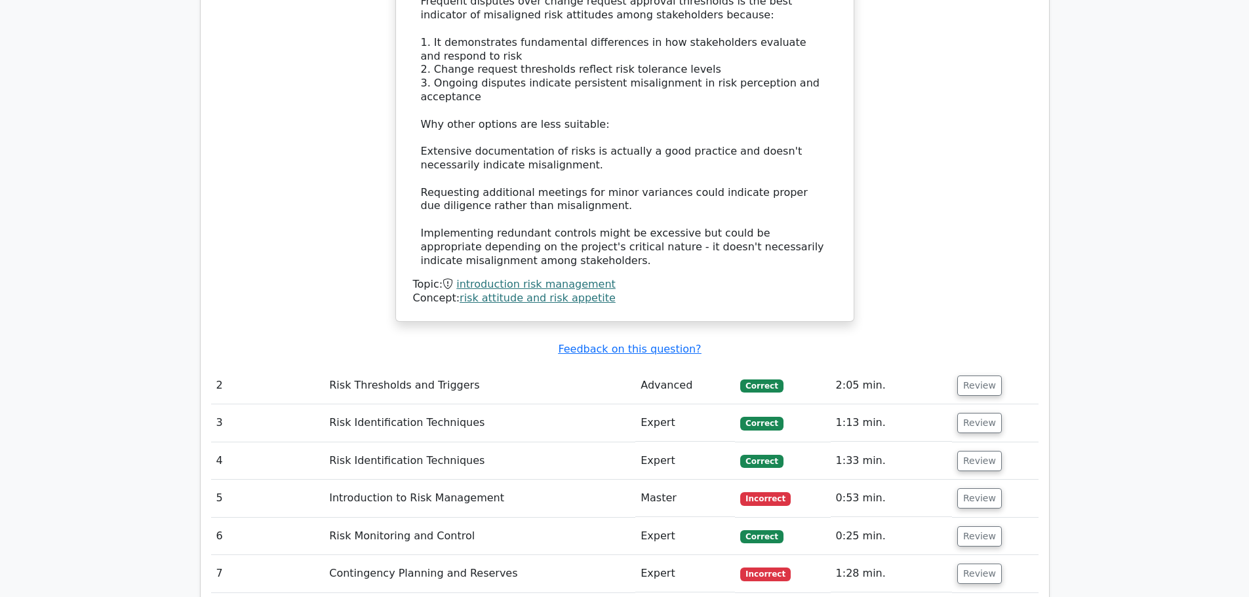
scroll to position [1245, 0]
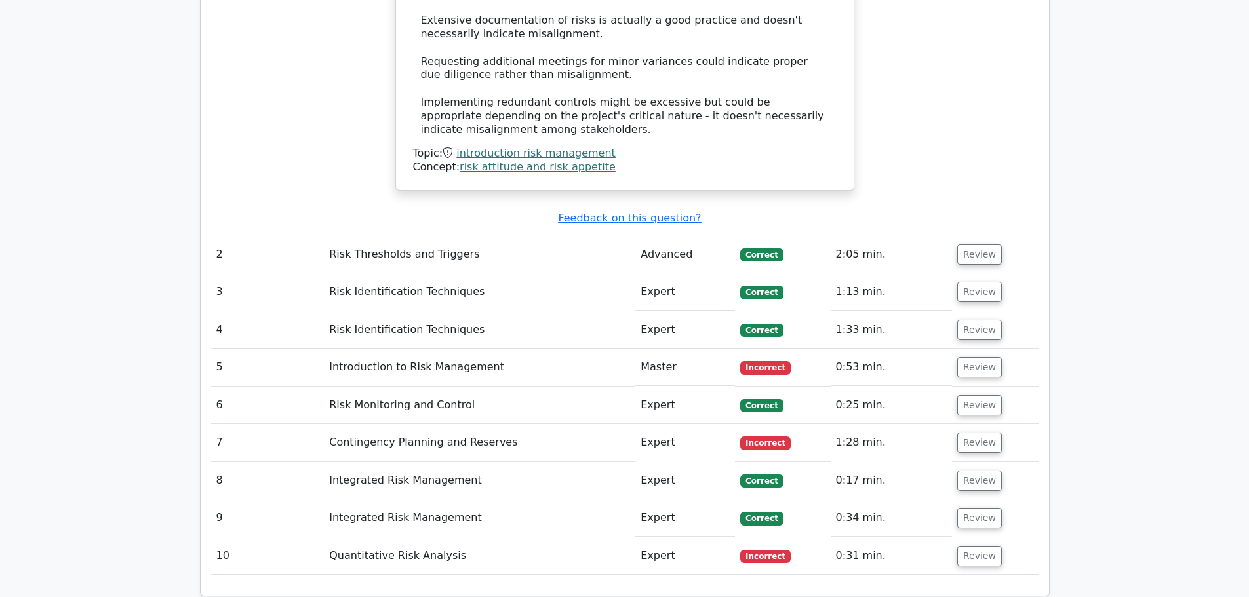
click at [964, 357] on button "Review" at bounding box center [979, 367] width 45 height 20
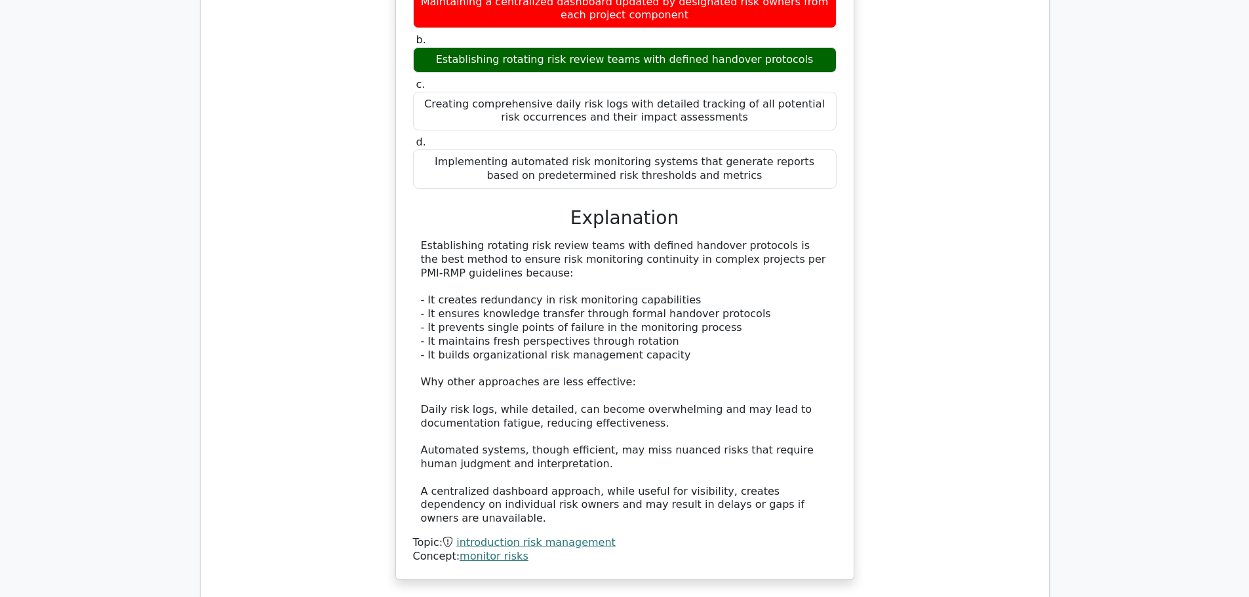
scroll to position [2032, 0]
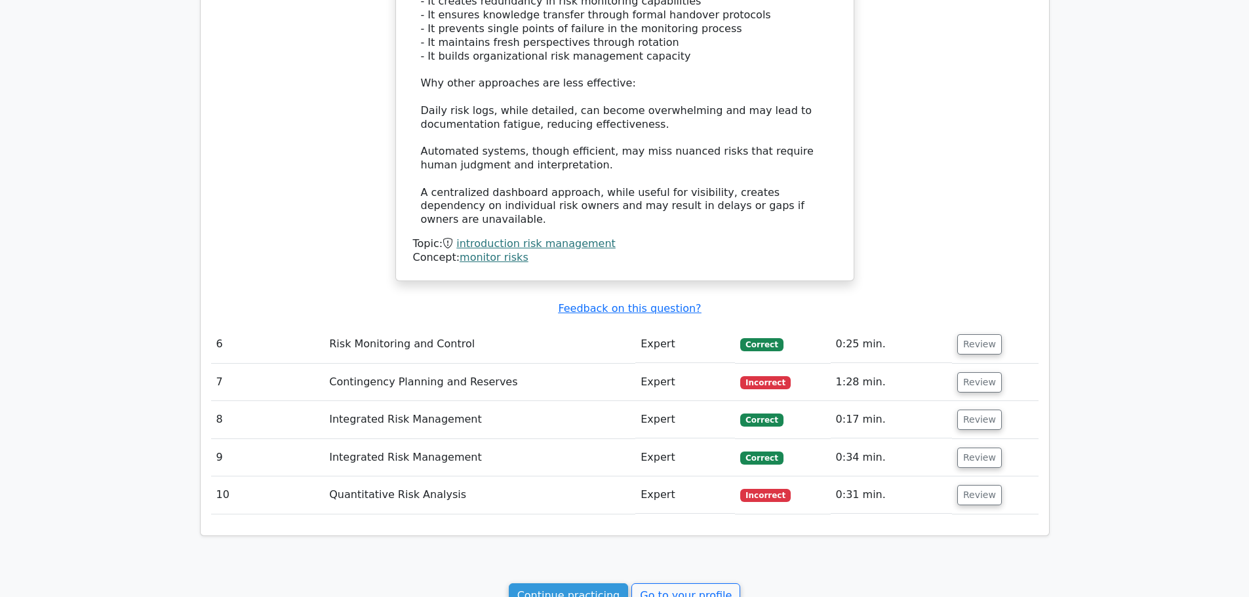
click at [986, 372] on button "Review" at bounding box center [979, 382] width 45 height 20
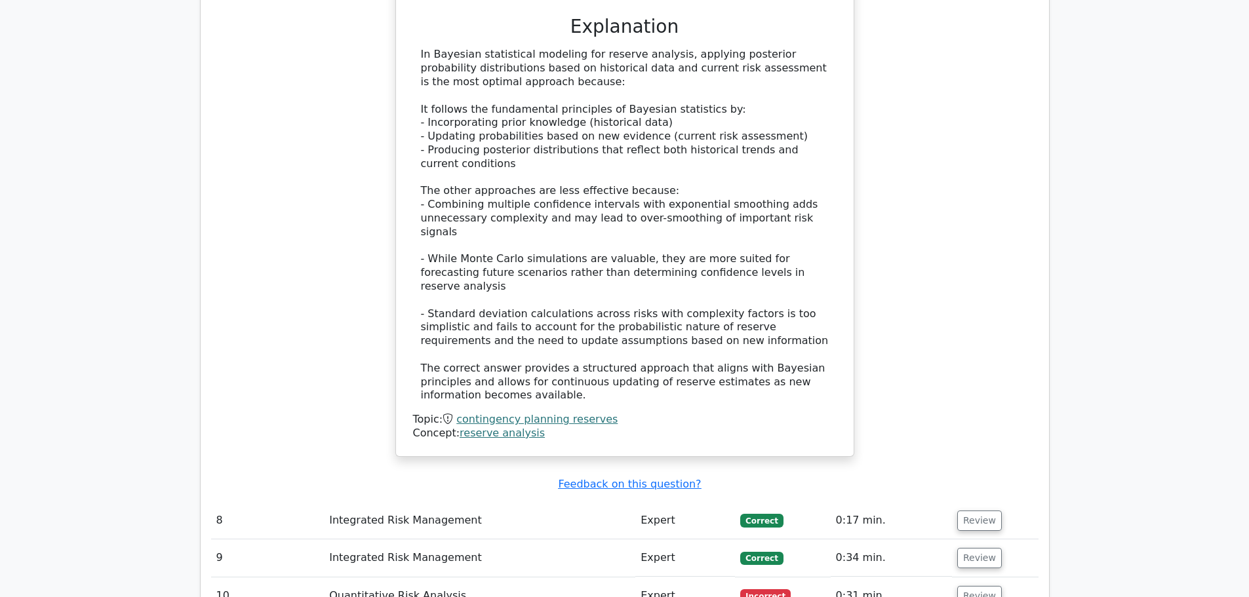
scroll to position [2884, 0]
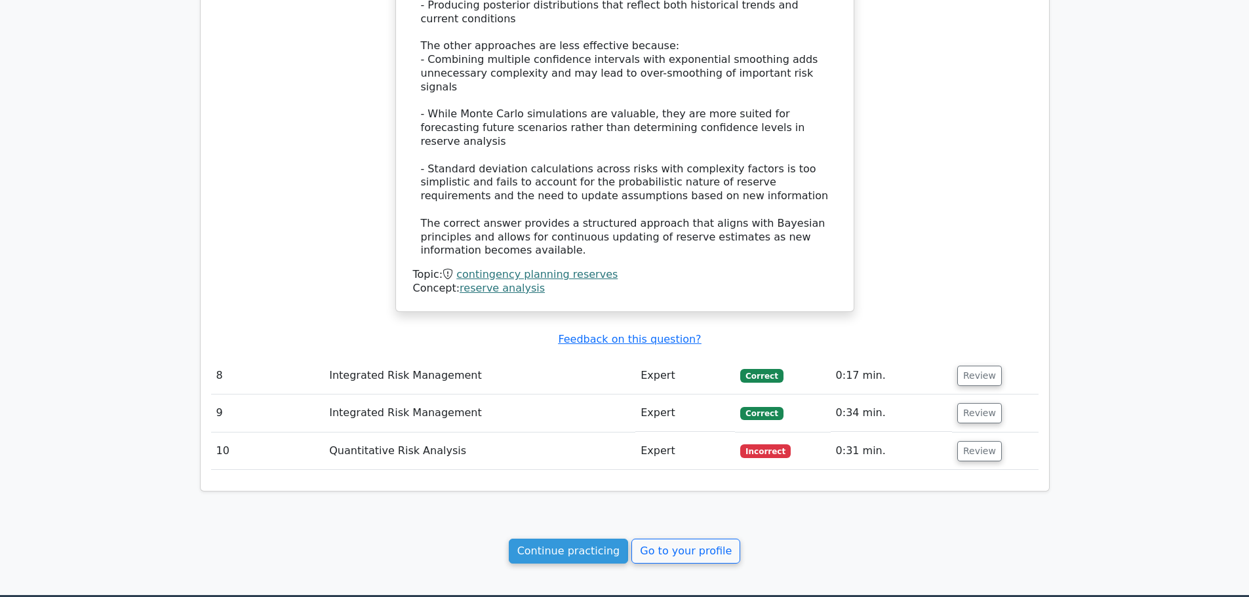
click at [972, 441] on button "Review" at bounding box center [979, 451] width 45 height 20
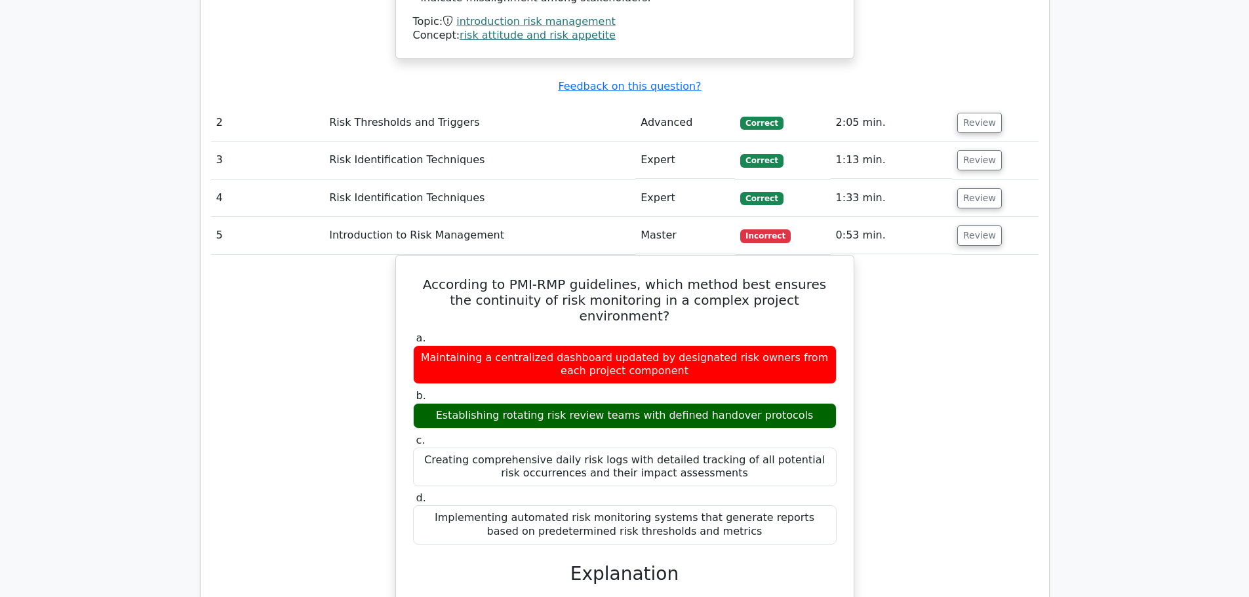
scroll to position [1376, 0]
